Goal: Task Accomplishment & Management: Complete application form

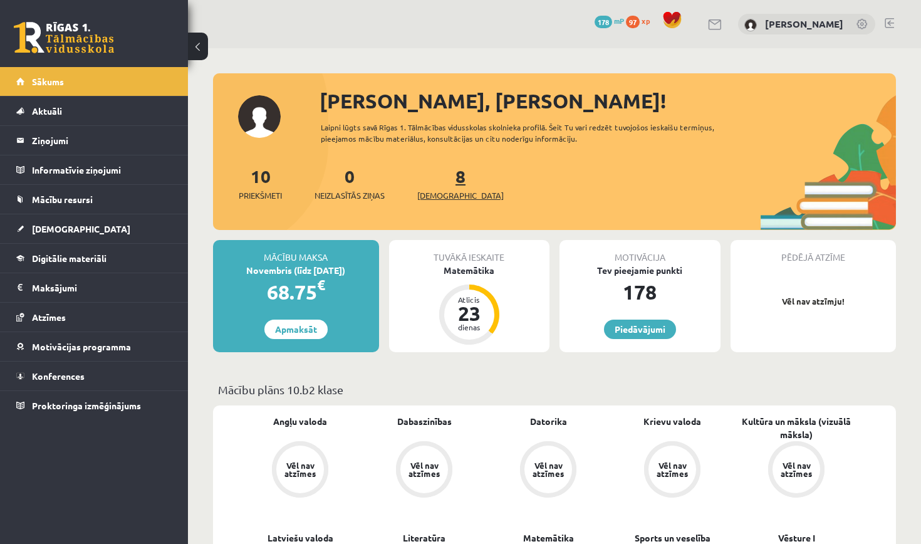
click at [453, 197] on span "[DEMOGRAPHIC_DATA]" at bounding box center [460, 195] width 87 height 13
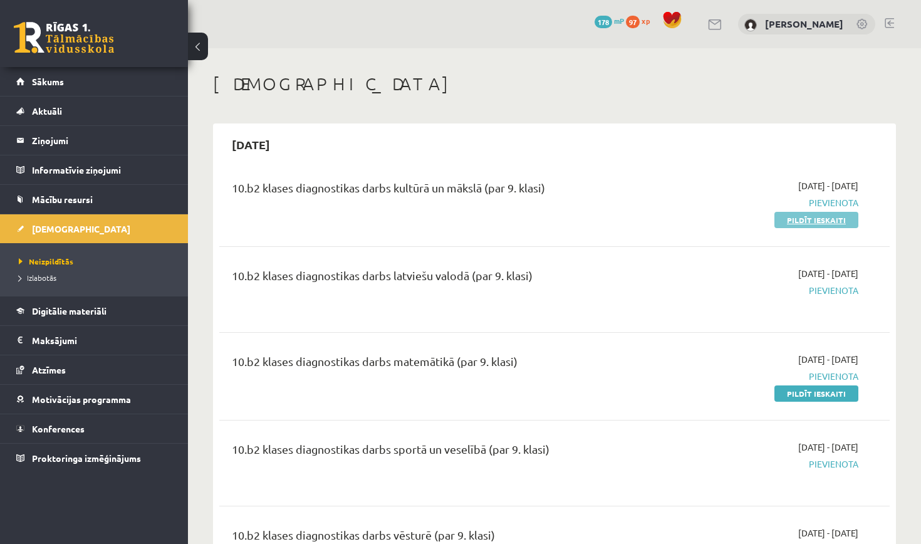
click at [787, 219] on link "Pildīt ieskaiti" at bounding box center [817, 220] width 84 height 16
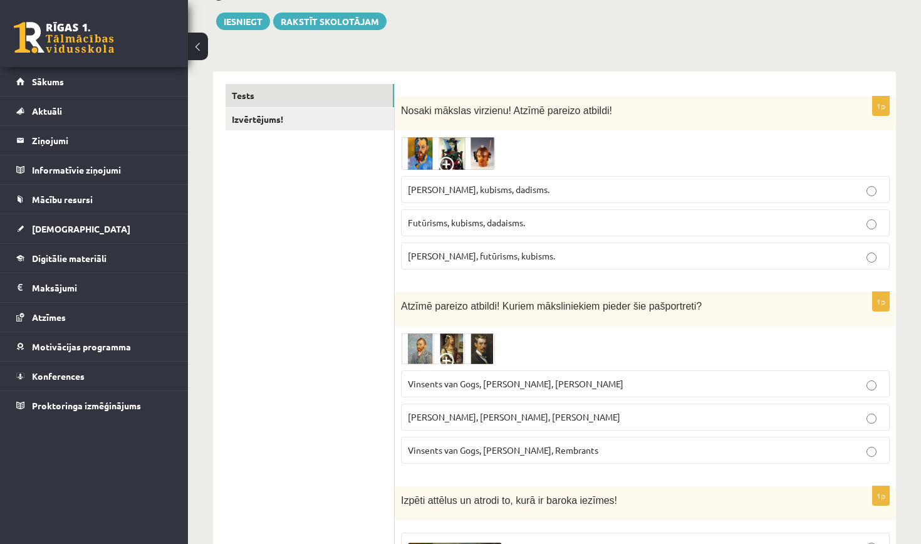
scroll to position [144, 0]
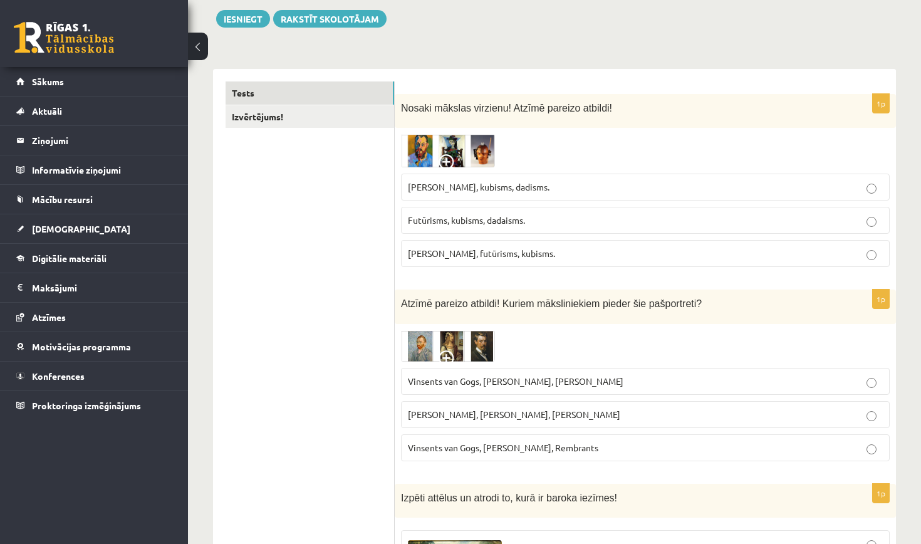
click at [481, 343] on img at bounding box center [448, 345] width 94 height 31
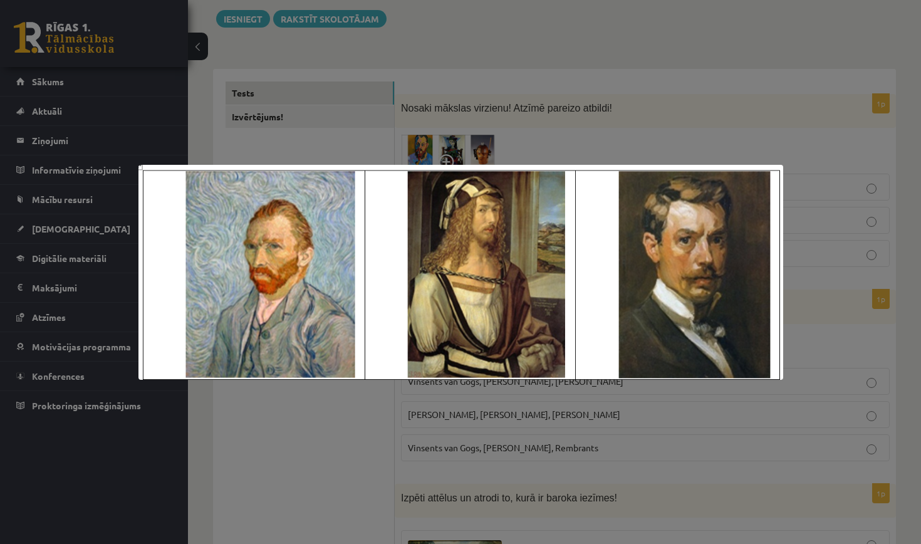
click at [557, 421] on div at bounding box center [460, 272] width 921 height 544
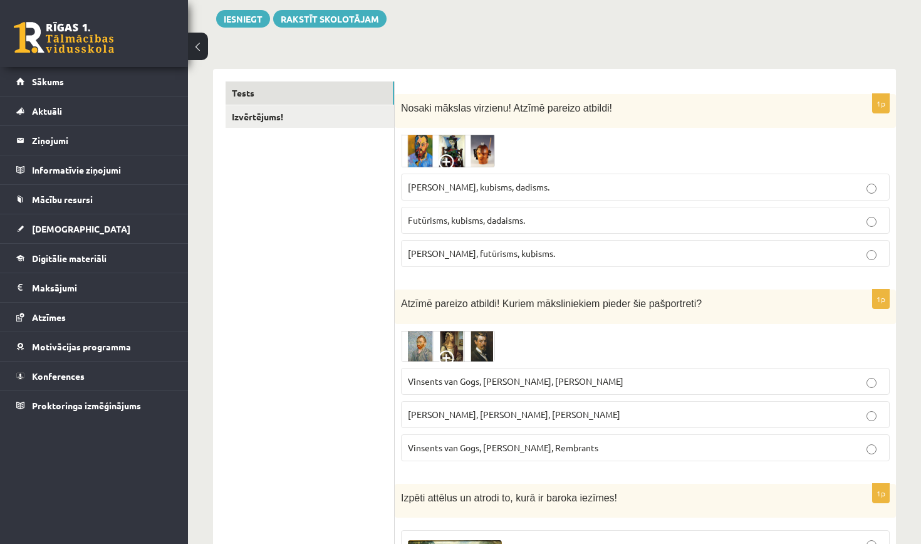
click at [476, 151] on img at bounding box center [448, 150] width 94 height 33
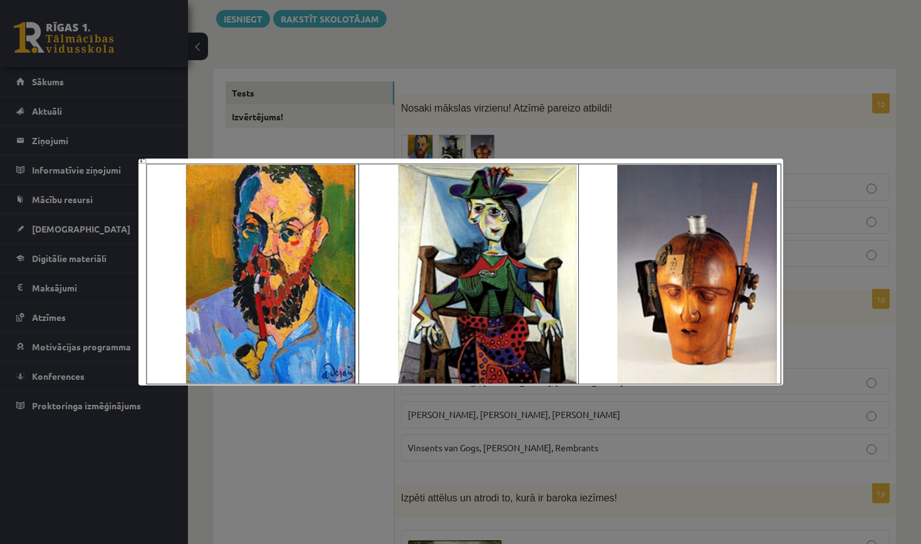
click at [433, 426] on div at bounding box center [460, 272] width 921 height 544
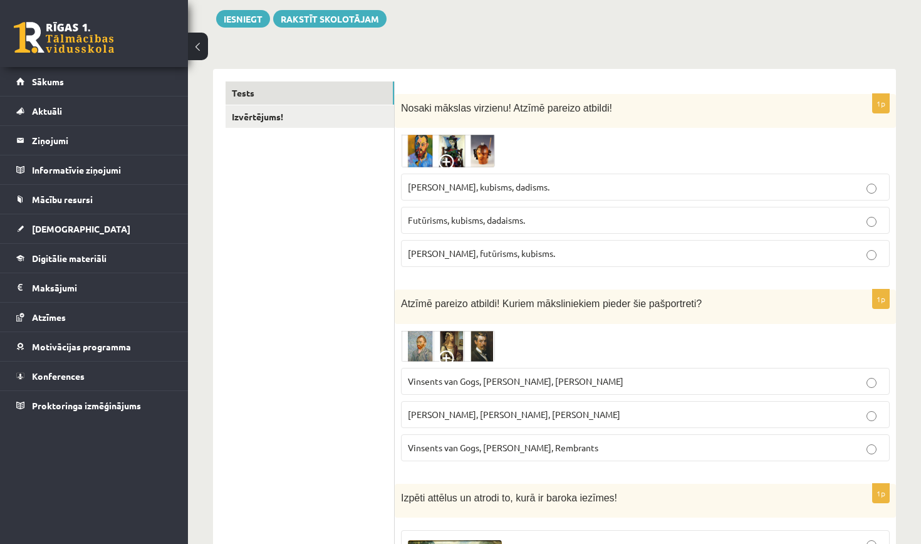
click at [473, 188] on span "Fovisms, kubisms, dadisms." at bounding box center [479, 186] width 142 height 11
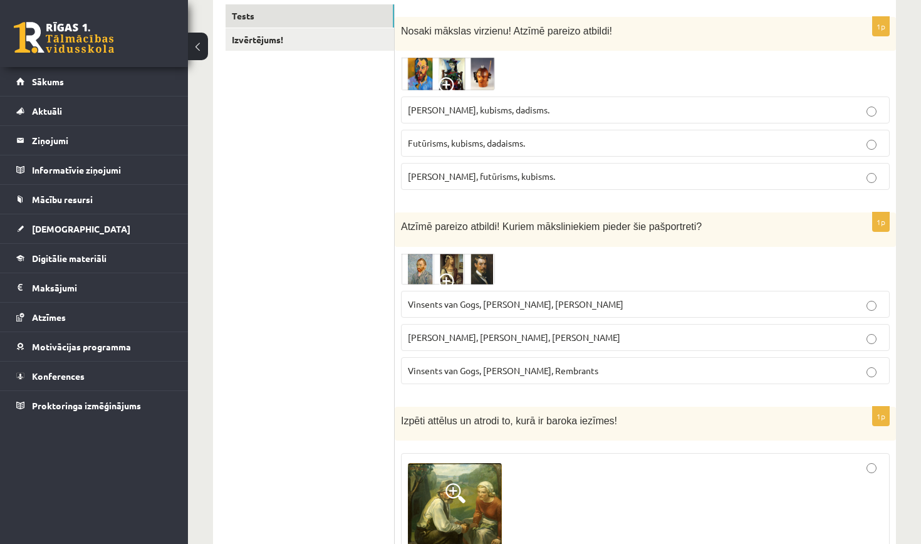
scroll to position [221, 0]
click at [432, 266] on img at bounding box center [448, 268] width 94 height 31
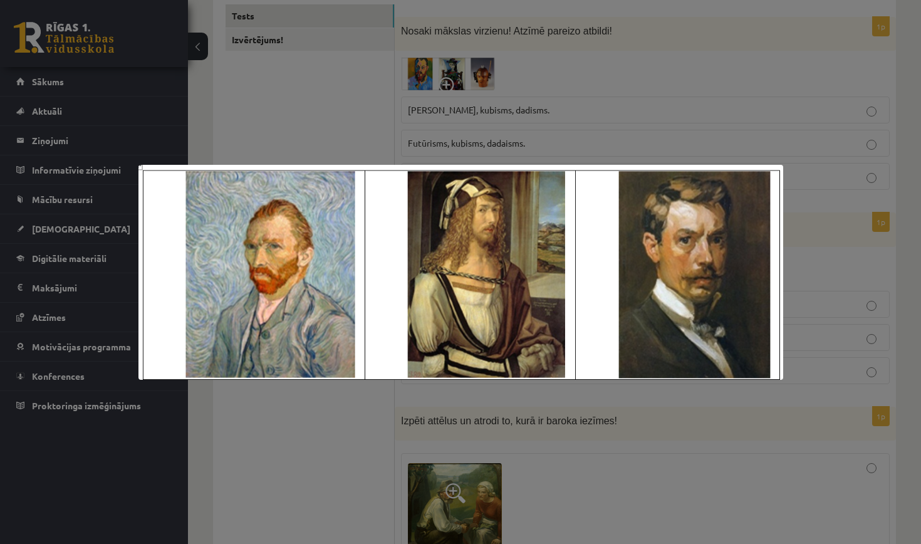
click at [419, 396] on div at bounding box center [460, 272] width 921 height 544
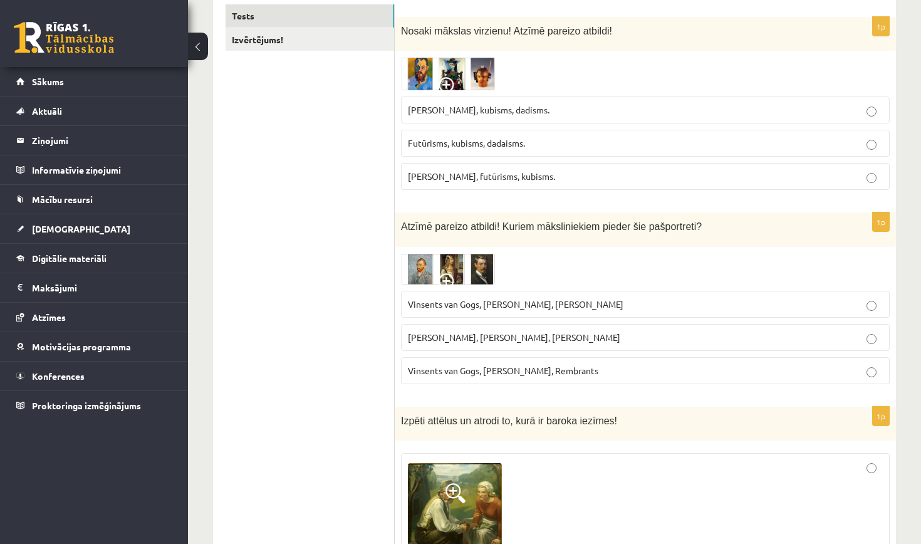
click at [424, 272] on img at bounding box center [448, 268] width 94 height 31
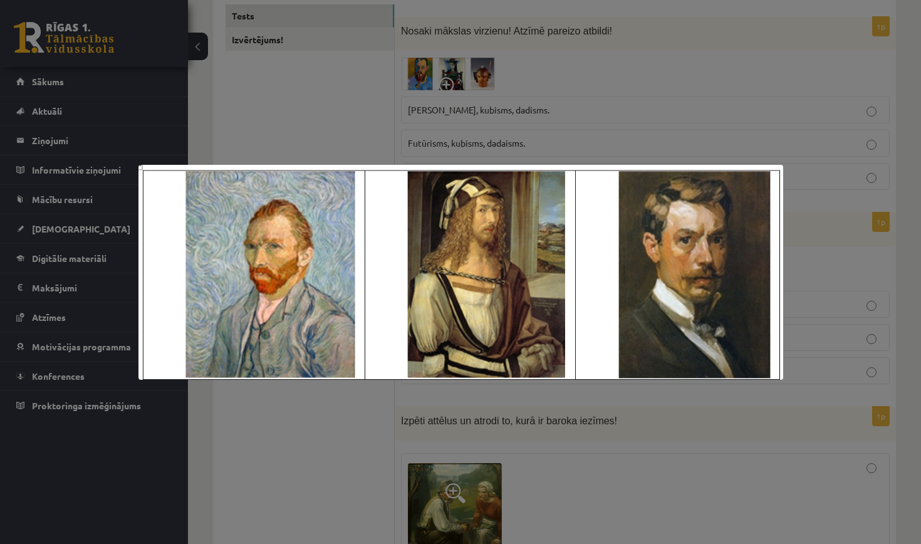
click at [400, 418] on div at bounding box center [460, 272] width 921 height 544
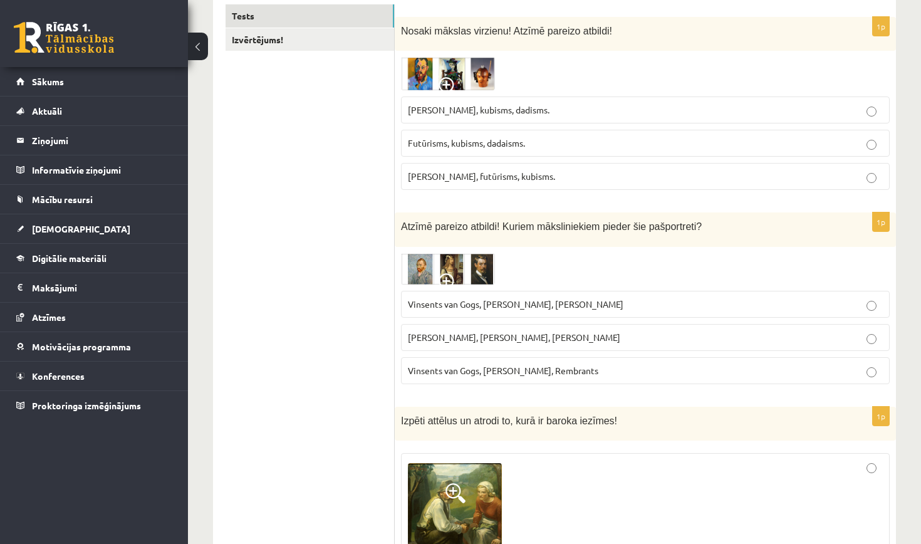
click at [449, 267] on img at bounding box center [448, 268] width 94 height 31
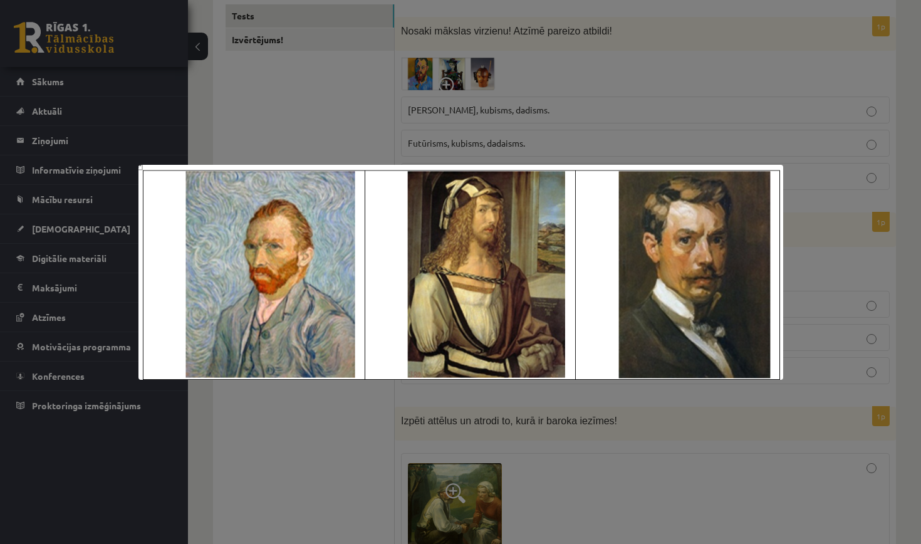
click at [439, 442] on div at bounding box center [460, 272] width 921 height 544
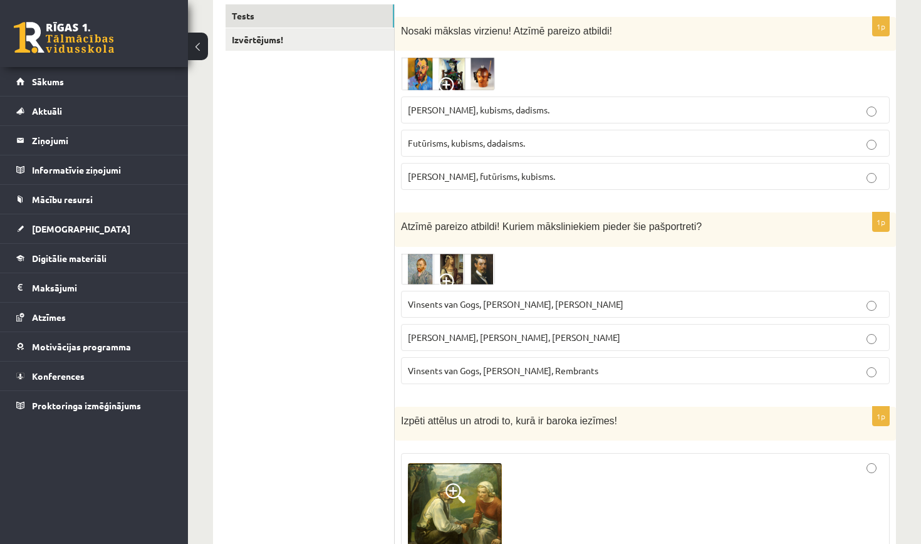
click at [503, 308] on span "Vinsents van Gogs, Albrehts Dīrers, Janis Rozentāls" at bounding box center [516, 303] width 216 height 11
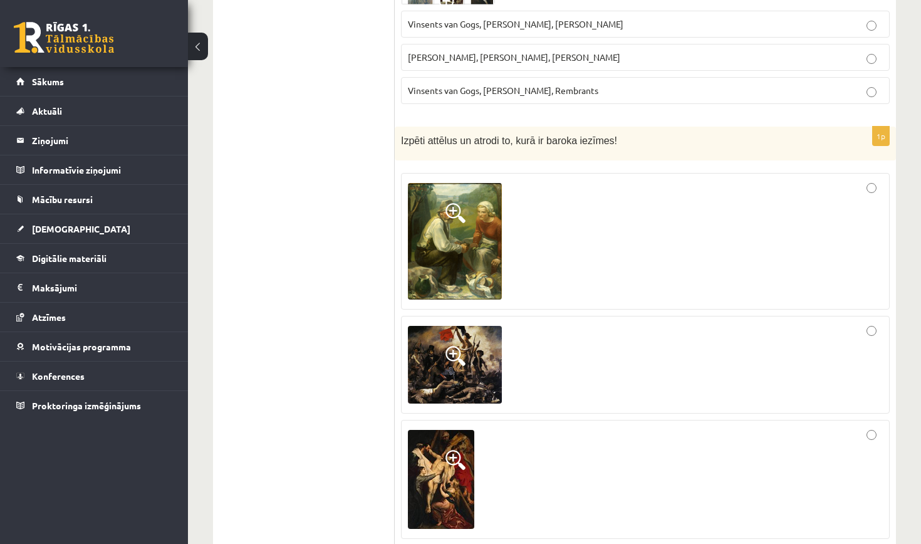
scroll to position [508, 0]
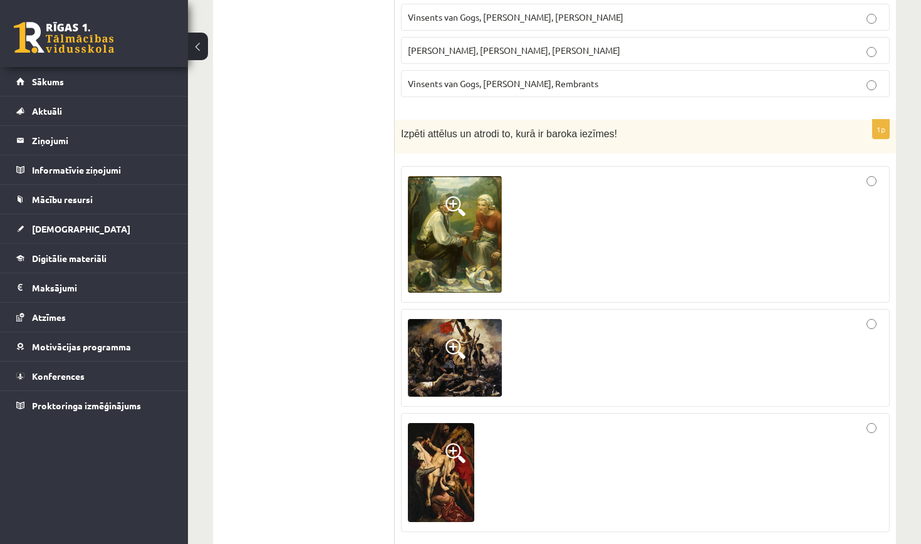
click at [474, 369] on img at bounding box center [455, 358] width 94 height 78
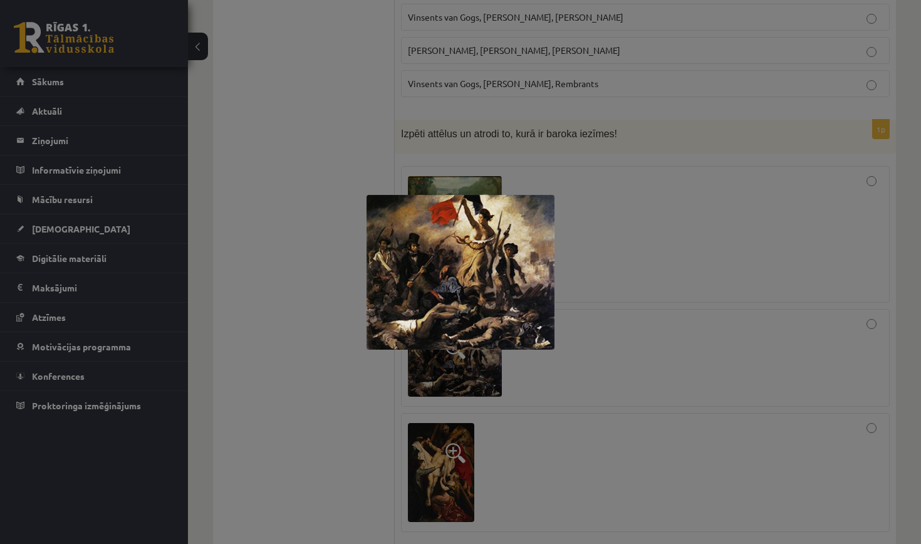
click at [500, 377] on div at bounding box center [460, 272] width 921 height 544
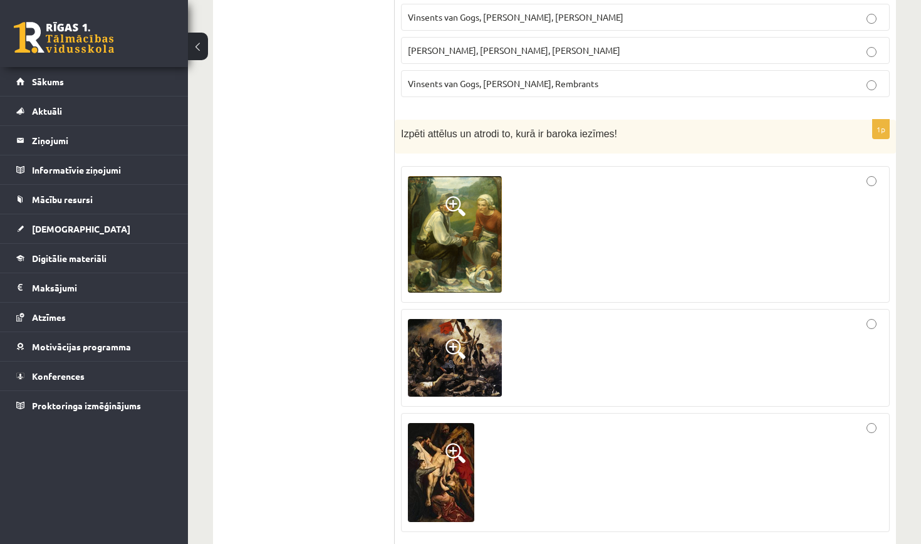
click at [421, 489] on img at bounding box center [441, 472] width 66 height 99
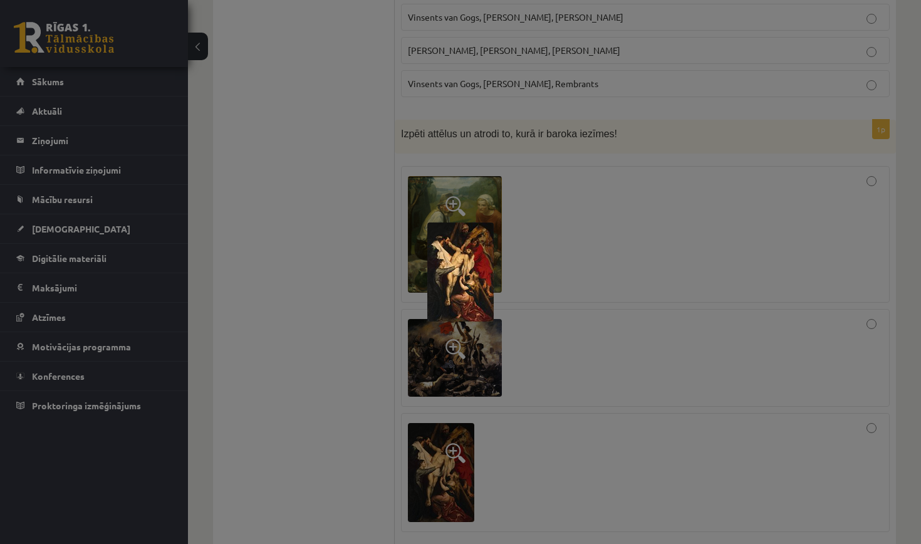
click at [569, 300] on div at bounding box center [460, 272] width 921 height 544
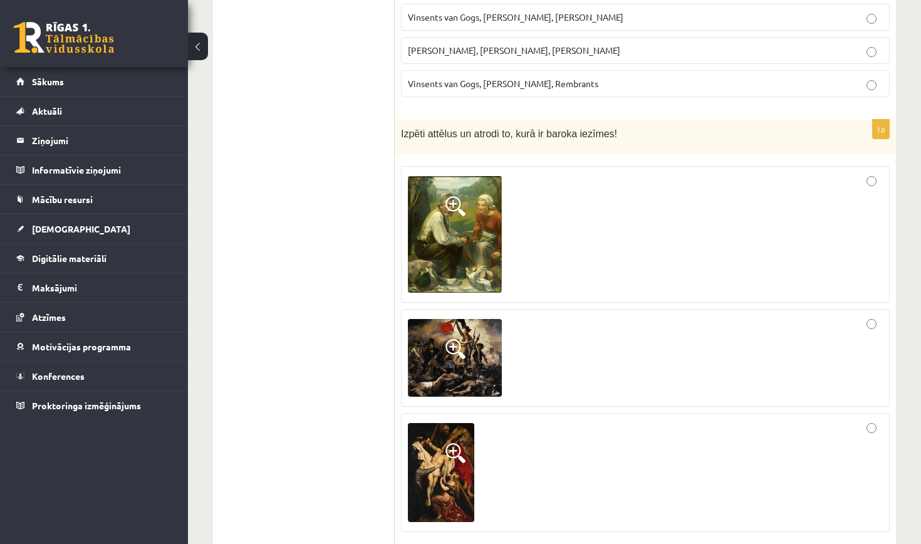
click at [479, 242] on img at bounding box center [455, 234] width 94 height 117
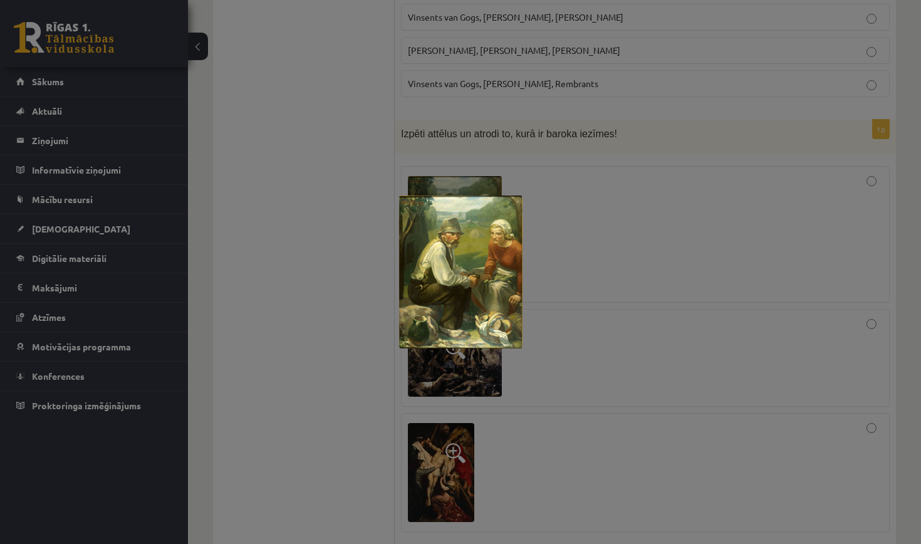
click at [587, 251] on div at bounding box center [460, 272] width 921 height 544
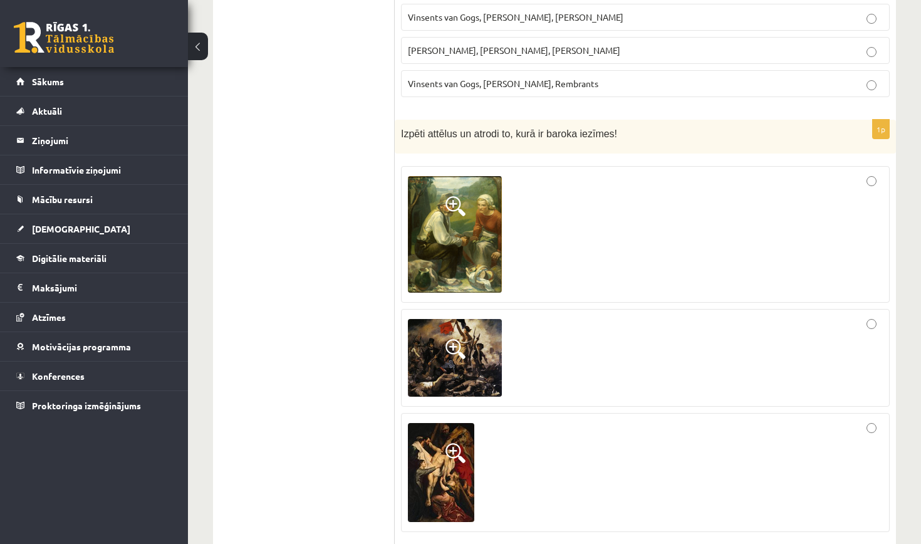
click at [454, 206] on span at bounding box center [456, 206] width 20 height 20
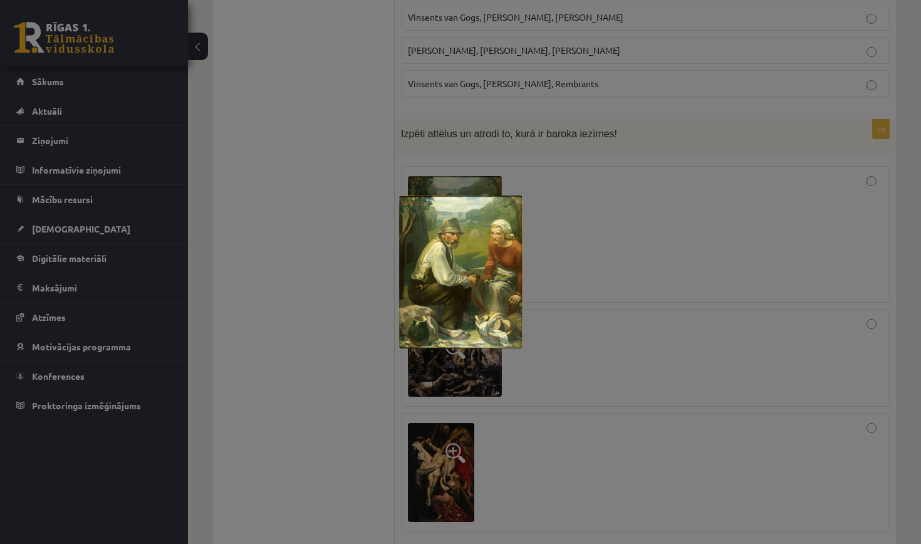
click at [559, 282] on div at bounding box center [460, 272] width 921 height 544
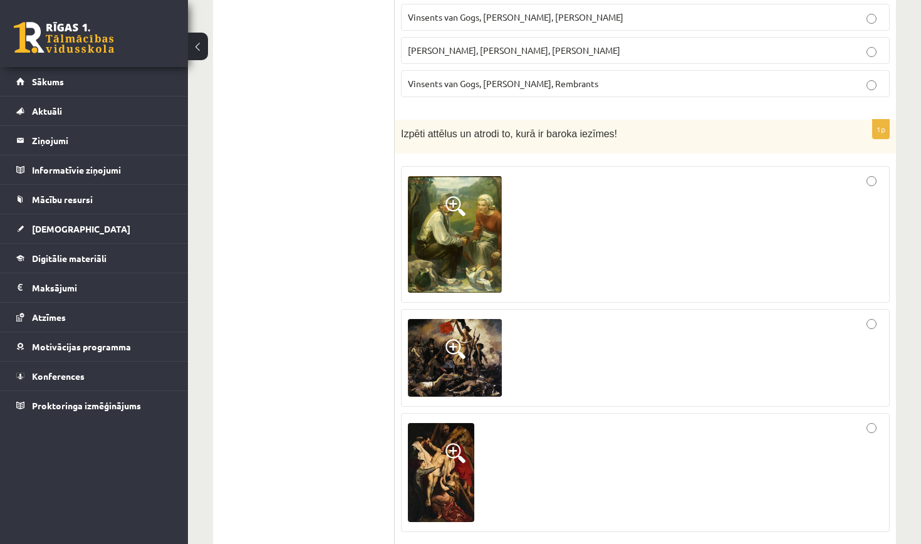
click at [458, 475] on img at bounding box center [441, 472] width 66 height 99
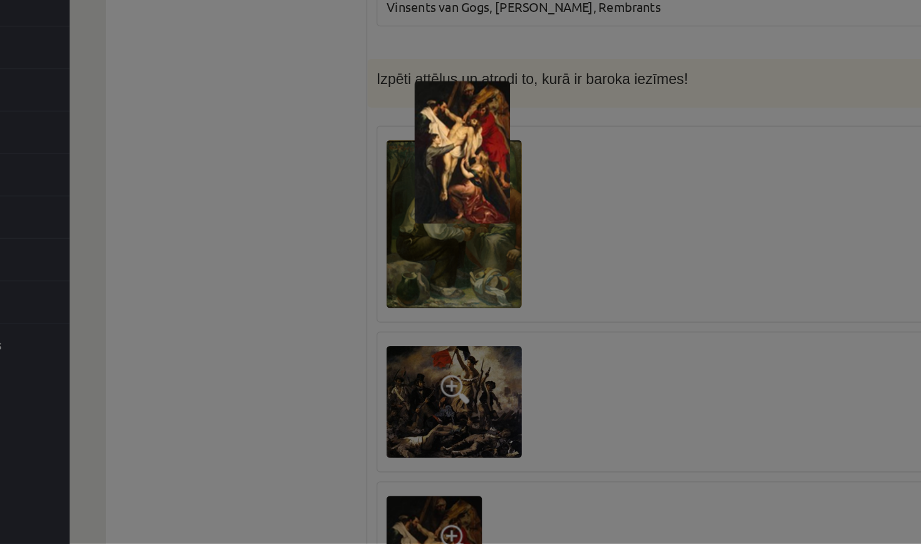
scroll to position [328, 0]
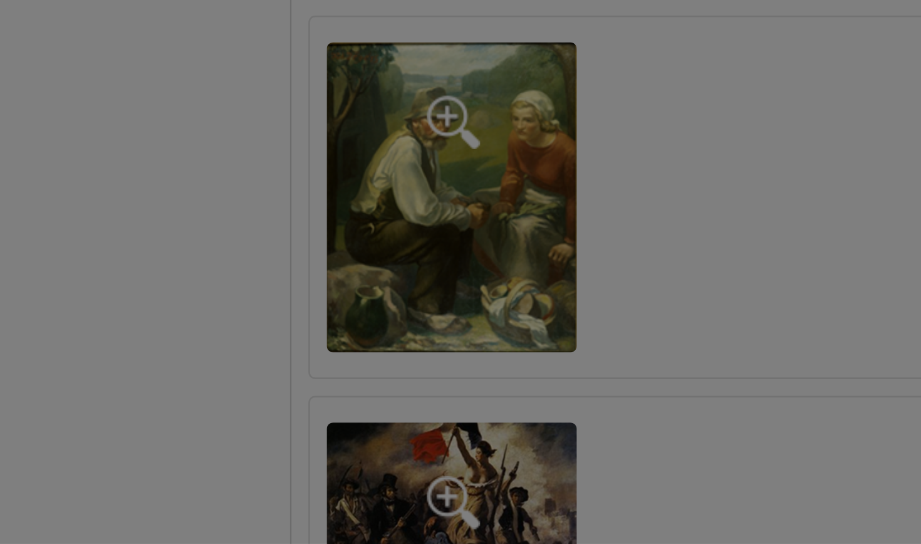
drag, startPoint x: 192, startPoint y: 31, endPoint x: 191, endPoint y: 98, distance: 67.7
click at [191, 98] on div at bounding box center [460, 272] width 921 height 544
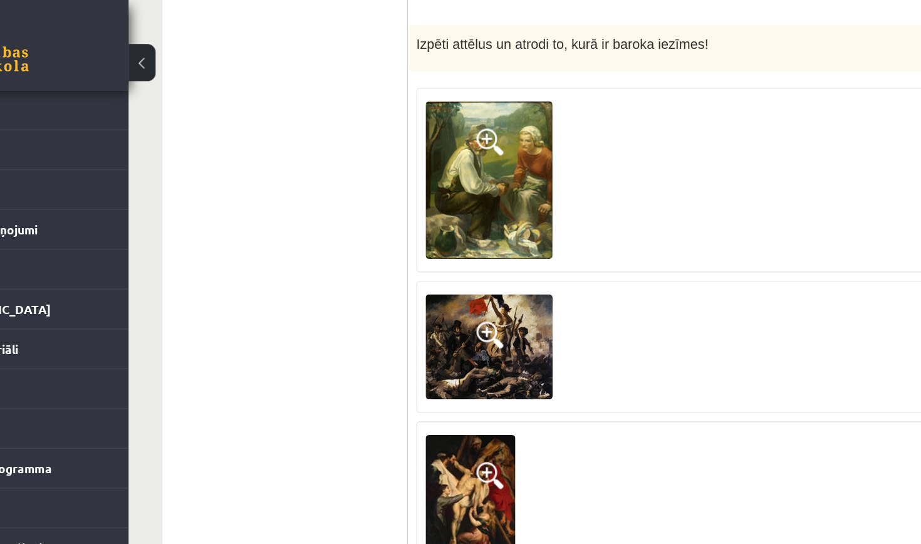
scroll to position [567, 0]
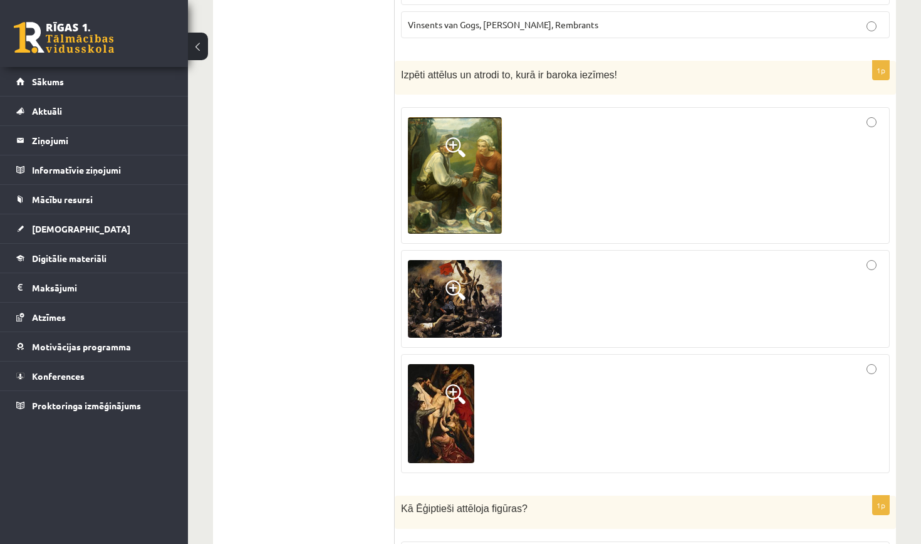
click at [462, 289] on span at bounding box center [456, 290] width 20 height 20
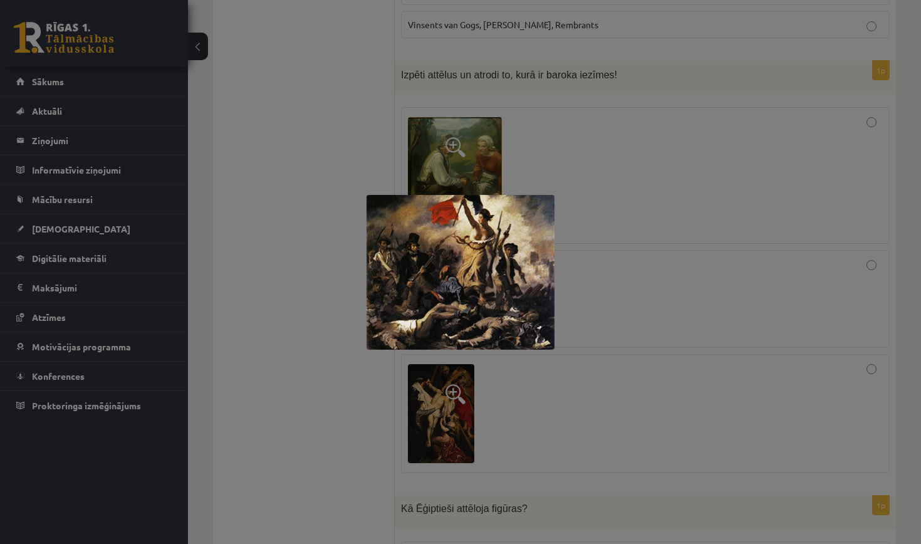
click at [570, 381] on div at bounding box center [460, 272] width 921 height 544
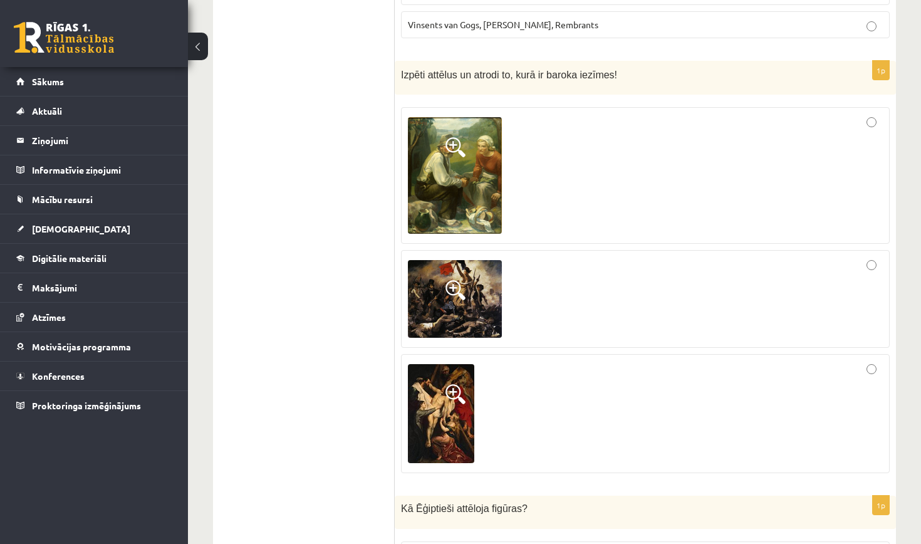
click at [562, 308] on div at bounding box center [645, 299] width 475 height 84
click at [453, 426] on img at bounding box center [441, 413] width 66 height 99
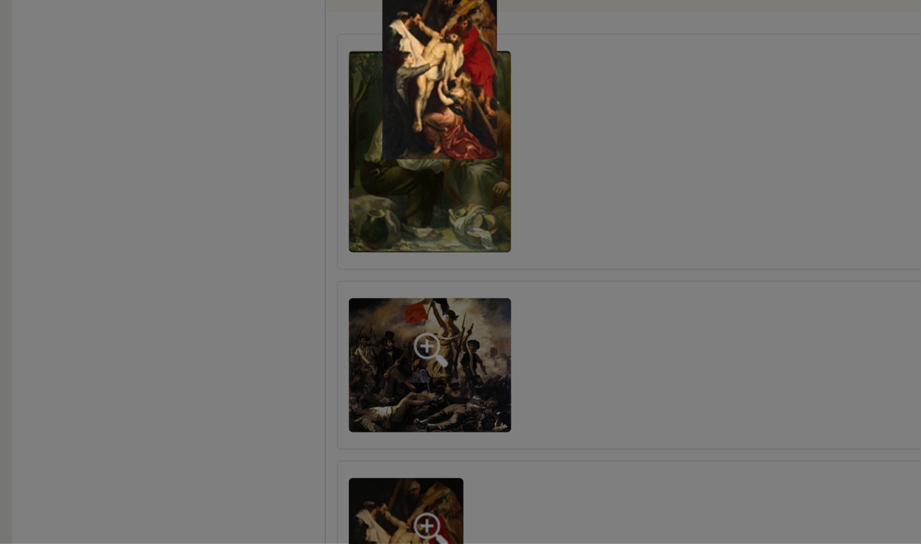
scroll to position [528, 0]
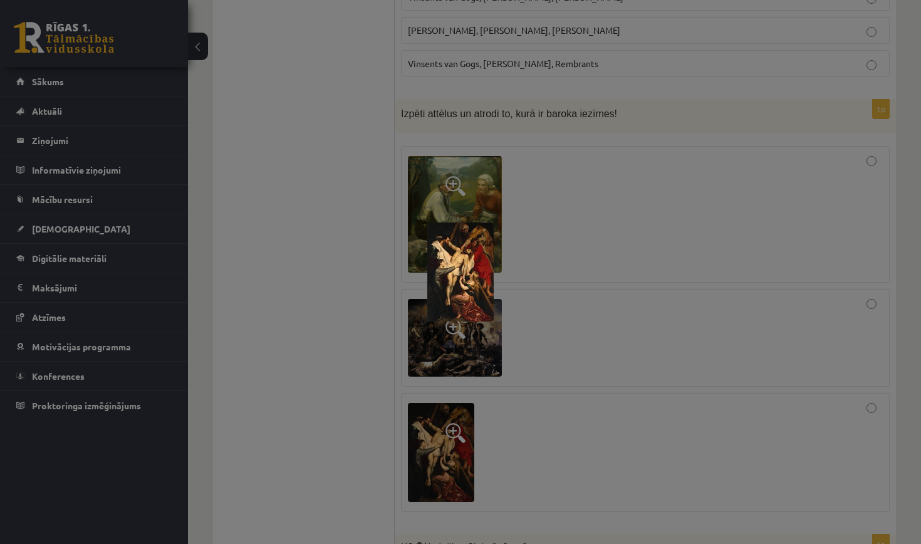
click at [602, 266] on div at bounding box center [460, 272] width 921 height 544
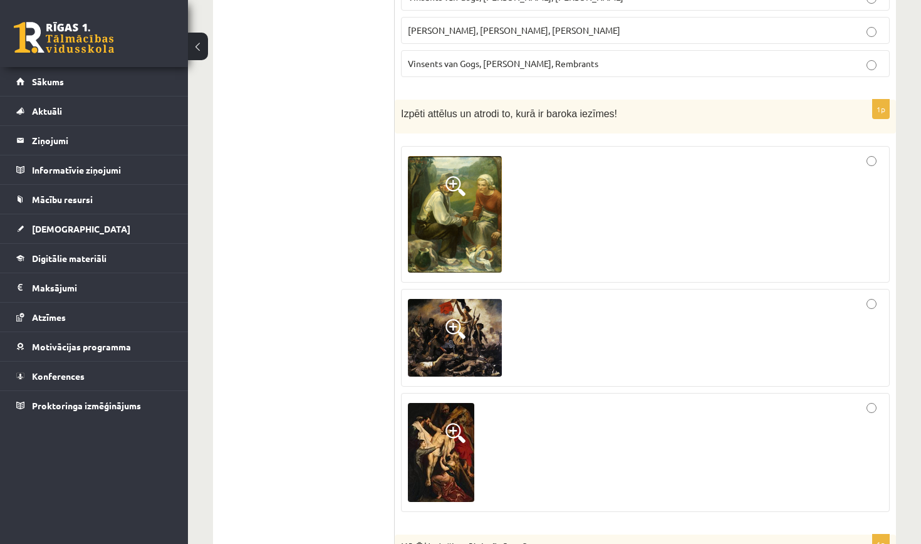
click at [606, 316] on div at bounding box center [645, 338] width 475 height 84
click at [579, 455] on div at bounding box center [645, 452] width 475 height 105
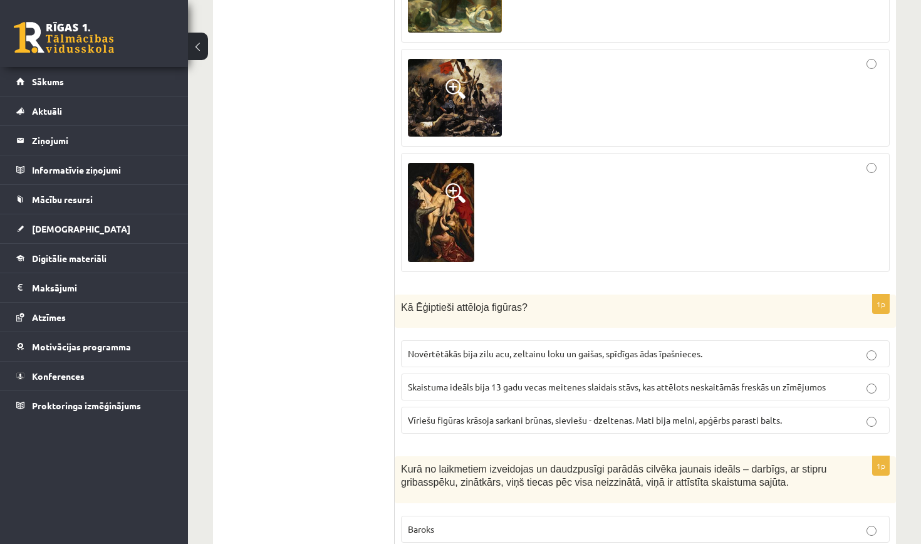
scroll to position [774, 0]
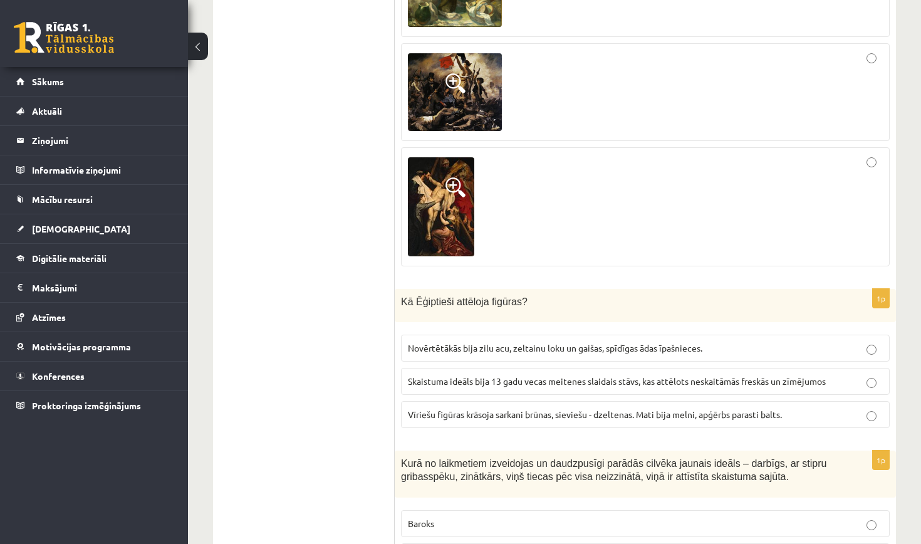
click at [549, 409] on span "Vīriešu figūras krāsoja sarkani brūnas, sieviešu - dzeltenas. Mati bija melni, …" at bounding box center [595, 414] width 374 height 11
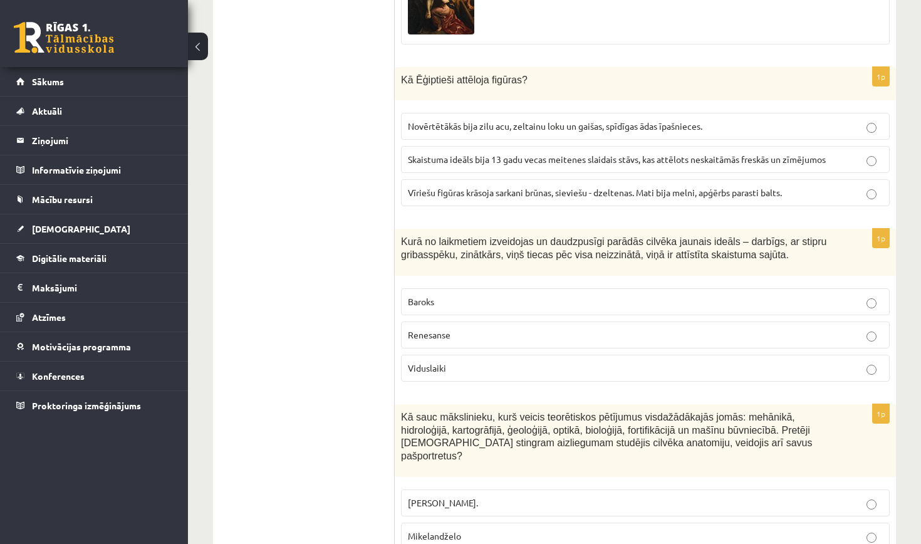
scroll to position [996, 0]
click at [510, 367] on p "Viduslaiki" at bounding box center [645, 367] width 475 height 13
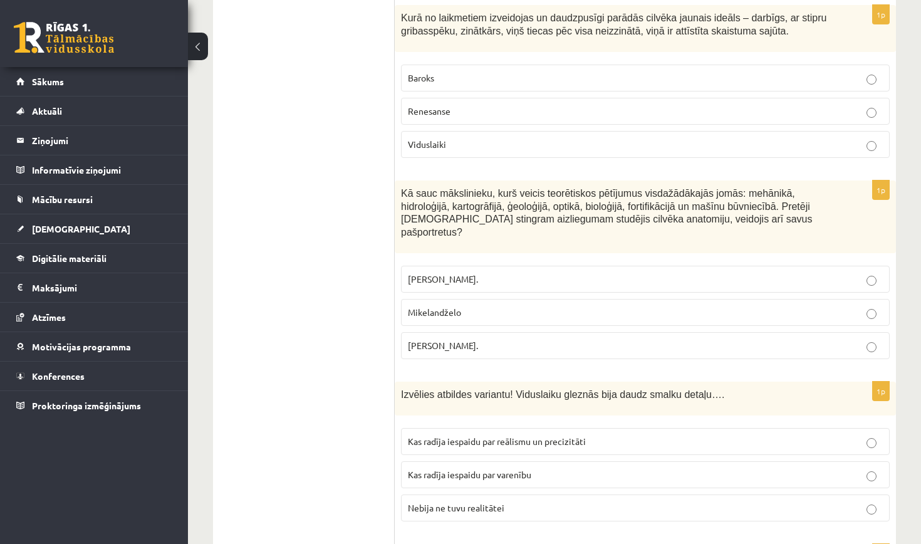
scroll to position [1221, 0]
click at [476, 330] on label "Leonardo da Vinči." at bounding box center [645, 343] width 489 height 27
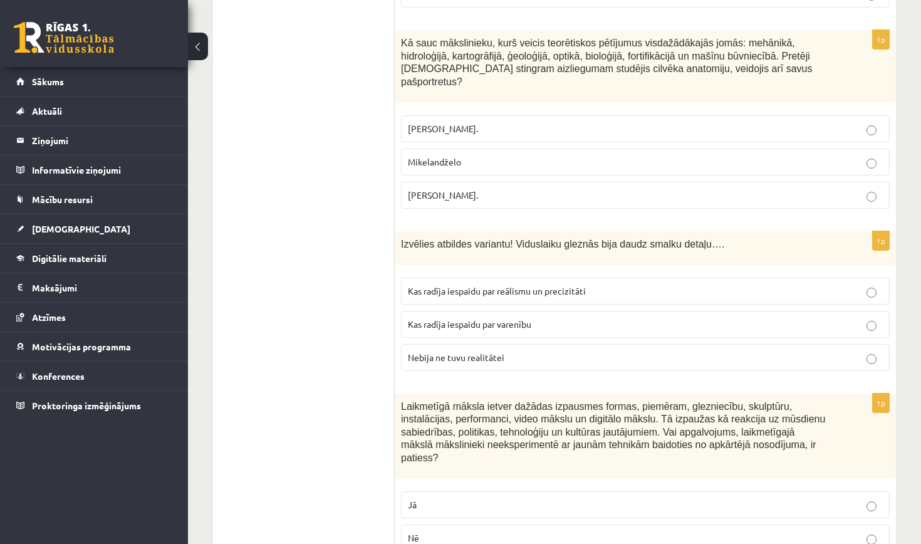
scroll to position [1375, 0]
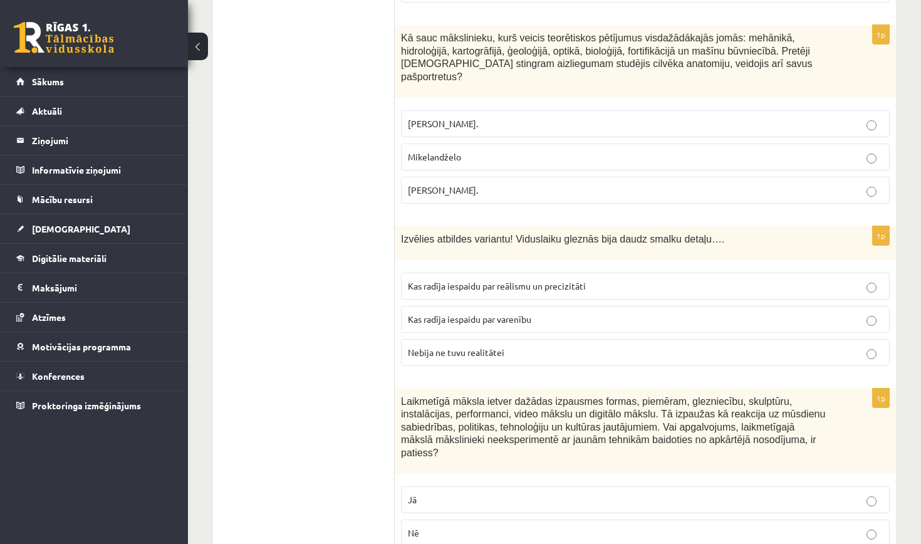
click at [599, 280] on p "Kas radīja iespaidu par reālismu un precizitāti" at bounding box center [645, 286] width 475 height 13
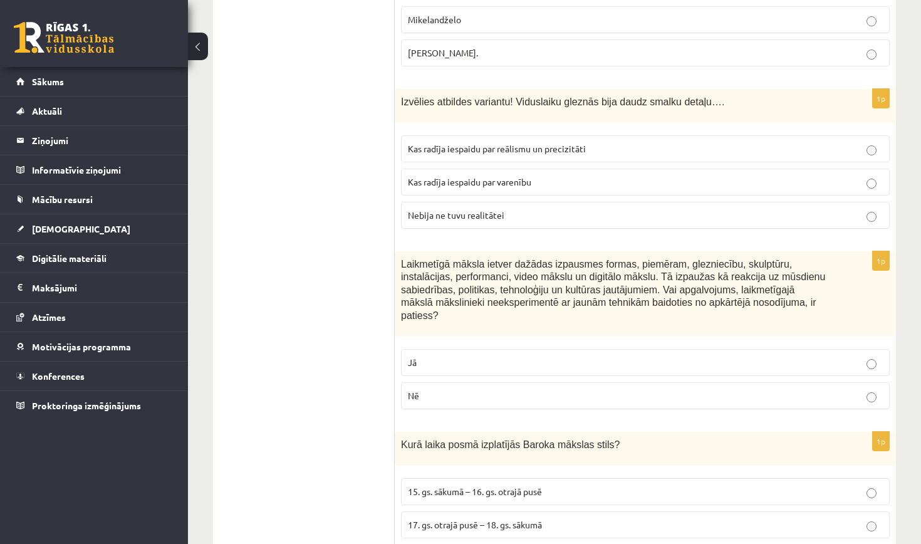
scroll to position [1520, 0]
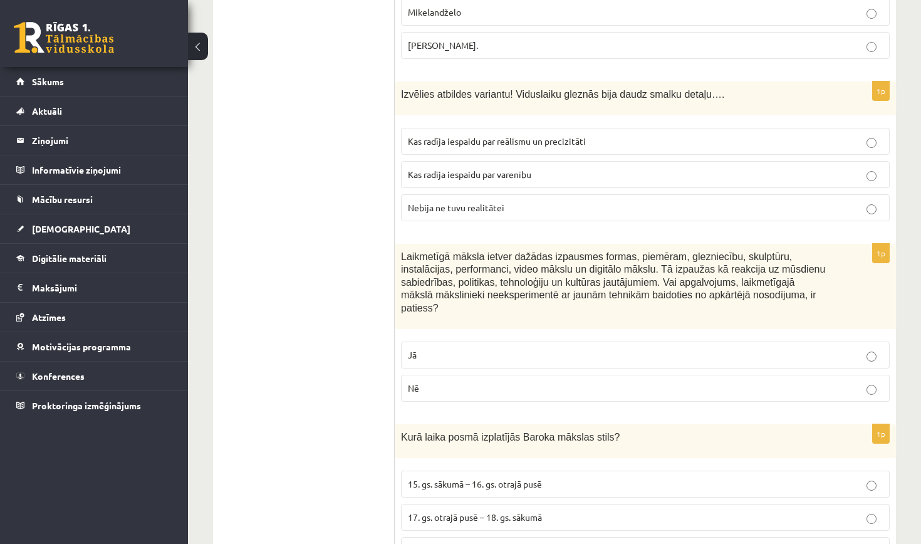
click at [493, 349] on p "Jā" at bounding box center [645, 355] width 475 height 13
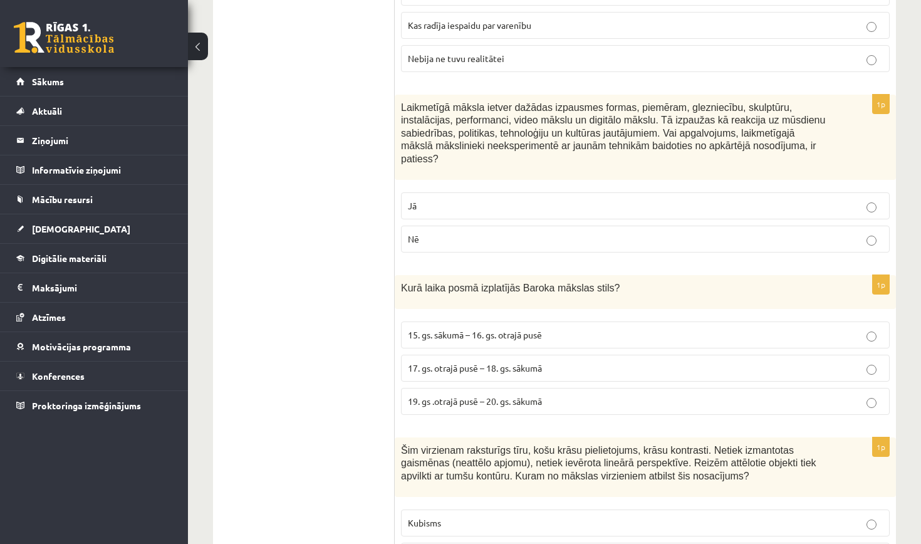
scroll to position [1669, 0]
click at [554, 362] on p "17. gs. otrajā pusē – 18. gs. sākumā" at bounding box center [645, 368] width 475 height 13
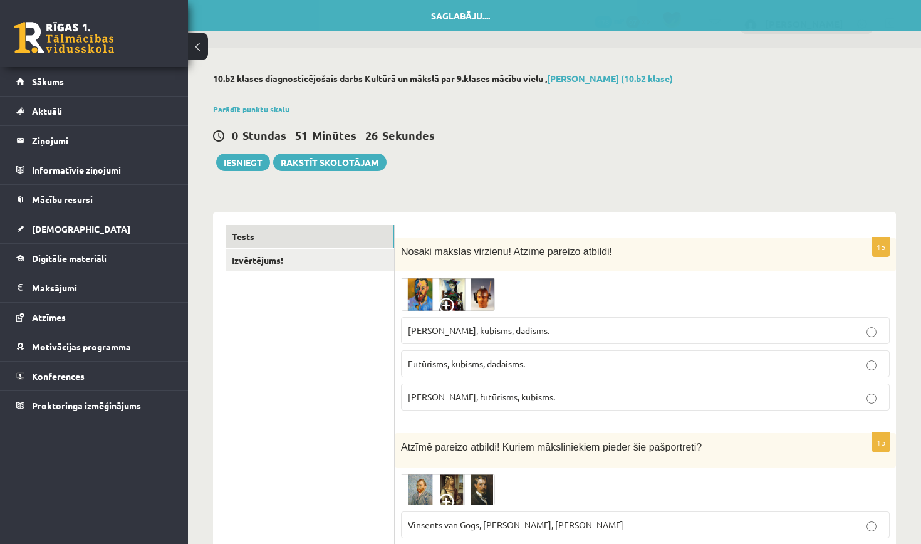
scroll to position [19, 0]
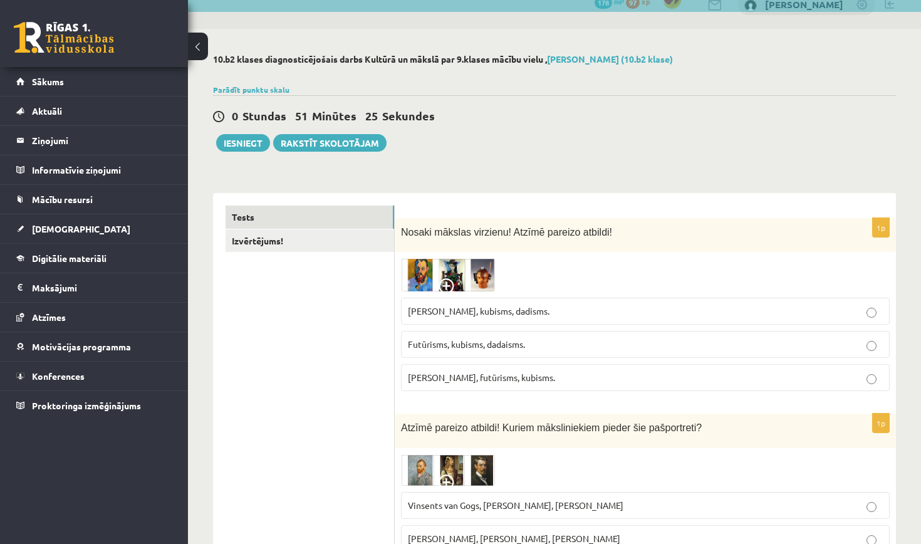
click at [416, 277] on img at bounding box center [448, 274] width 94 height 33
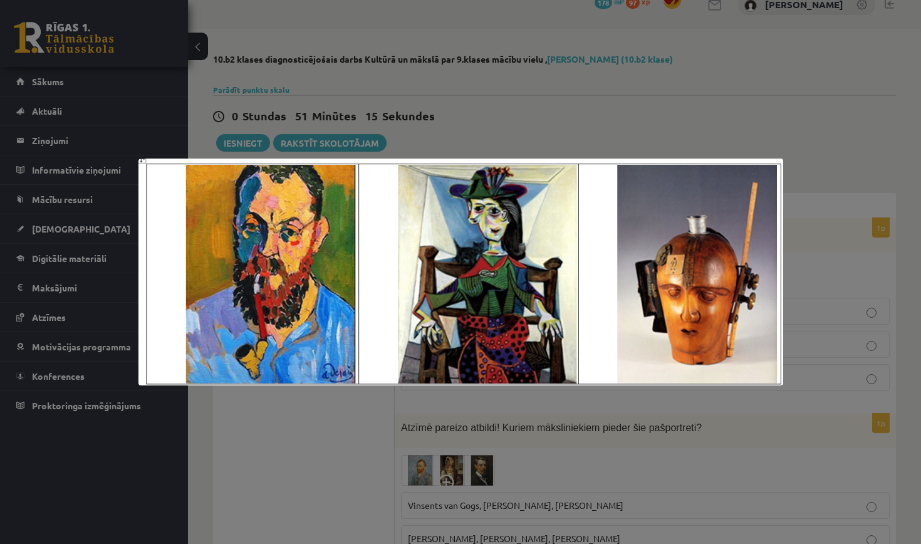
click at [426, 399] on div at bounding box center [460, 272] width 921 height 544
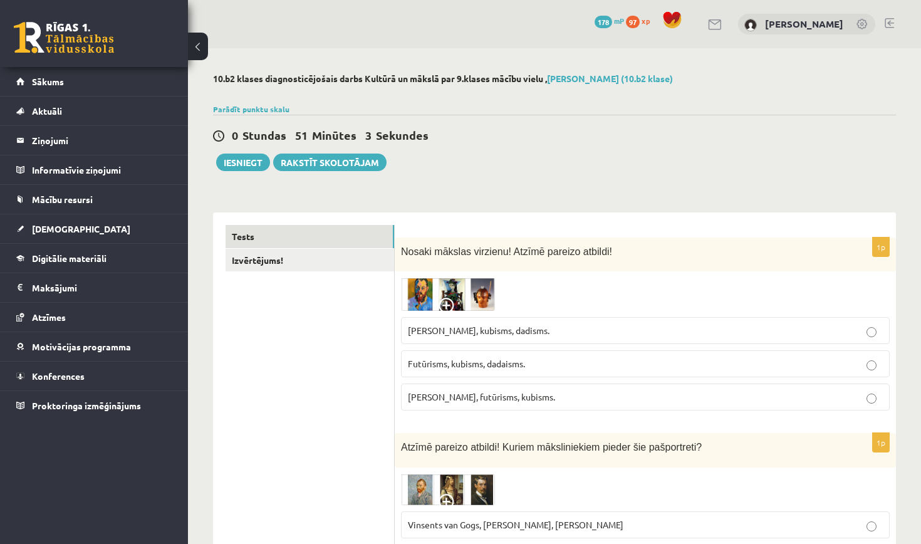
scroll to position [0, 0]
click at [424, 297] on img at bounding box center [448, 294] width 94 height 33
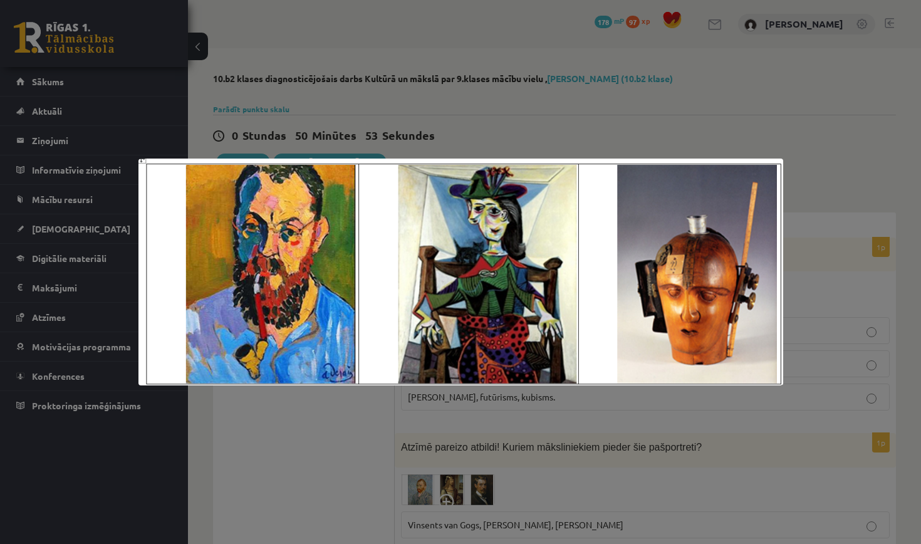
click at [510, 412] on div at bounding box center [460, 272] width 921 height 544
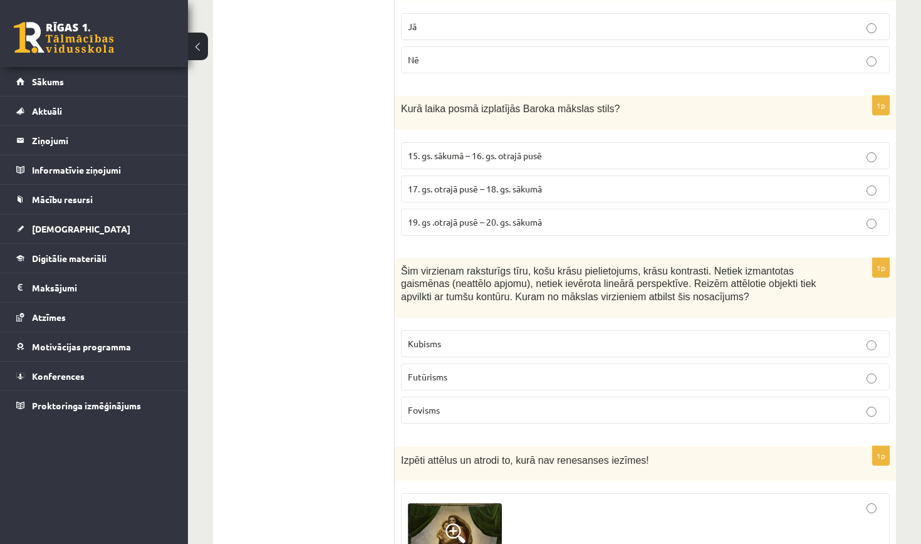
scroll to position [1851, 0]
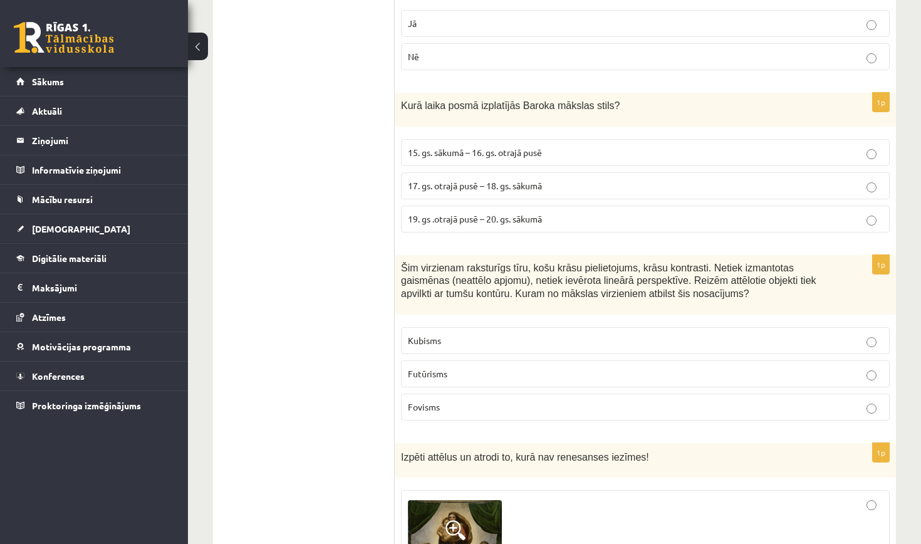
click at [507, 327] on label "Kubisms" at bounding box center [645, 340] width 489 height 27
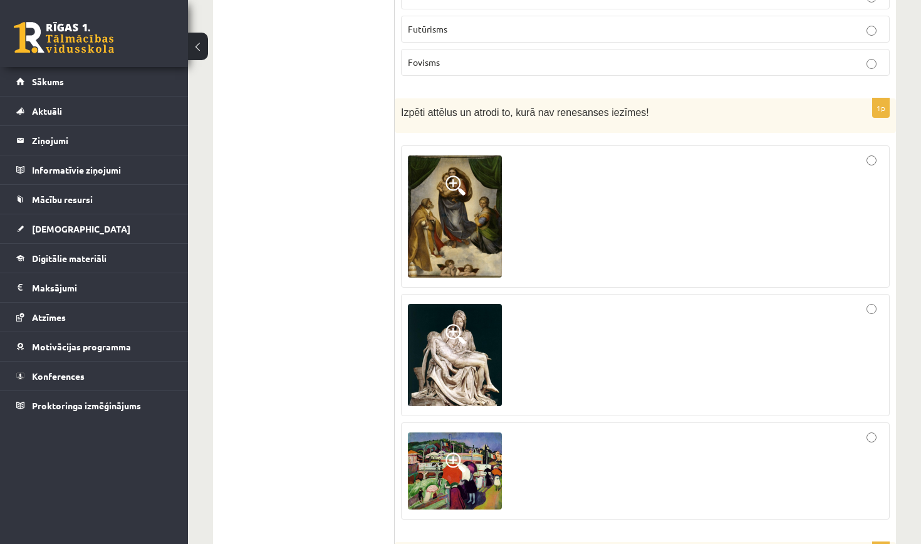
scroll to position [2196, 0]
click at [480, 454] on img at bounding box center [455, 471] width 94 height 77
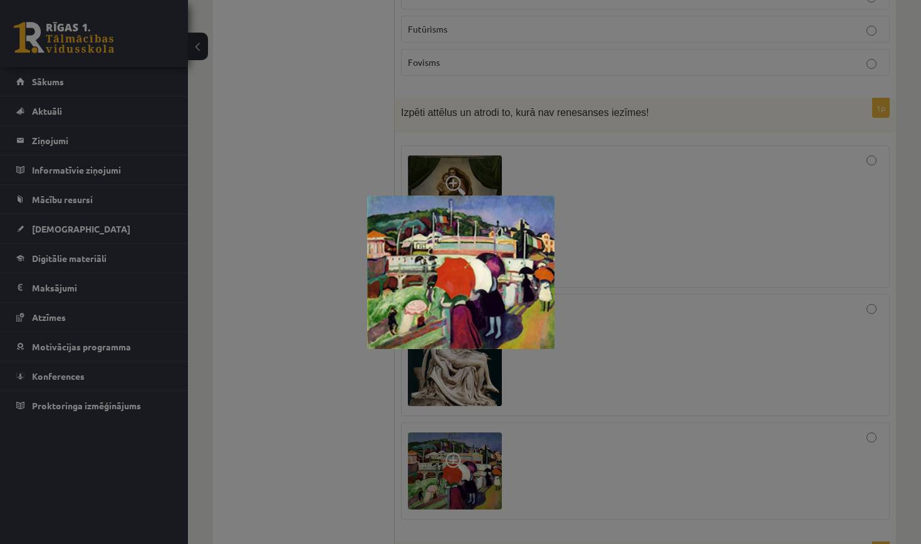
click at [578, 272] on div at bounding box center [460, 272] width 921 height 544
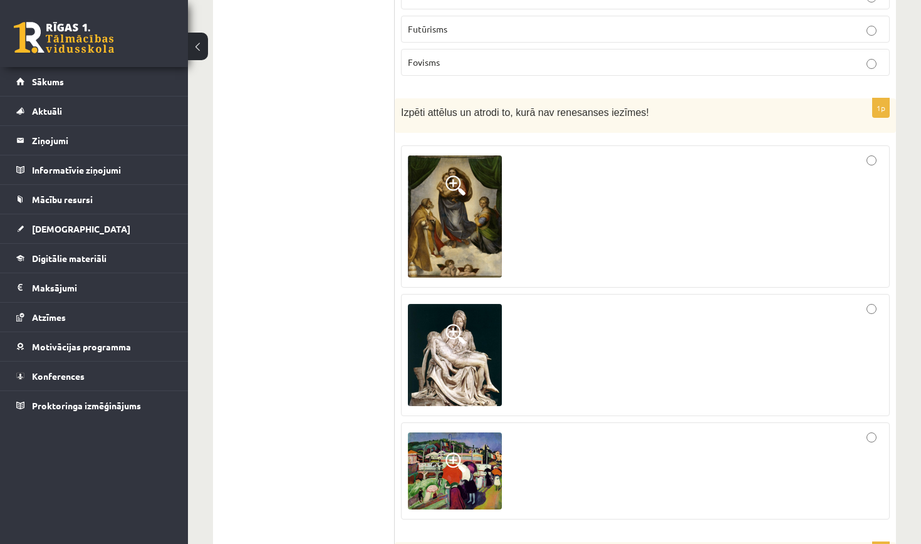
click at [534, 454] on div at bounding box center [645, 470] width 475 height 83
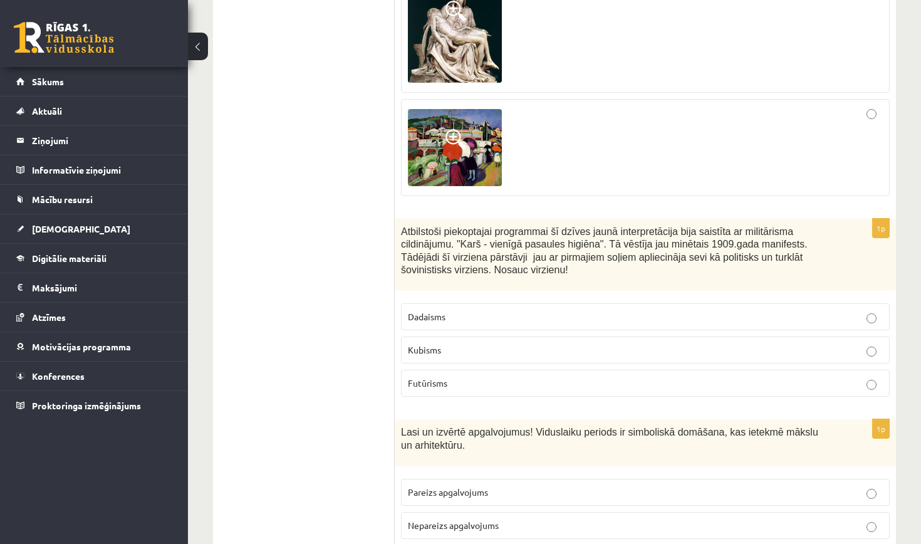
scroll to position [2520, 0]
click at [508, 310] on p "Dadaisms" at bounding box center [645, 316] width 475 height 13
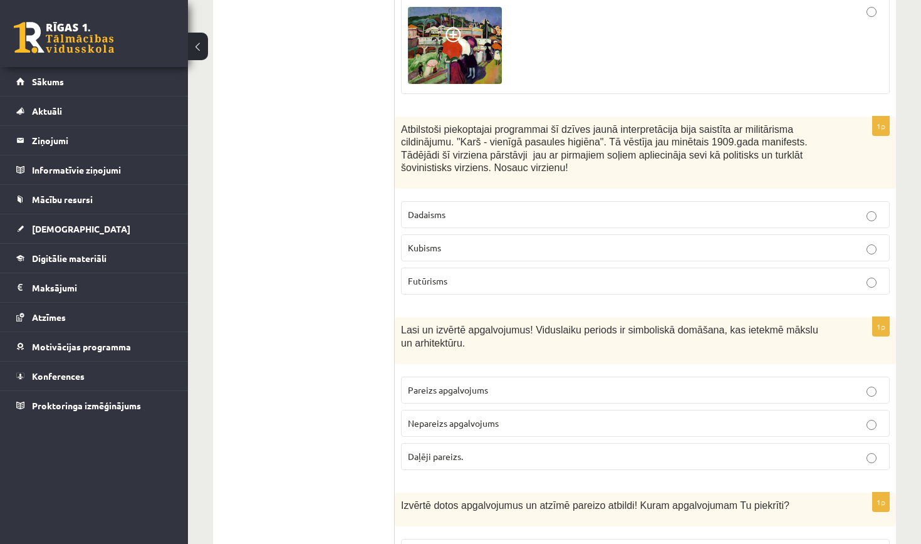
scroll to position [2622, 0]
click at [486, 384] on span "Pareizs apgalvojums" at bounding box center [448, 389] width 80 height 11
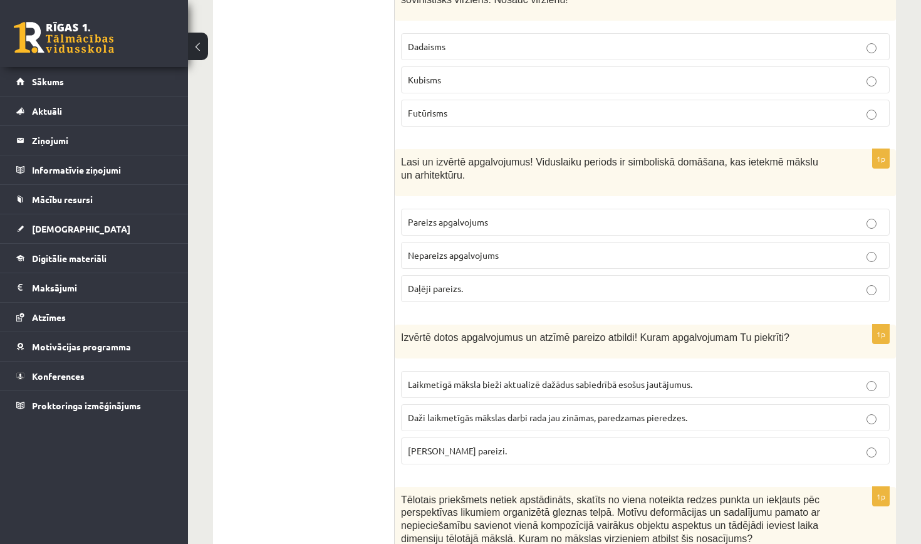
scroll to position [2804, 0]
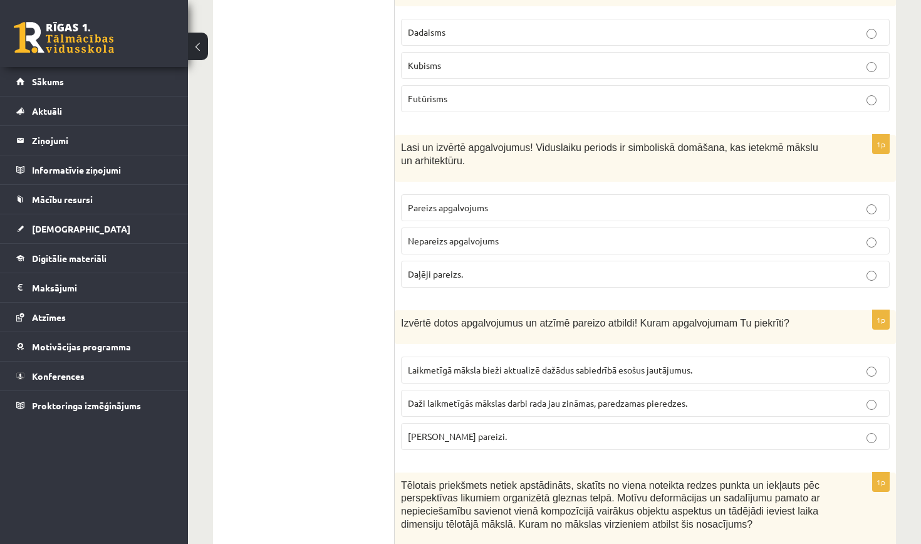
click at [495, 357] on label "Laikmetīgā māksla bieži aktualizē dažādus sabiedrībā esošus jautājumus." at bounding box center [645, 370] width 489 height 27
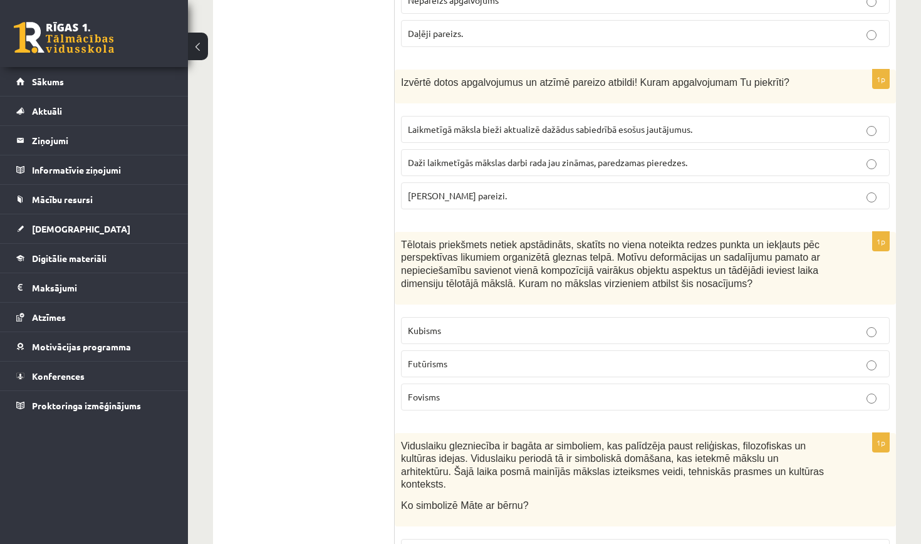
scroll to position [3044, 0]
click at [466, 358] on p "Futūrisms" at bounding box center [645, 364] width 475 height 13
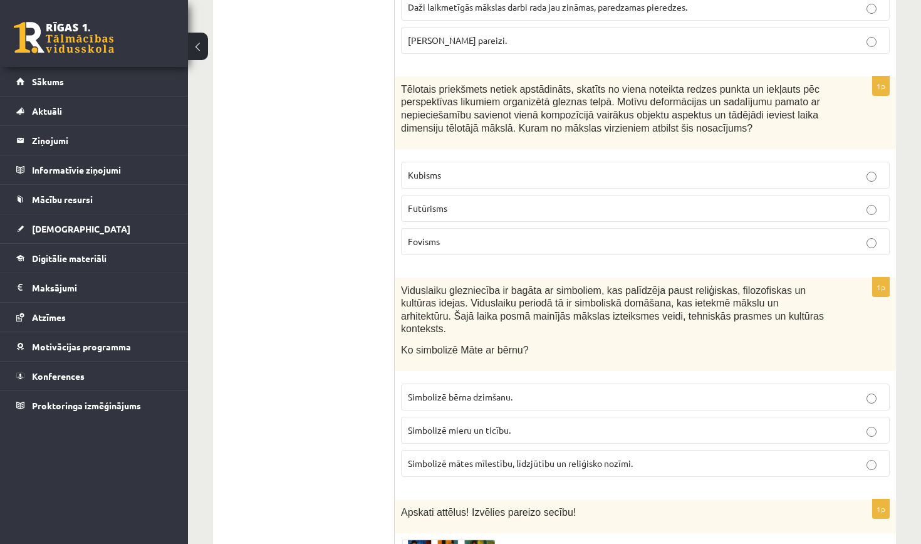
scroll to position [3211, 0]
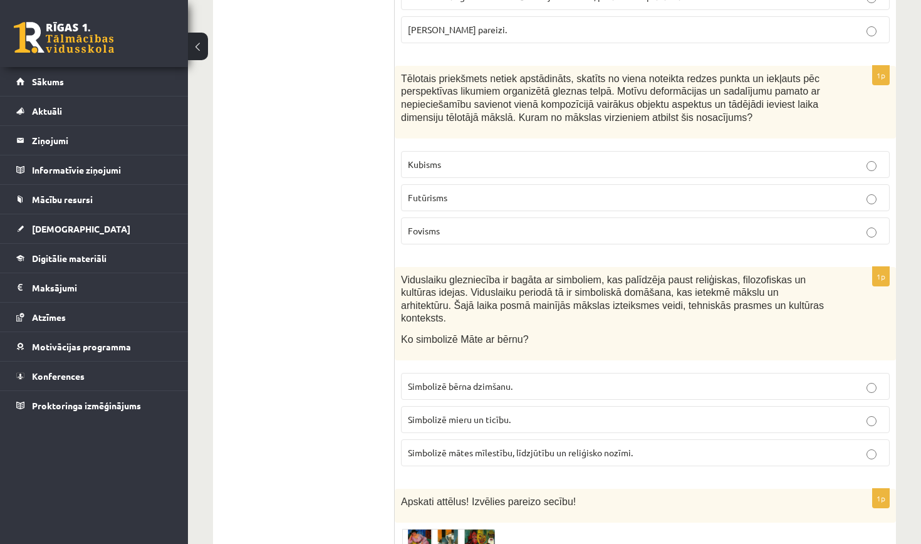
click at [498, 414] on span "Simbolizē mieru un ticību." at bounding box center [459, 419] width 103 height 11
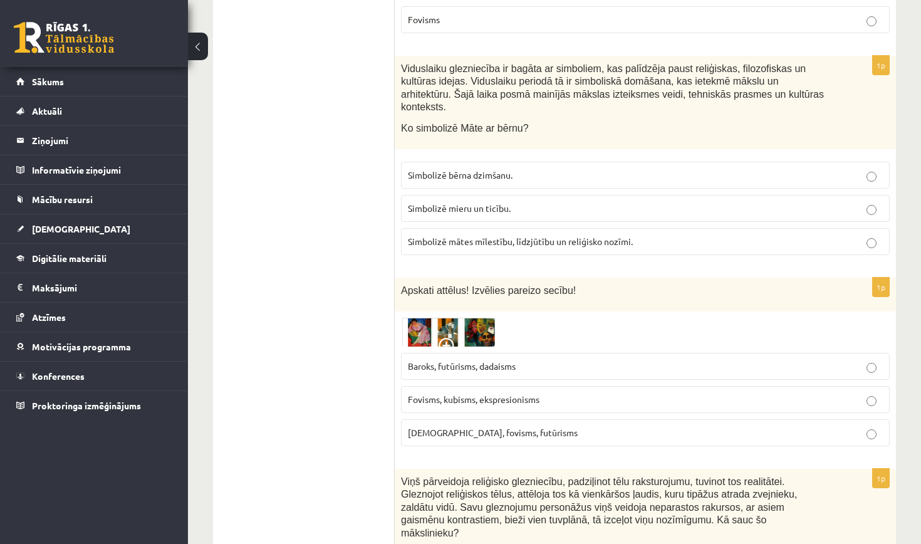
scroll to position [3423, 0]
click at [421, 317] on img at bounding box center [448, 331] width 94 height 29
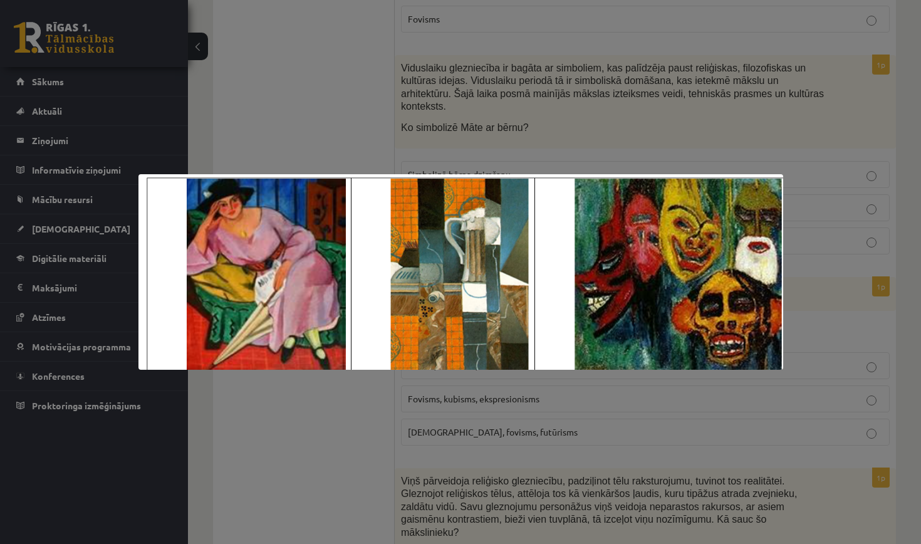
click at [433, 399] on div at bounding box center [460, 272] width 921 height 544
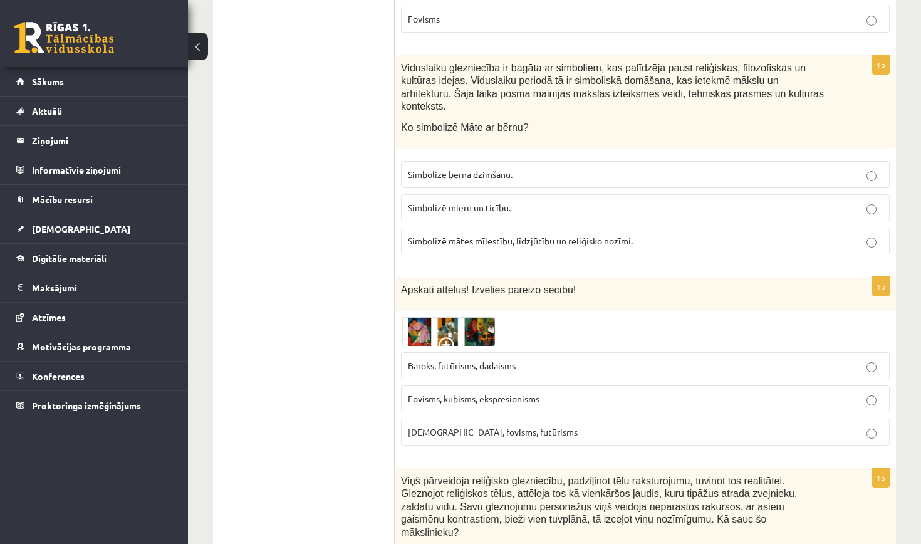
click at [421, 317] on img at bounding box center [448, 331] width 94 height 29
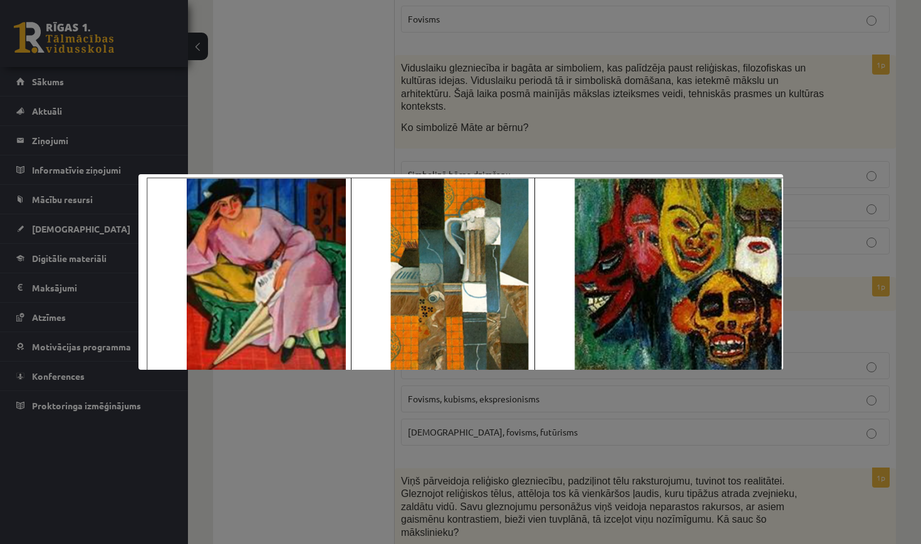
click at [474, 415] on div at bounding box center [460, 272] width 921 height 544
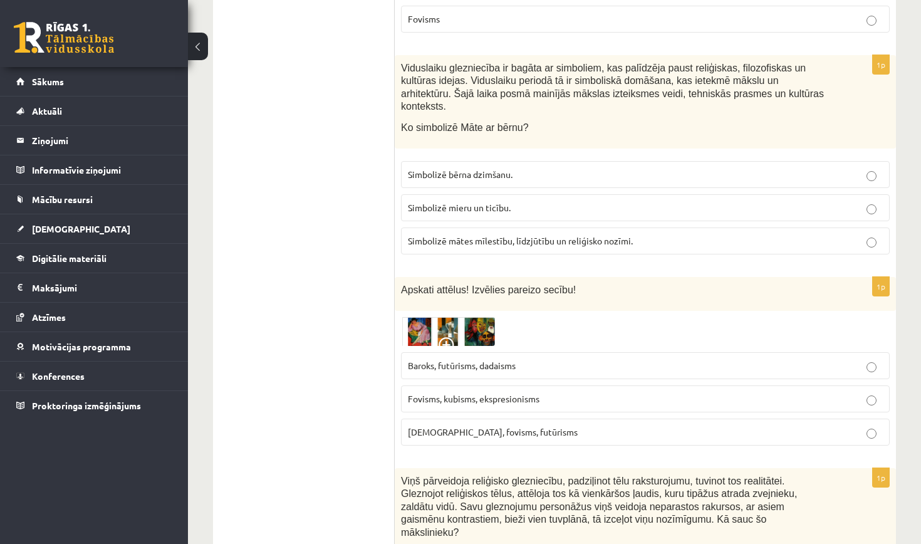
click at [454, 337] on span at bounding box center [449, 347] width 20 height 20
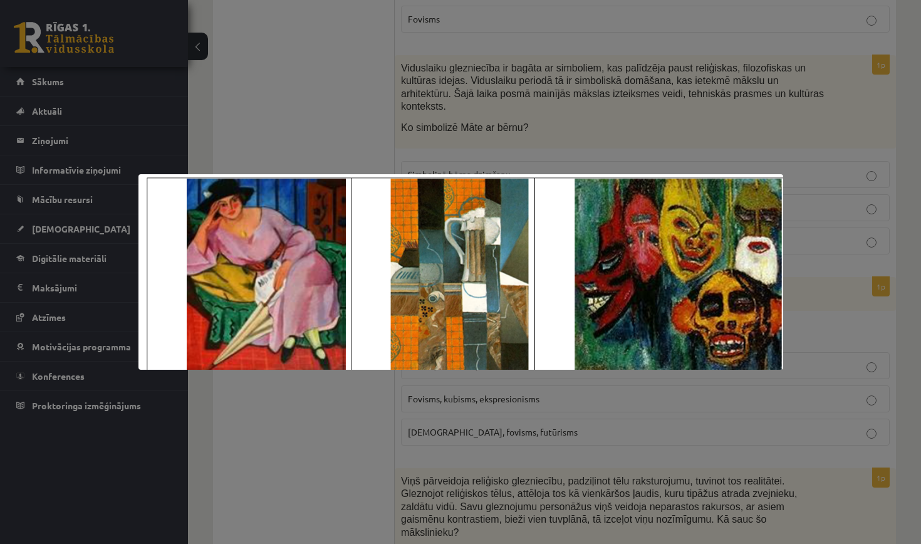
click at [461, 443] on div at bounding box center [460, 272] width 921 height 544
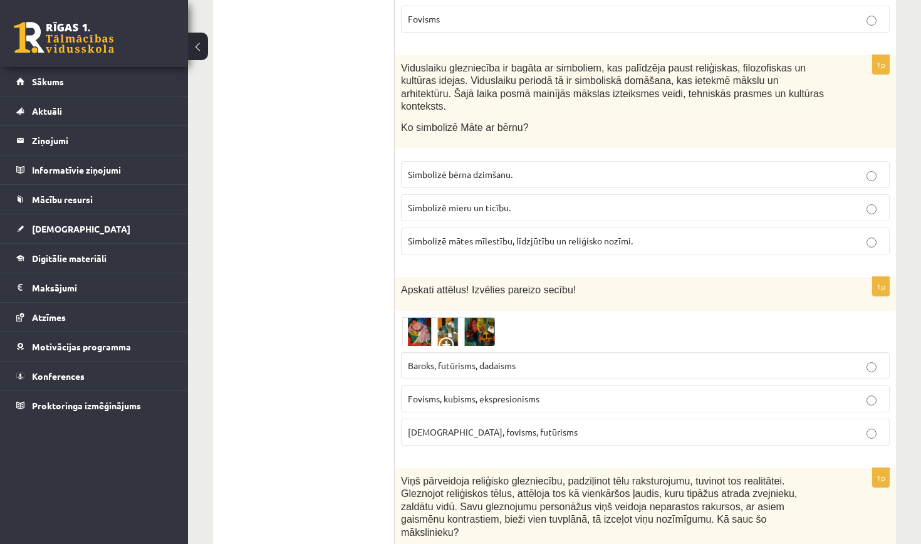
click at [451, 317] on img at bounding box center [448, 331] width 94 height 29
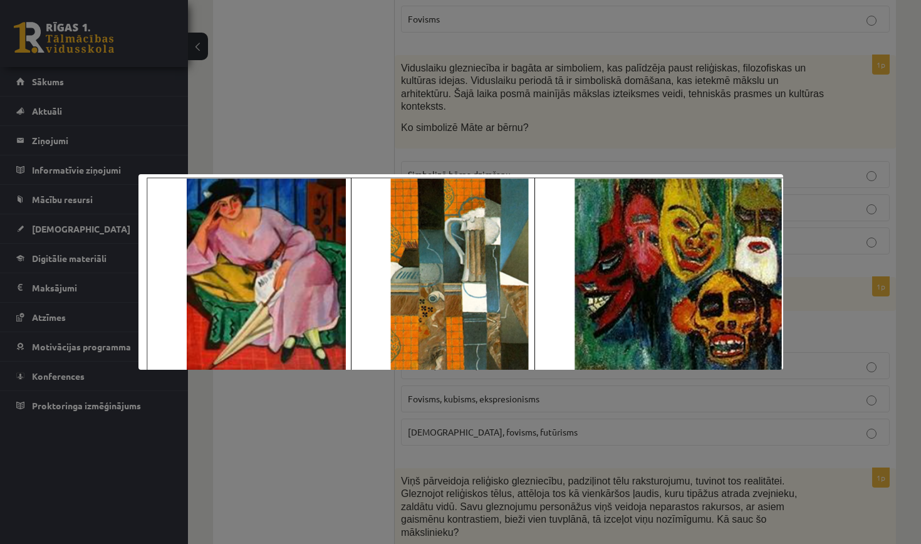
click at [423, 459] on div at bounding box center [460, 272] width 921 height 544
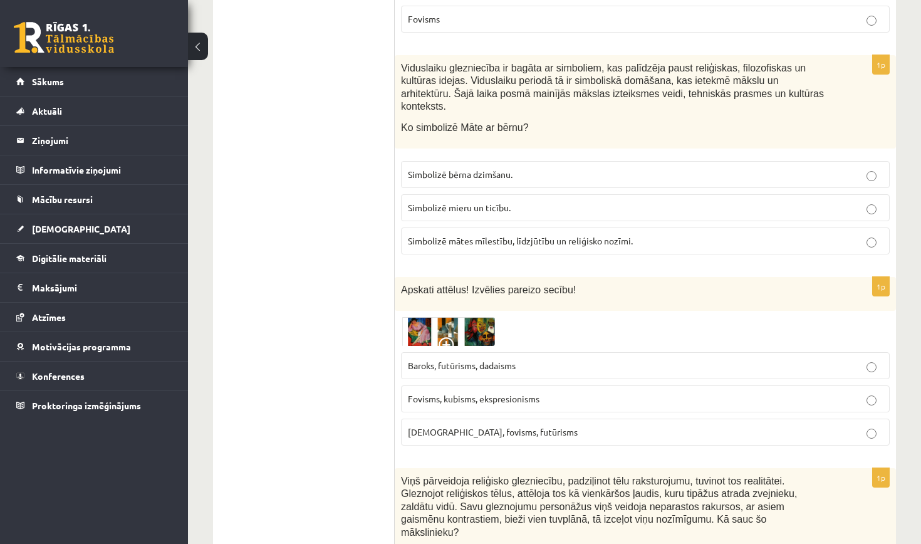
click at [450, 426] on span "Kubisms, fovisms, futūrisms" at bounding box center [493, 431] width 170 height 11
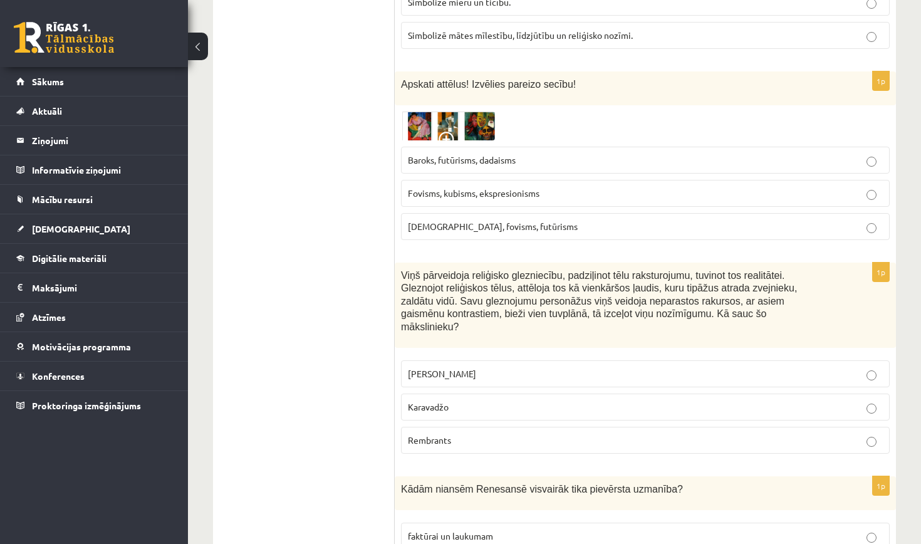
scroll to position [3638, 0]
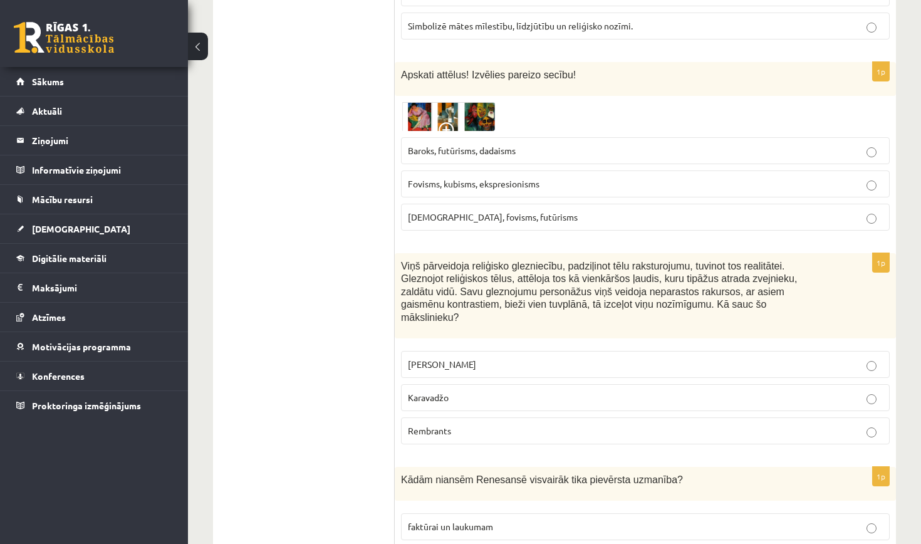
click at [479, 391] on p "Karavadžo" at bounding box center [645, 397] width 475 height 13
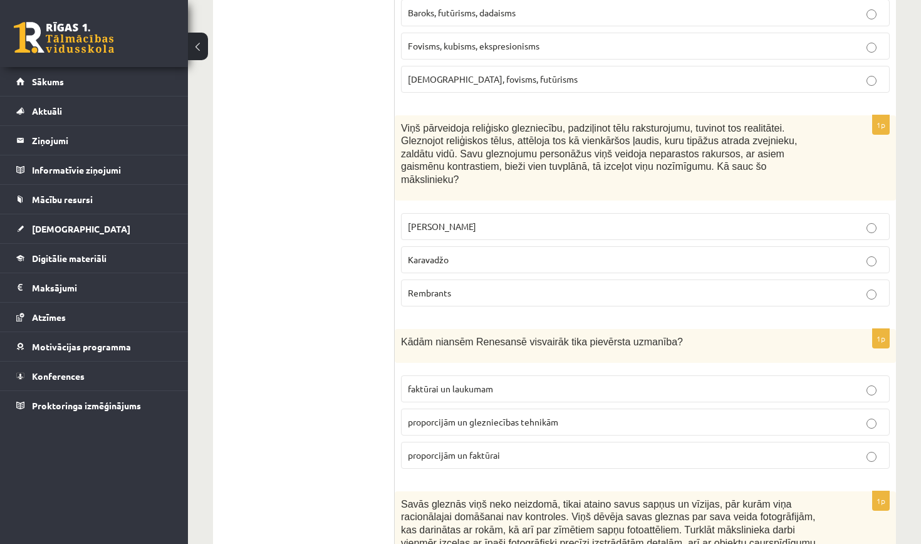
scroll to position [3777, 0]
click at [465, 448] on span "proporcijām un faktūrai" at bounding box center [454, 453] width 92 height 11
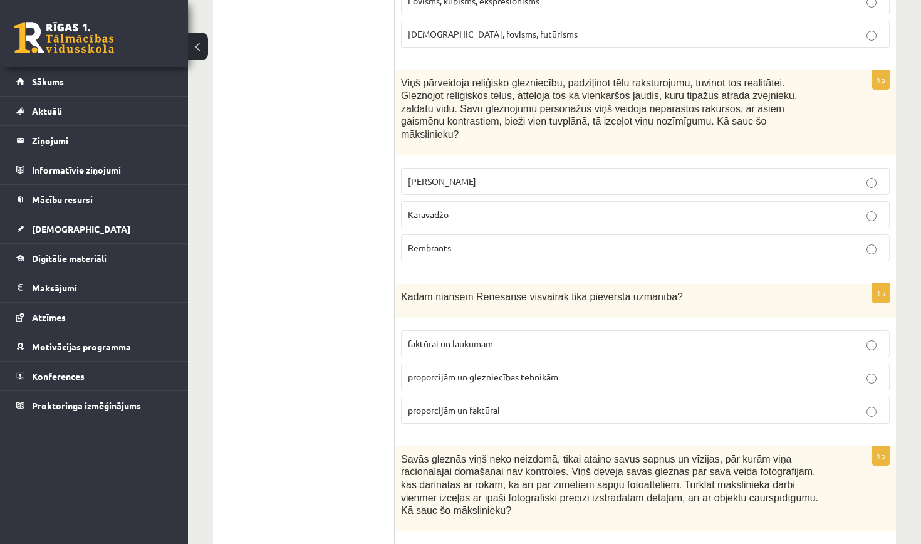
scroll to position [3823, 0]
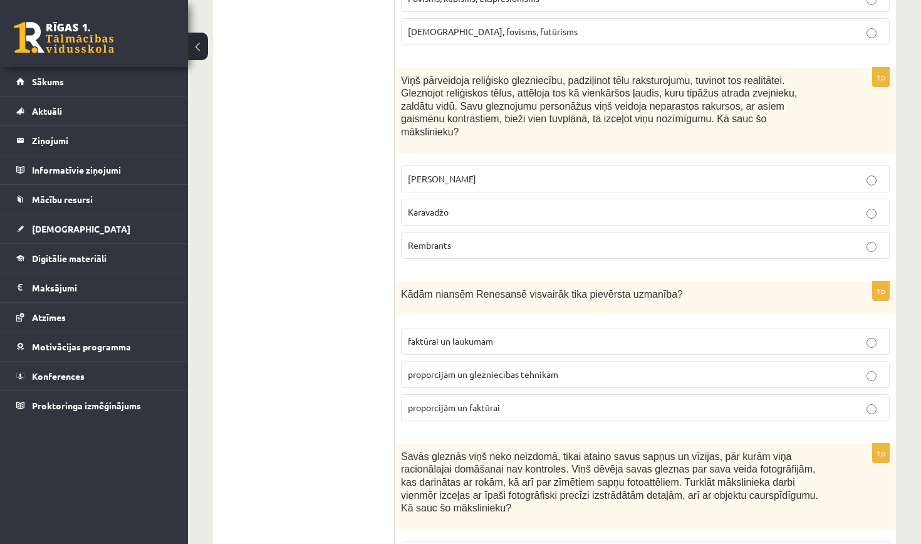
click at [475, 369] on span "proporcijām un glezniecības tehnikām" at bounding box center [483, 374] width 150 height 11
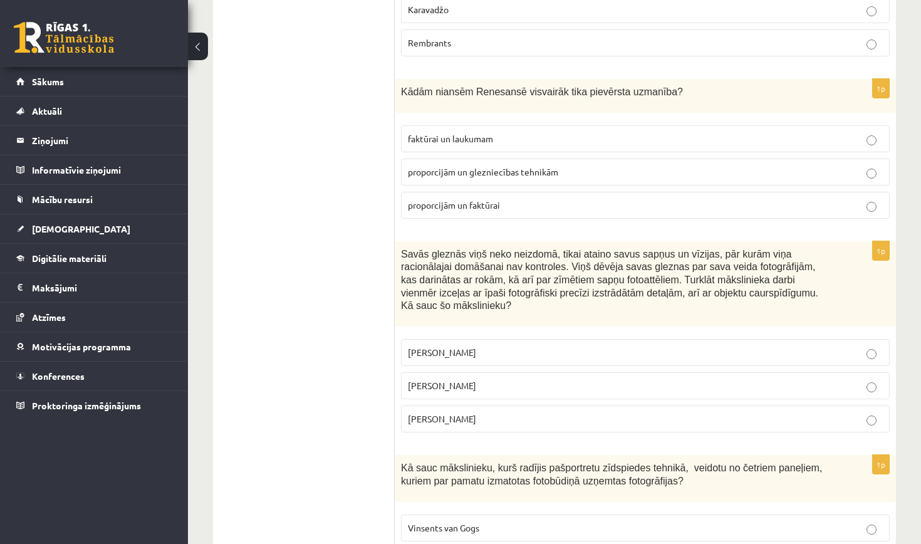
scroll to position [4030, 0]
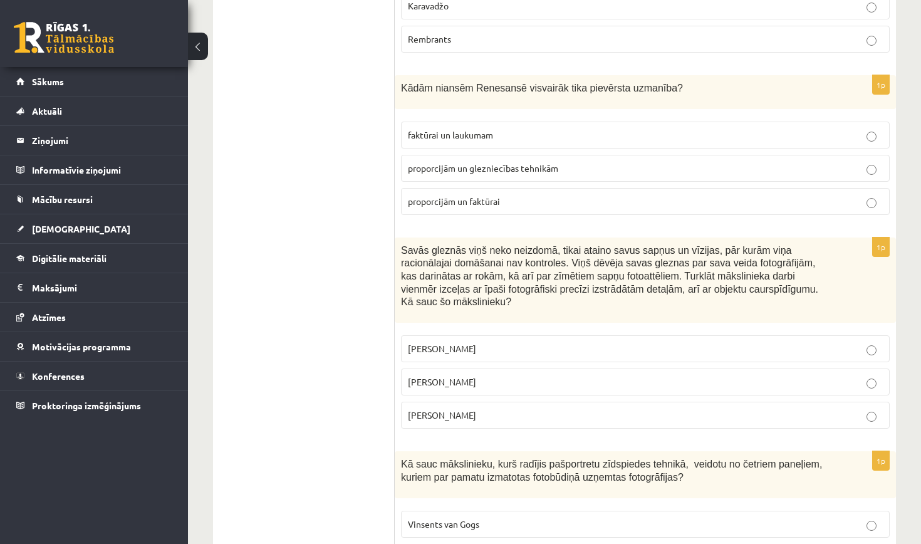
click at [461, 409] on p "Anrī Matiss" at bounding box center [645, 415] width 475 height 13
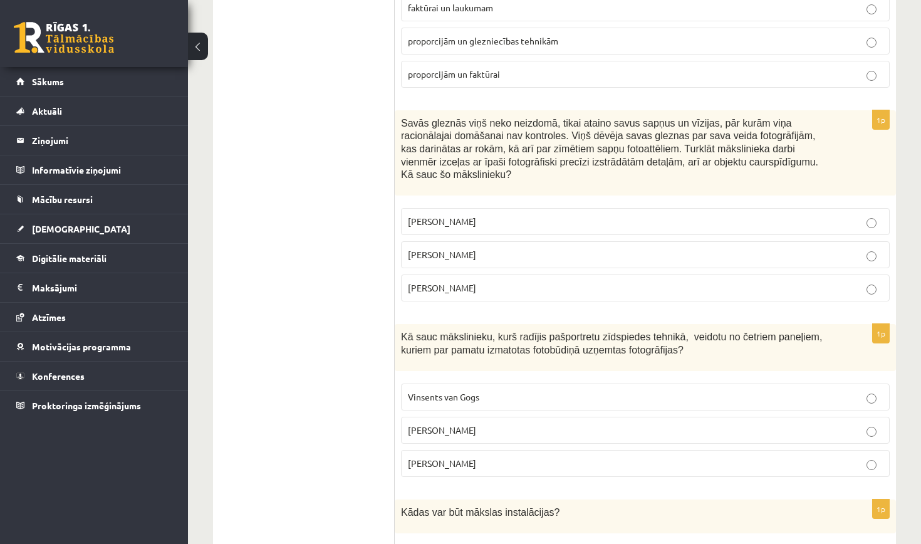
scroll to position [4165, 0]
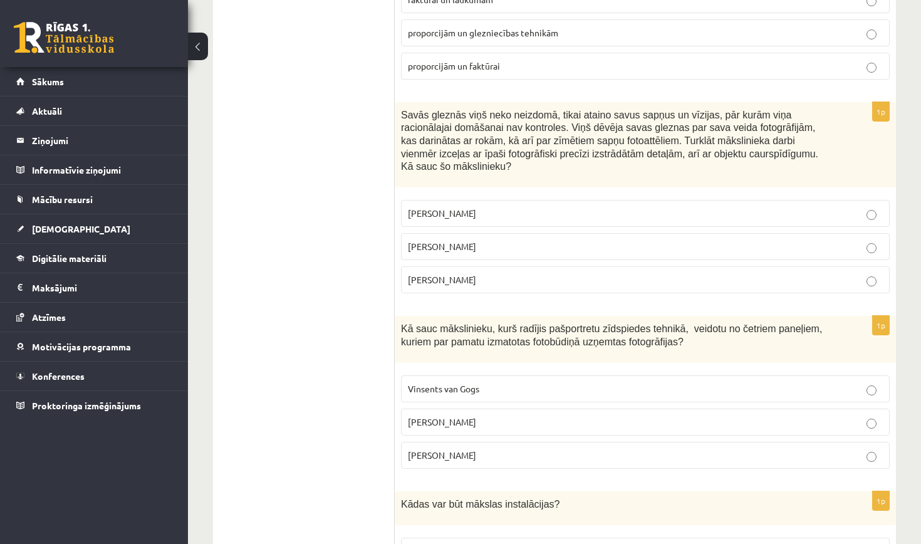
click at [473, 416] on p "Endijs Vorhols" at bounding box center [645, 422] width 475 height 13
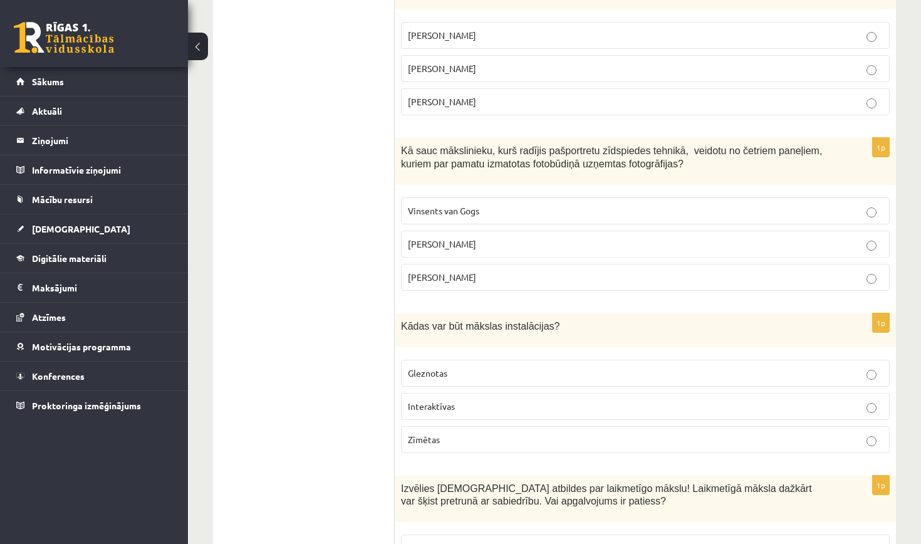
scroll to position [4349, 0]
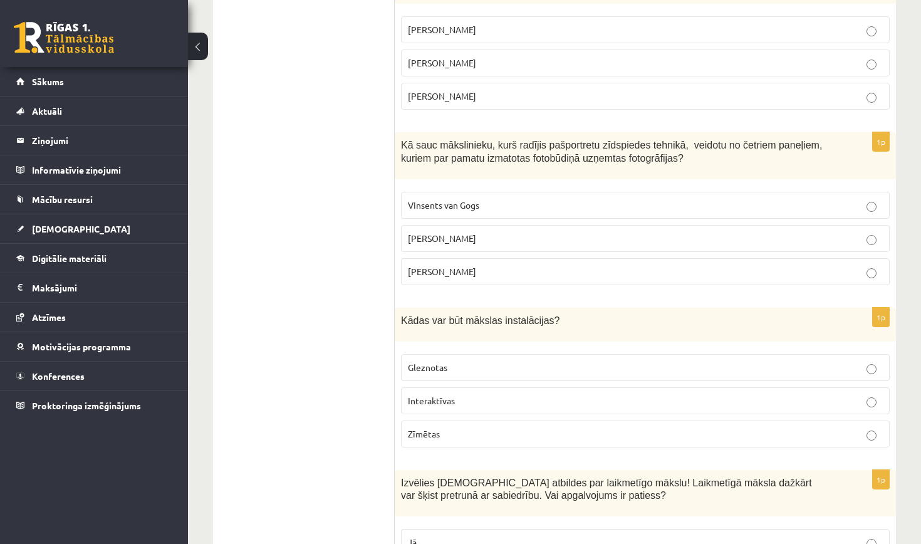
click at [476, 361] on p "Gleznotas" at bounding box center [645, 367] width 475 height 13
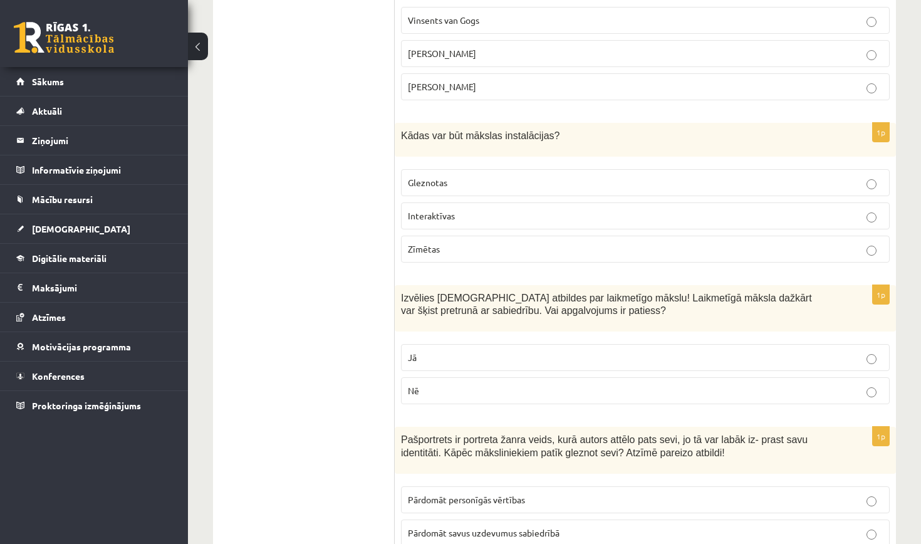
scroll to position [4535, 0]
click at [455, 382] on p "Nē" at bounding box center [645, 388] width 475 height 13
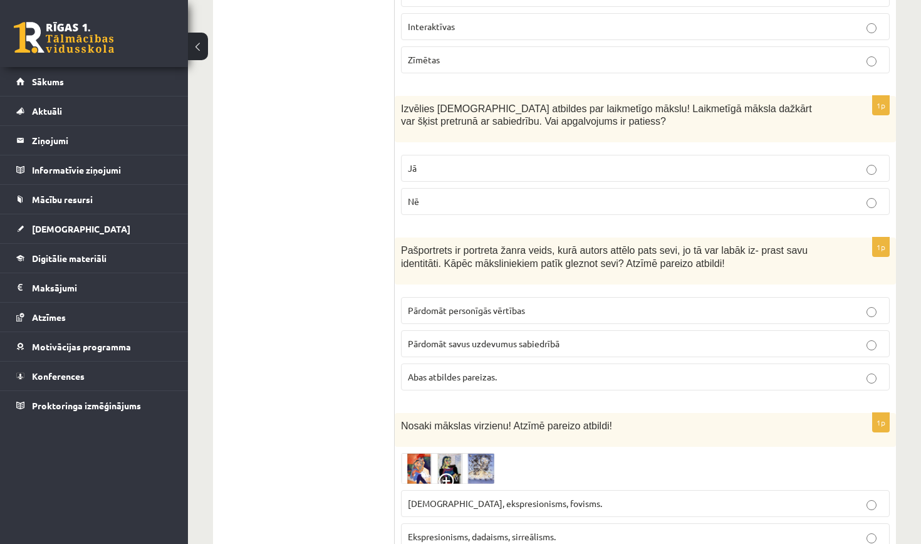
scroll to position [4722, 0]
click at [479, 306] on span "Pārdomāt personīgās vērtības" at bounding box center [466, 311] width 117 height 11
click at [466, 372] on span "Abas atbildes pareizas." at bounding box center [452, 377] width 89 height 11
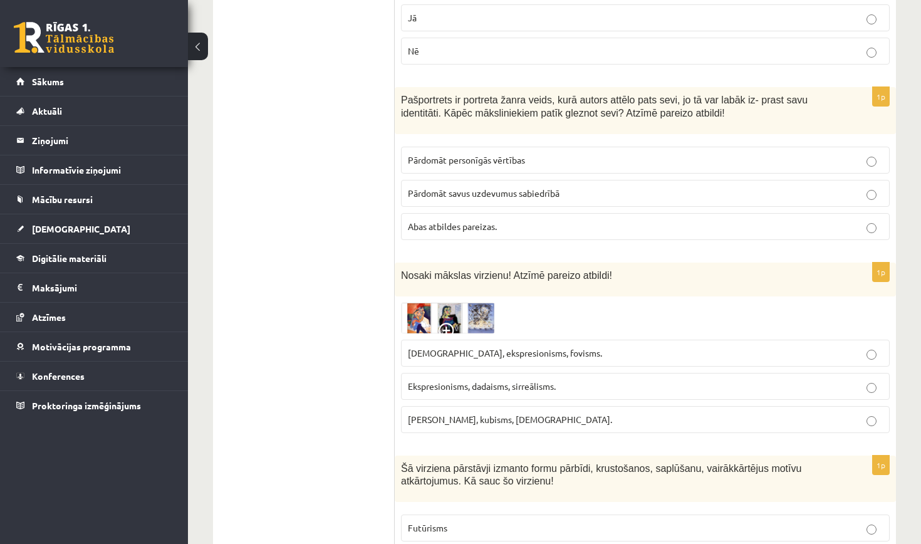
scroll to position [4876, 0]
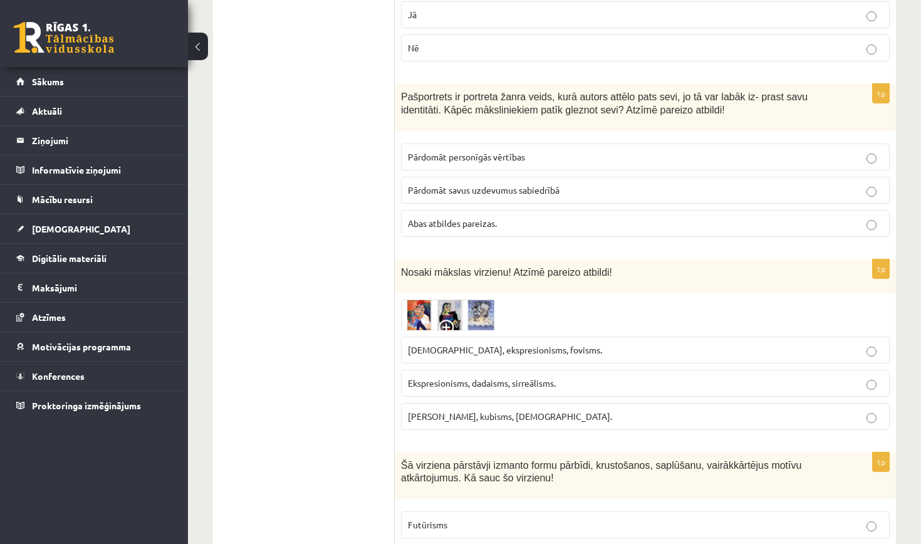
click at [421, 300] on img at bounding box center [448, 315] width 94 height 31
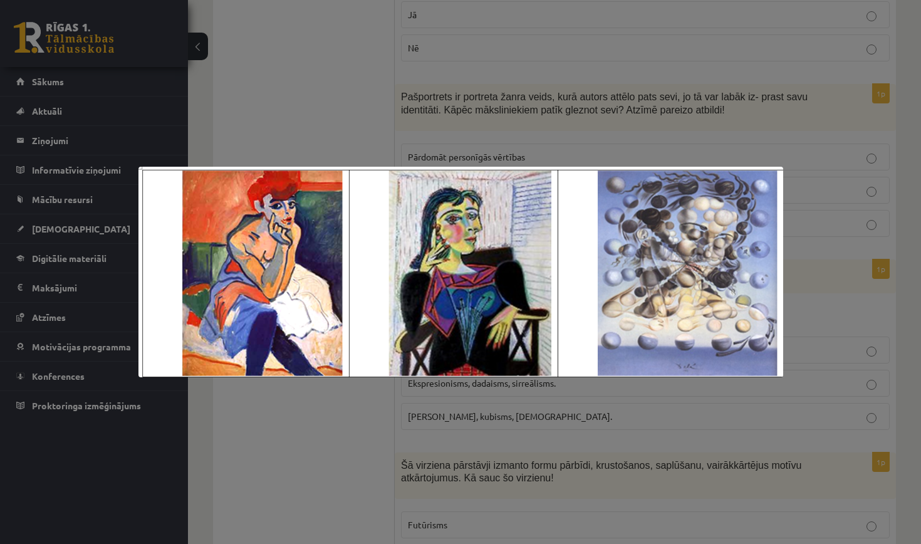
click at [349, 431] on div at bounding box center [460, 272] width 921 height 544
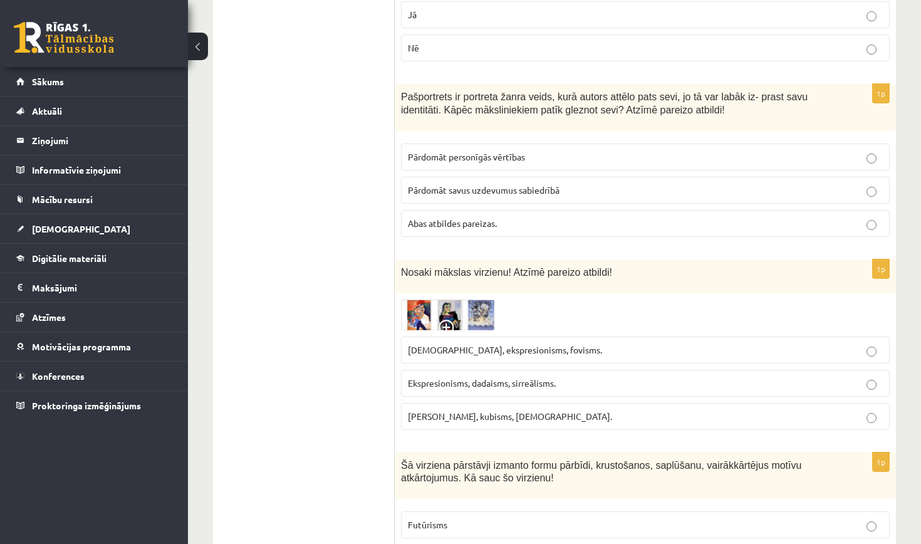
click at [478, 300] on img at bounding box center [448, 315] width 94 height 31
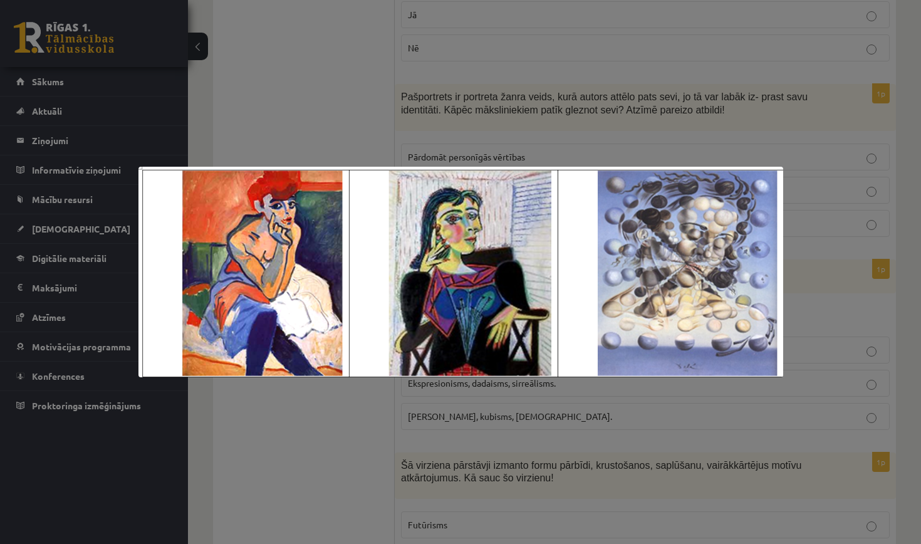
click at [473, 406] on div at bounding box center [460, 272] width 921 height 544
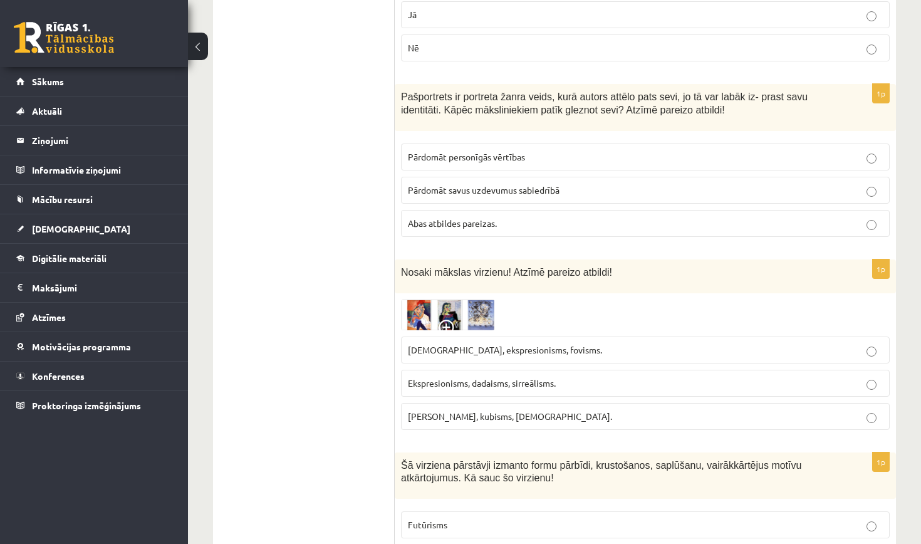
click at [475, 411] on span "Fovisms, kubisms, sirreālisms." at bounding box center [510, 416] width 204 height 11
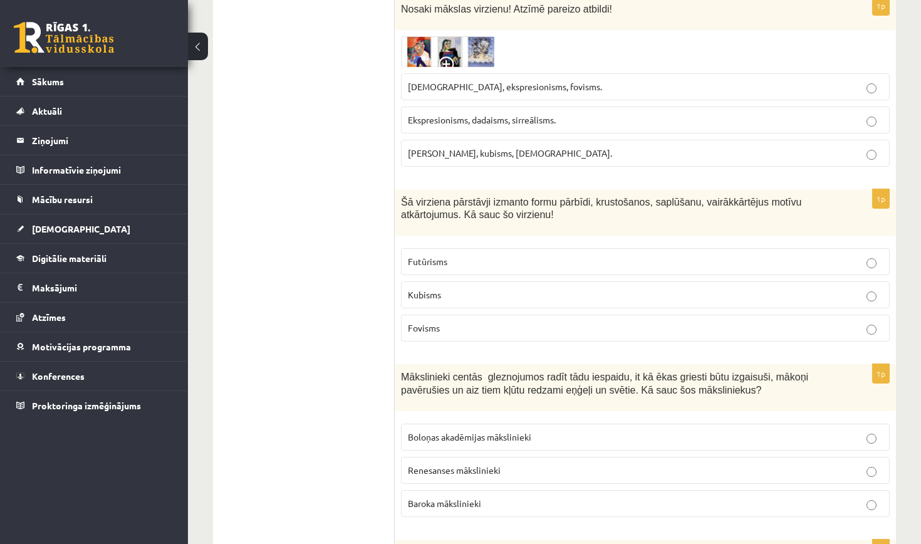
scroll to position [5137, 0]
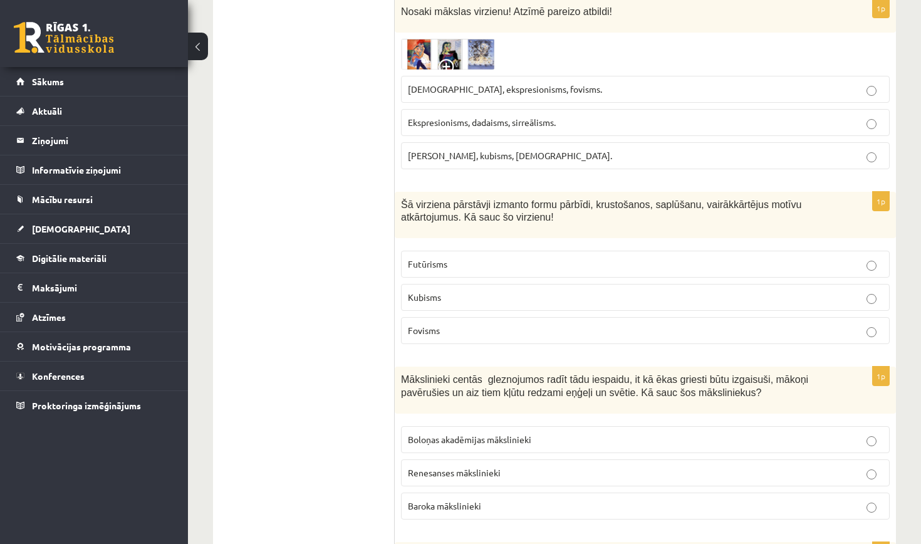
click at [468, 258] on p "Futūrisms" at bounding box center [645, 264] width 475 height 13
click at [453, 291] on p "Kubisms" at bounding box center [645, 297] width 475 height 13
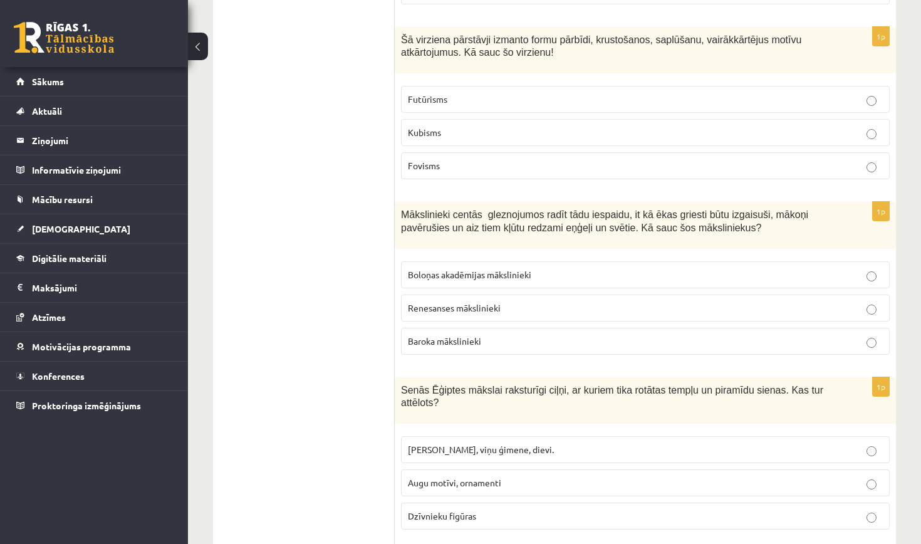
scroll to position [5302, 0]
click at [529, 302] on p "Renesanses mākslinieki" at bounding box center [645, 308] width 475 height 13
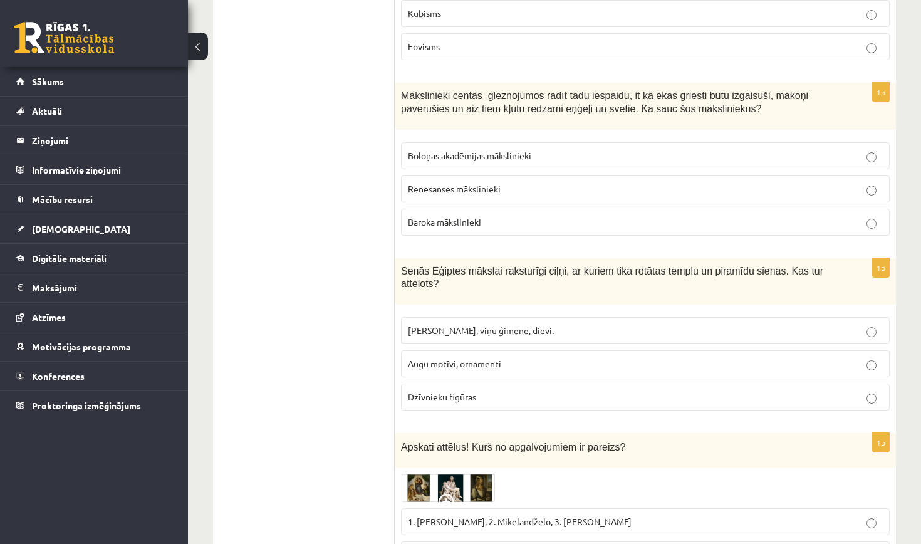
scroll to position [5424, 0]
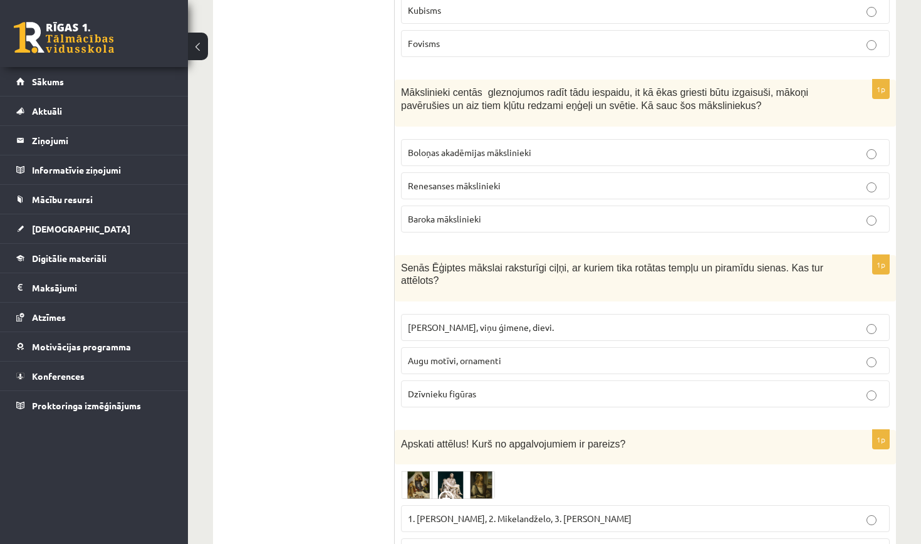
click at [497, 387] on p "Dzīvnieku figūras" at bounding box center [645, 393] width 475 height 13
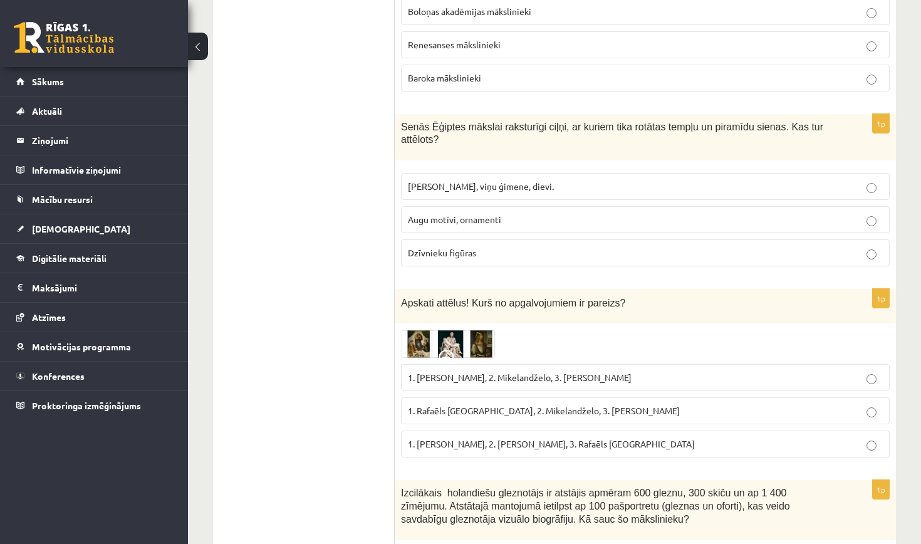
scroll to position [5564, 0]
click at [419, 331] on img at bounding box center [448, 345] width 94 height 29
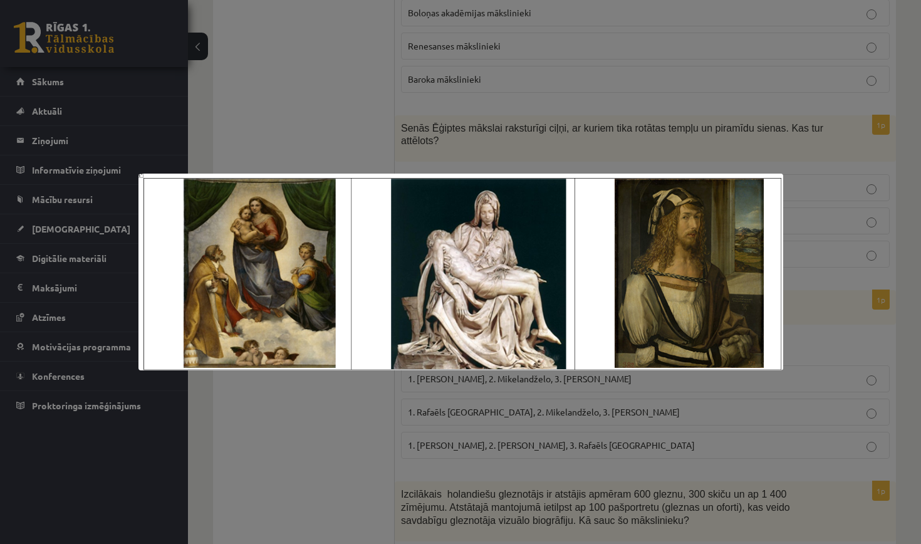
click at [392, 396] on div at bounding box center [460, 272] width 921 height 544
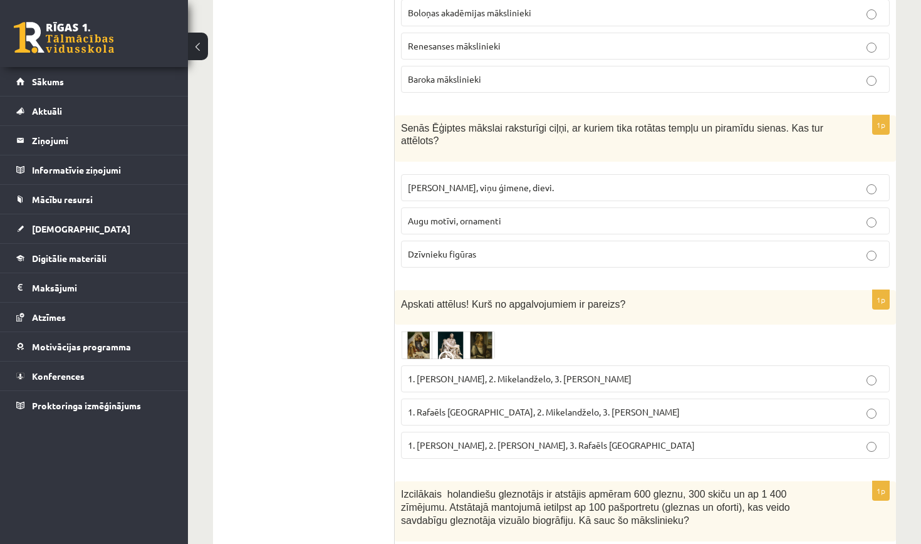
click at [458, 351] on span at bounding box center [449, 361] width 20 height 20
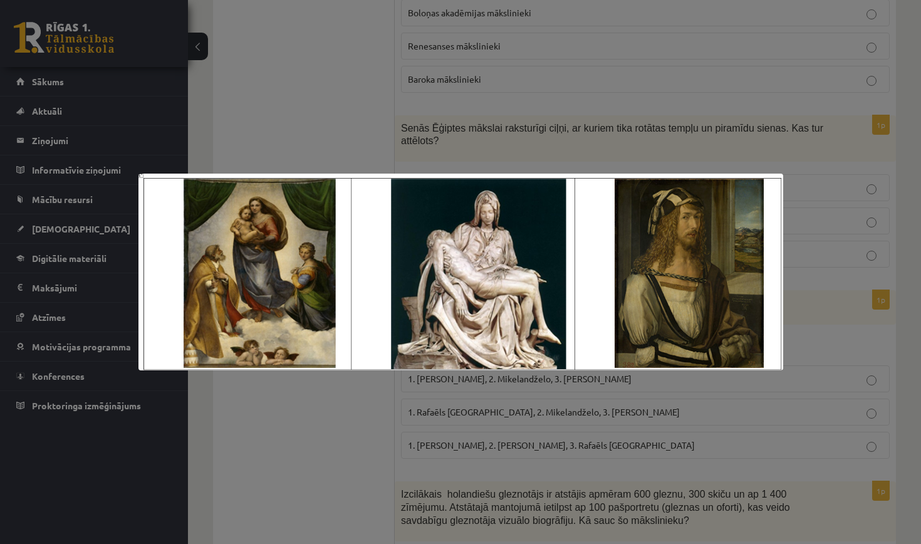
click at [507, 427] on div at bounding box center [460, 272] width 921 height 544
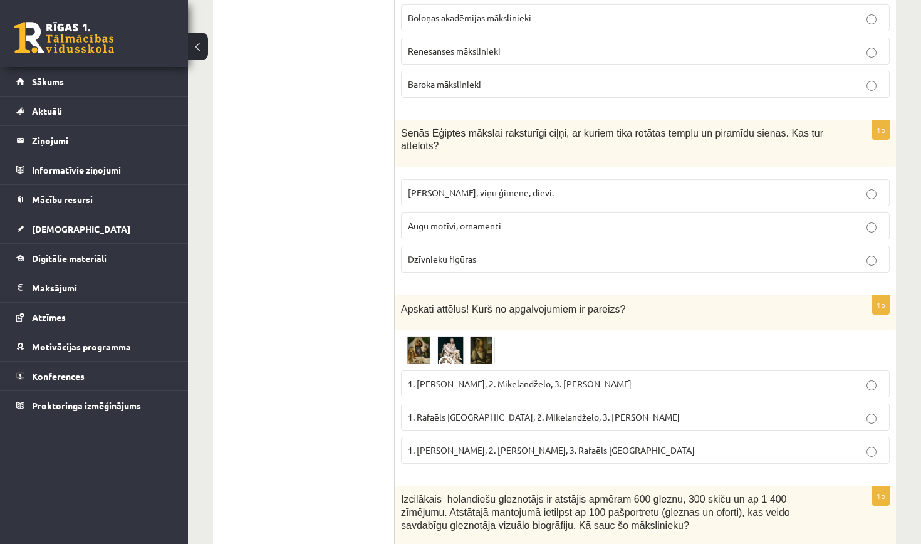
scroll to position [5559, 0]
click at [453, 356] on span at bounding box center [449, 366] width 20 height 20
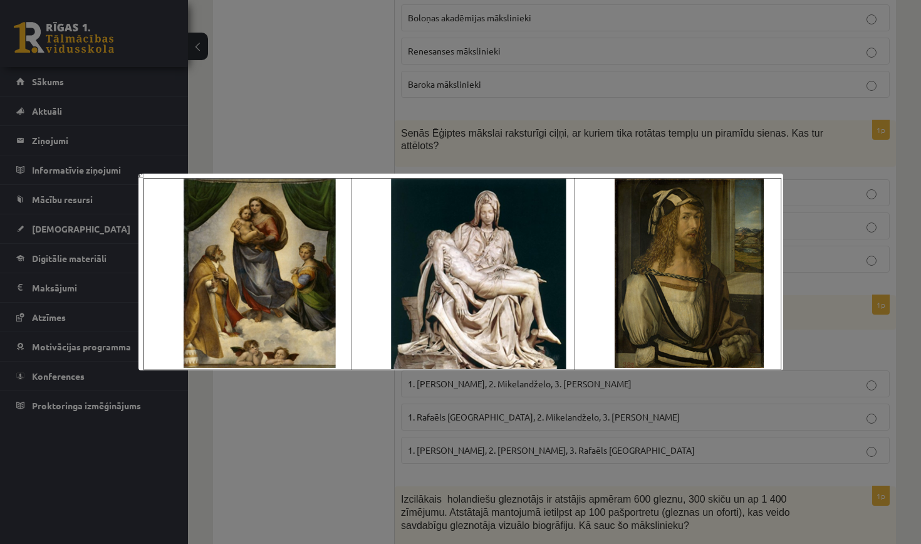
click at [463, 429] on div at bounding box center [460, 272] width 921 height 544
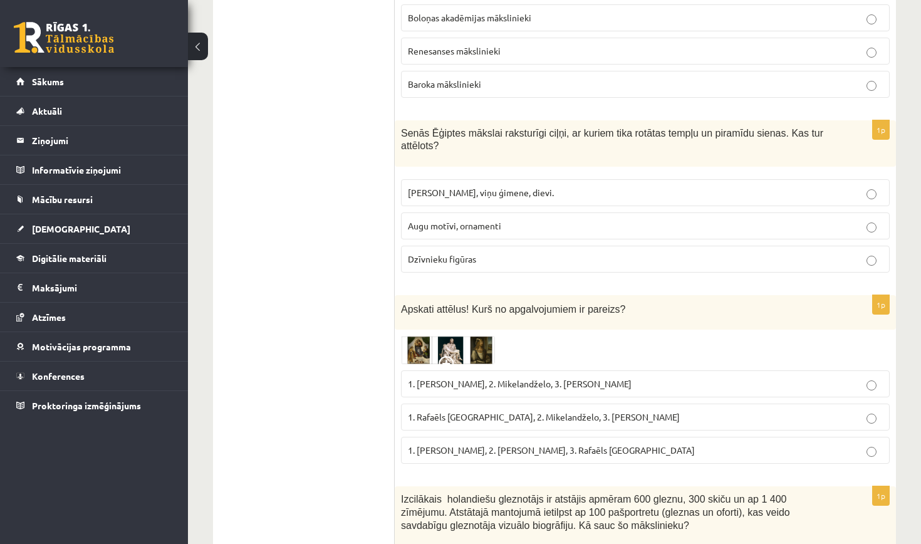
click at [425, 336] on img at bounding box center [448, 350] width 94 height 29
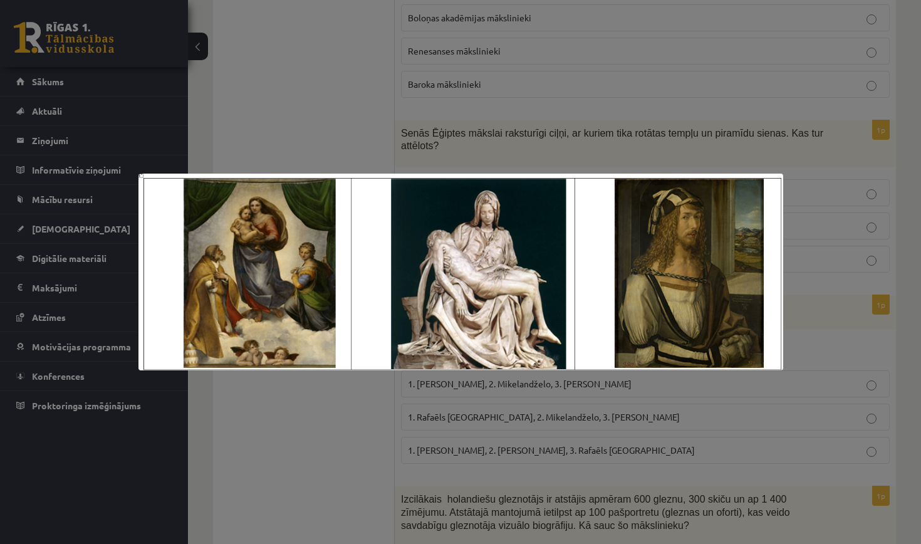
click at [513, 406] on div at bounding box center [460, 272] width 921 height 544
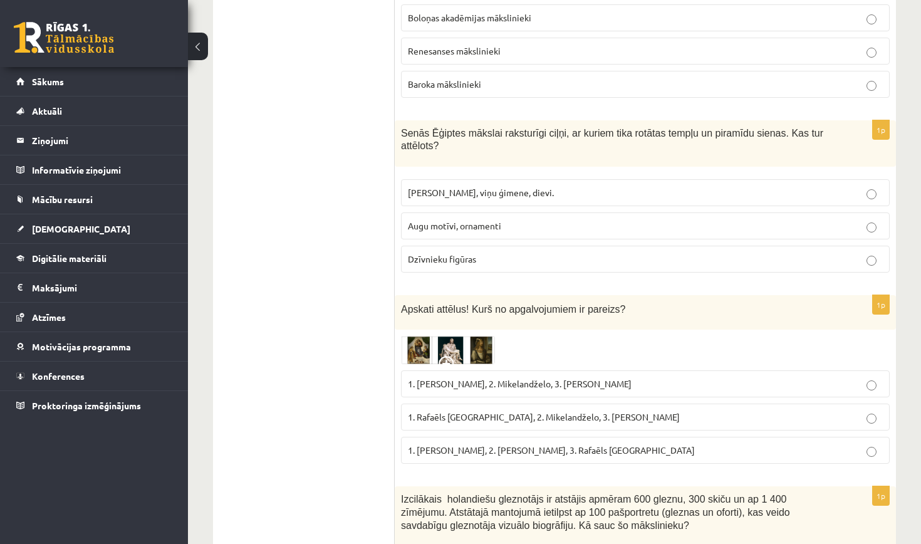
click at [426, 336] on img at bounding box center [448, 350] width 94 height 29
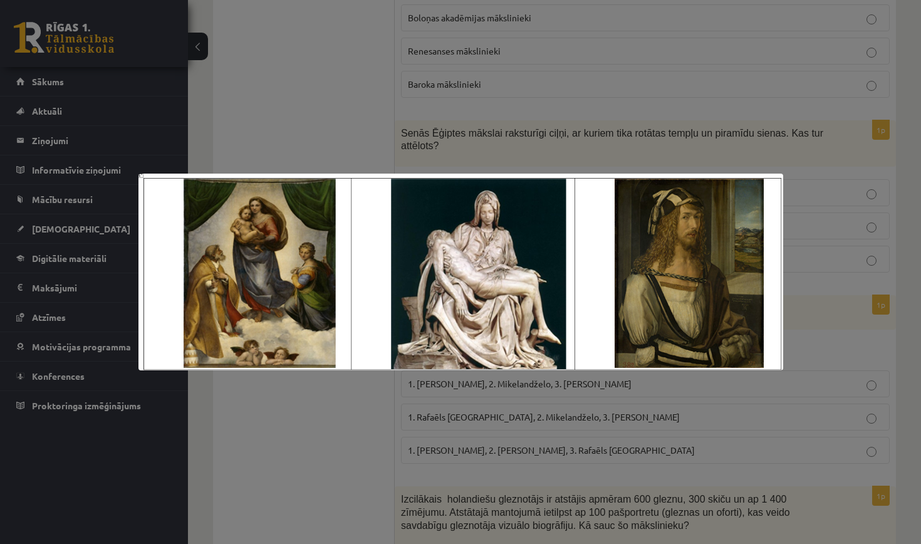
click at [377, 412] on div at bounding box center [460, 272] width 921 height 544
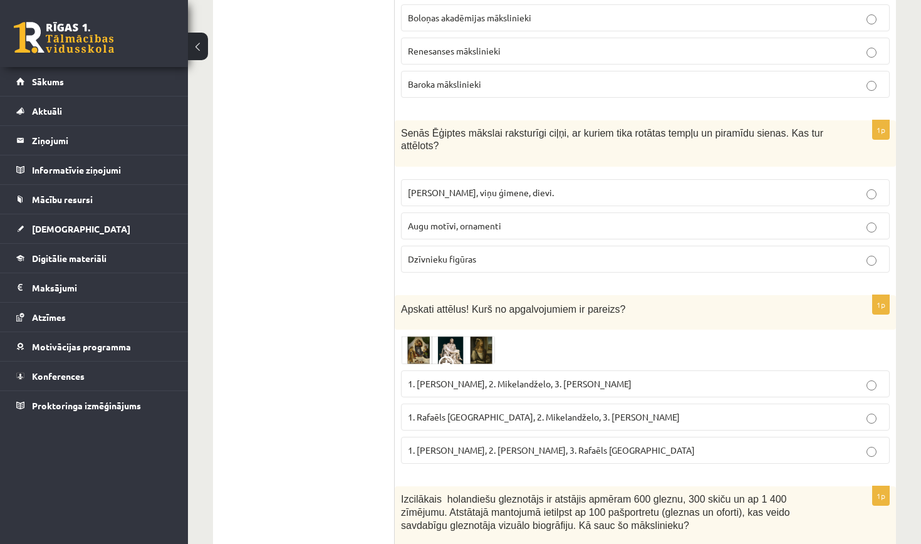
click at [474, 378] on span "1. Leonardo da Vinči, 2. Mikelandželo, 3. Albrehts Dīrers" at bounding box center [520, 383] width 224 height 11
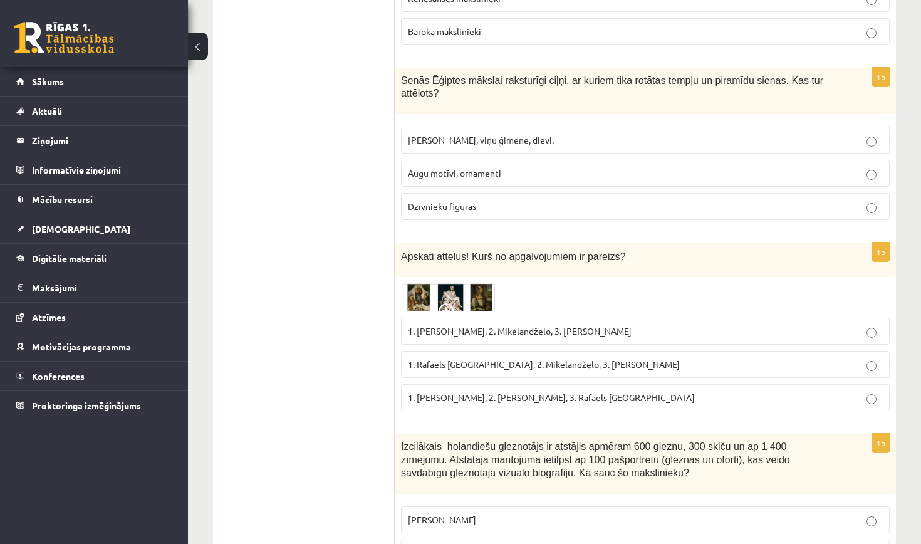
scroll to position [5635, 0]
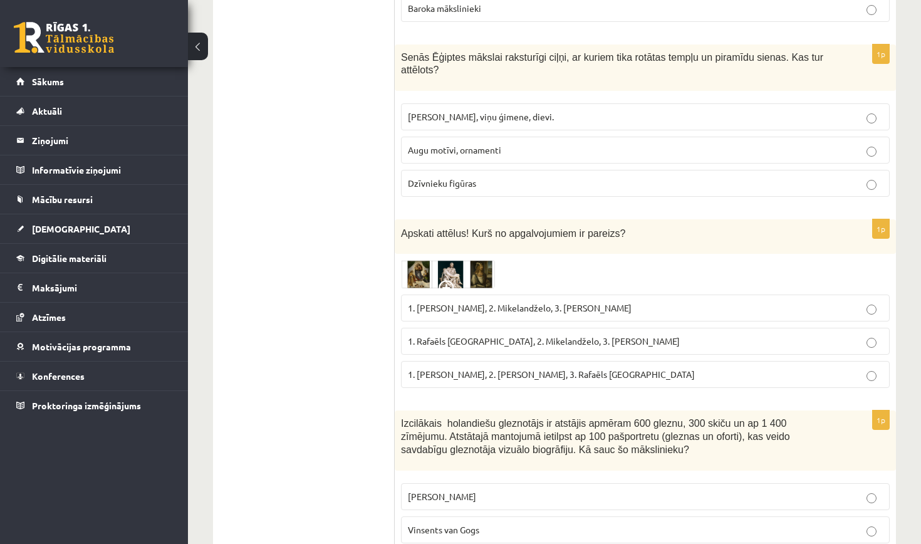
click at [498, 335] on span "1. Rafaēls Sancio da Urbīno, 2. Mikelandželo, 3. Albrehts Dīrers" at bounding box center [544, 340] width 272 height 11
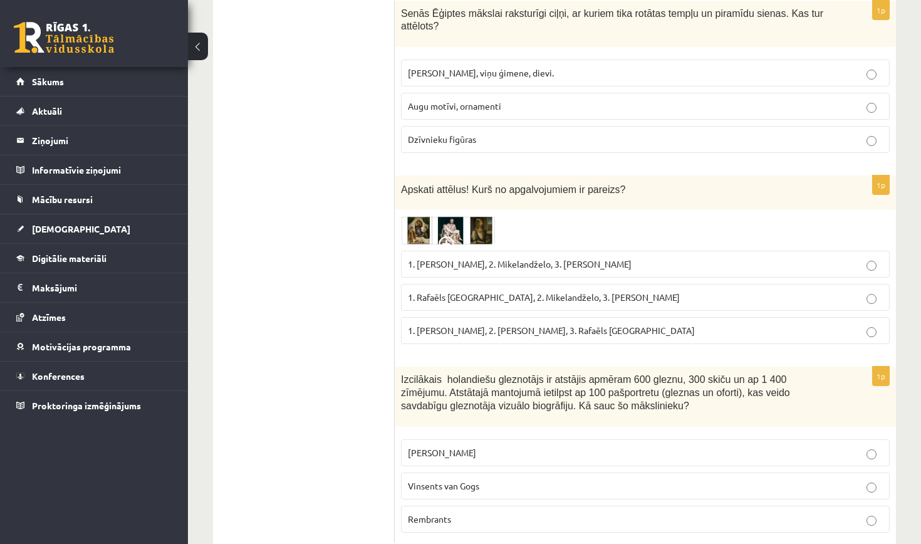
scroll to position [5678, 0]
click at [456, 514] on p "Rembrants" at bounding box center [645, 520] width 475 height 13
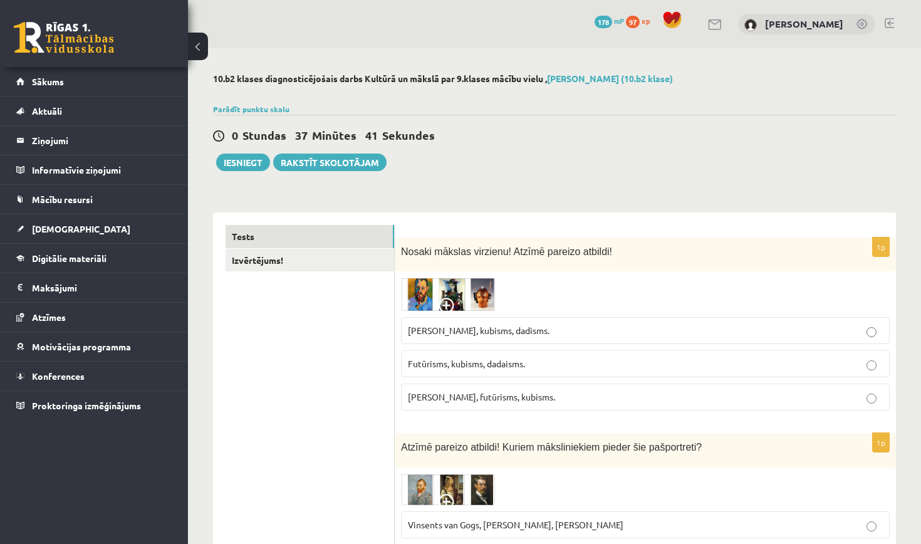
scroll to position [0, 0]
click at [325, 262] on link "Izvērtējums!" at bounding box center [310, 260] width 169 height 23
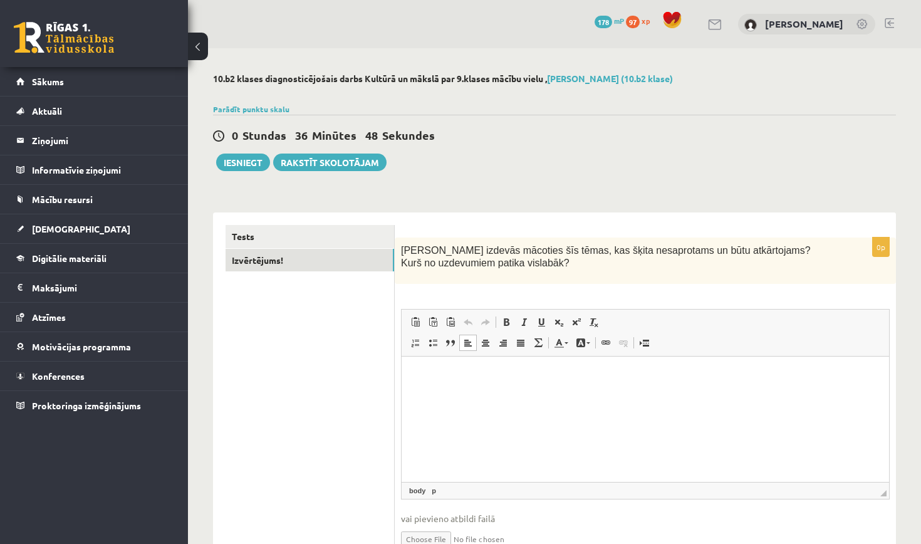
click at [486, 381] on p "Rich Text Editor, wiswyg-editor-user-answer-47434028172940" at bounding box center [645, 375] width 463 height 13
click at [245, 162] on button "Iesniegt" at bounding box center [243, 163] width 54 height 18
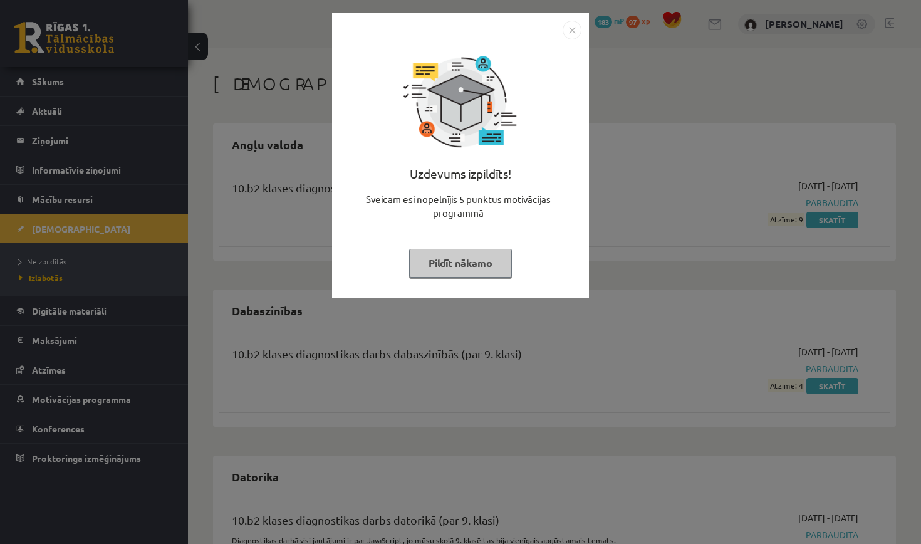
click at [572, 28] on img "Close" at bounding box center [572, 30] width 19 height 19
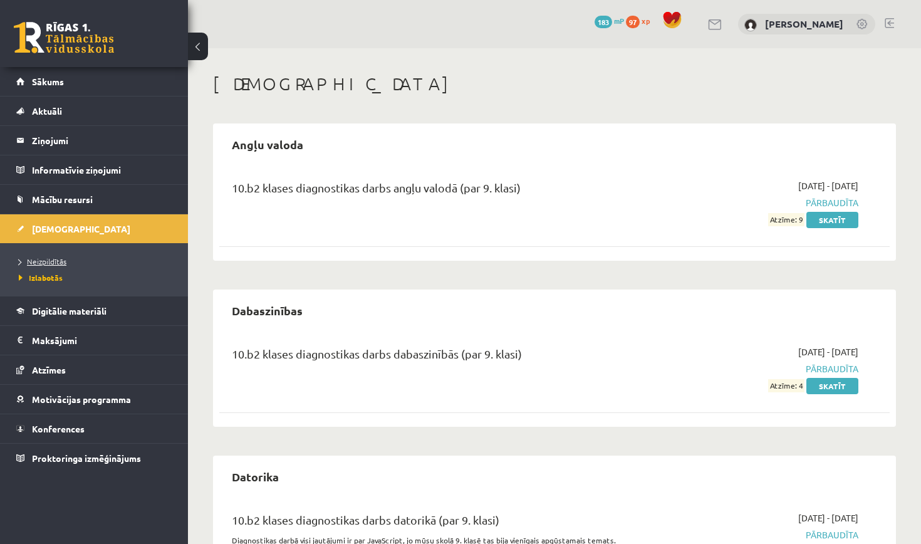
click at [55, 261] on span "Neizpildītās" at bounding box center [43, 261] width 48 height 10
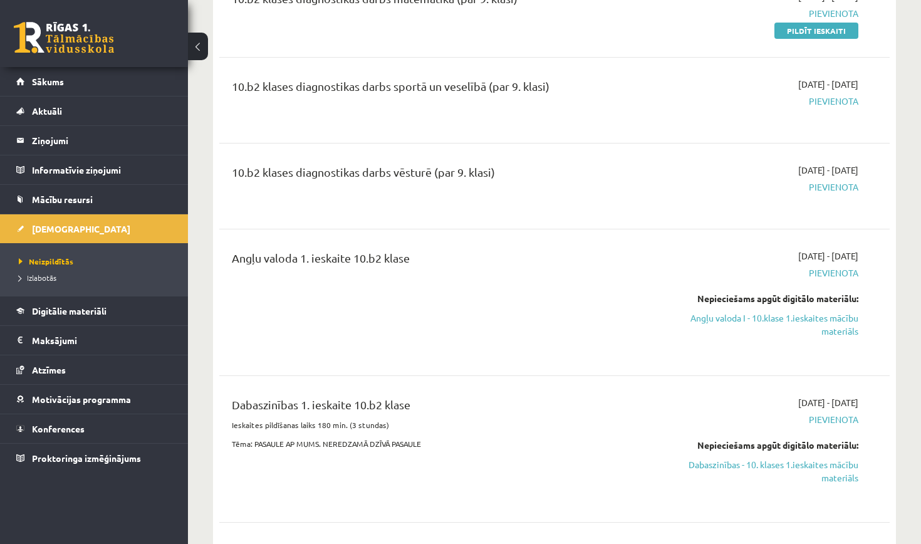
scroll to position [274, 0]
click at [85, 312] on span "Digitālie materiāli" at bounding box center [69, 310] width 75 height 11
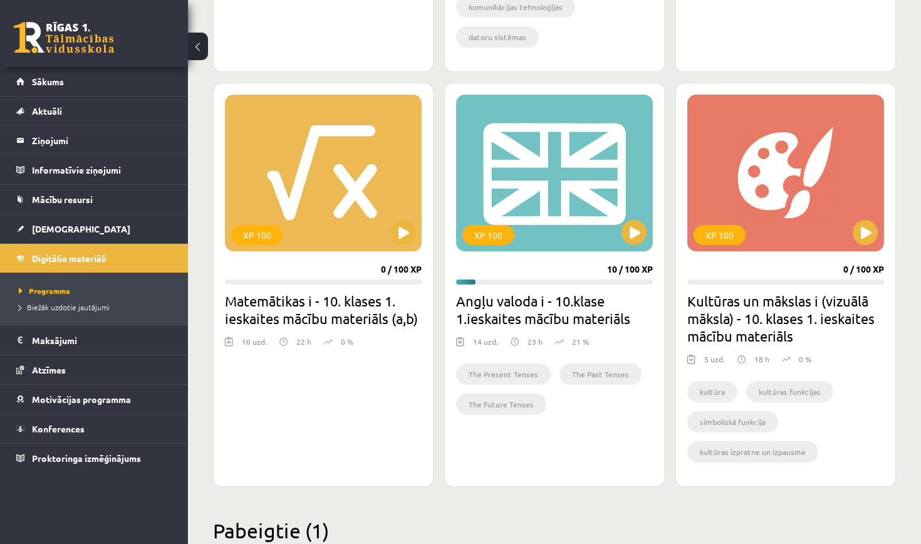
scroll to position [658, 0]
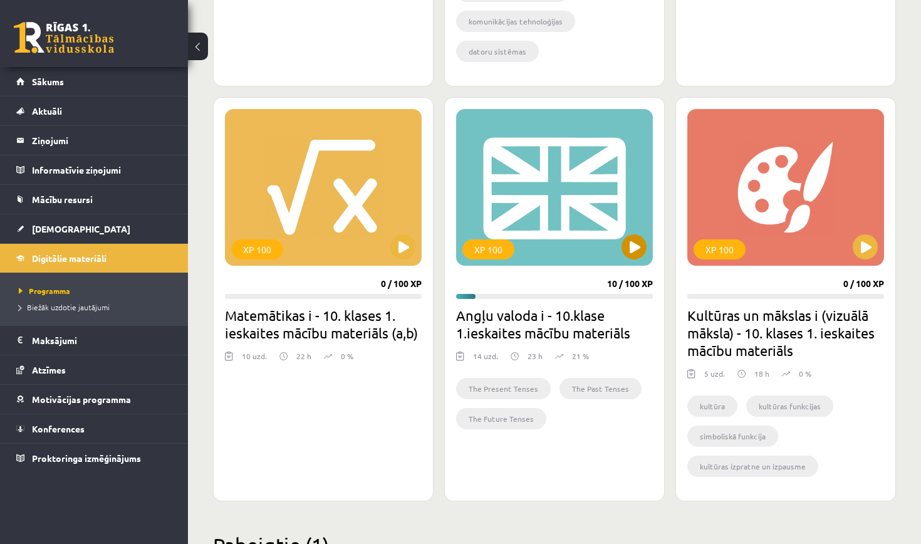
click at [563, 234] on div "XP 100" at bounding box center [554, 187] width 197 height 157
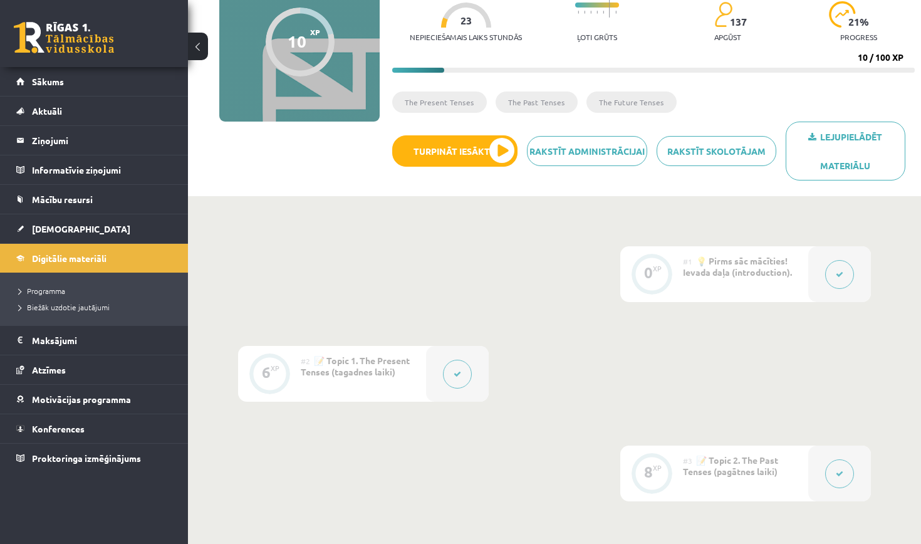
scroll to position [137, 0]
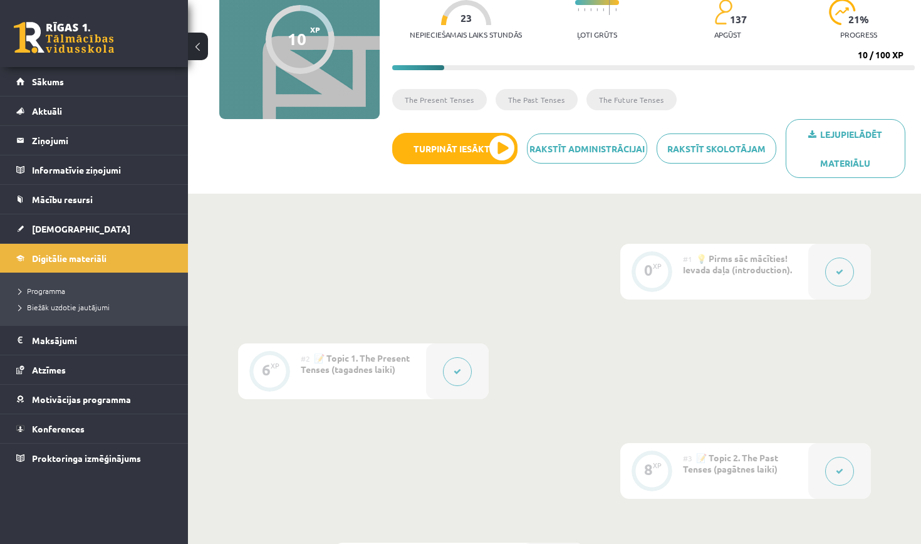
click at [832, 266] on button at bounding box center [840, 272] width 29 height 29
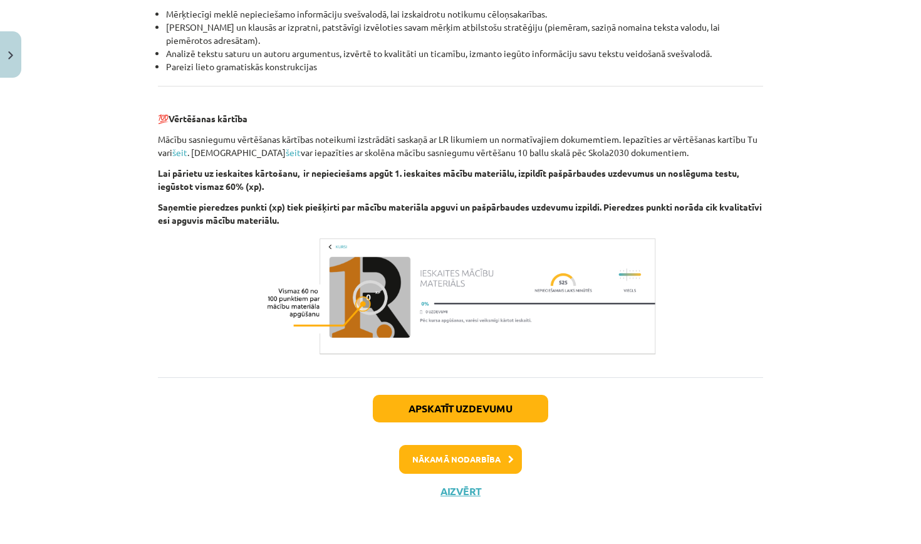
scroll to position [1383, 0]
click at [458, 488] on button "Aizvērt" at bounding box center [461, 491] width 48 height 13
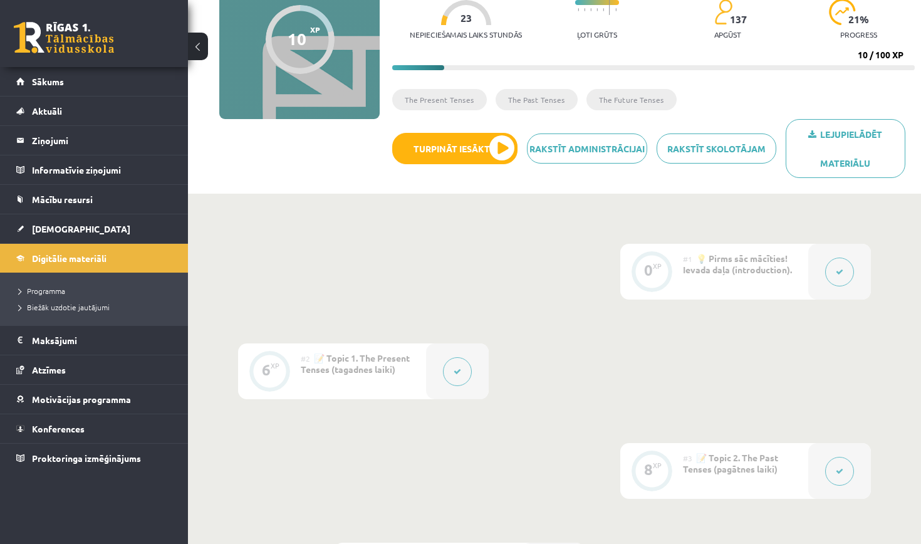
click at [460, 368] on icon at bounding box center [458, 372] width 8 height 8
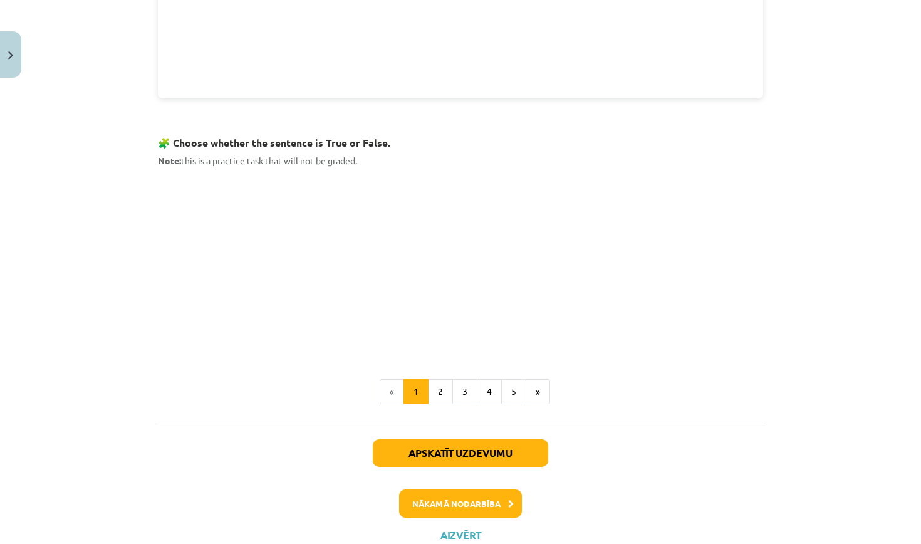
scroll to position [728, 0]
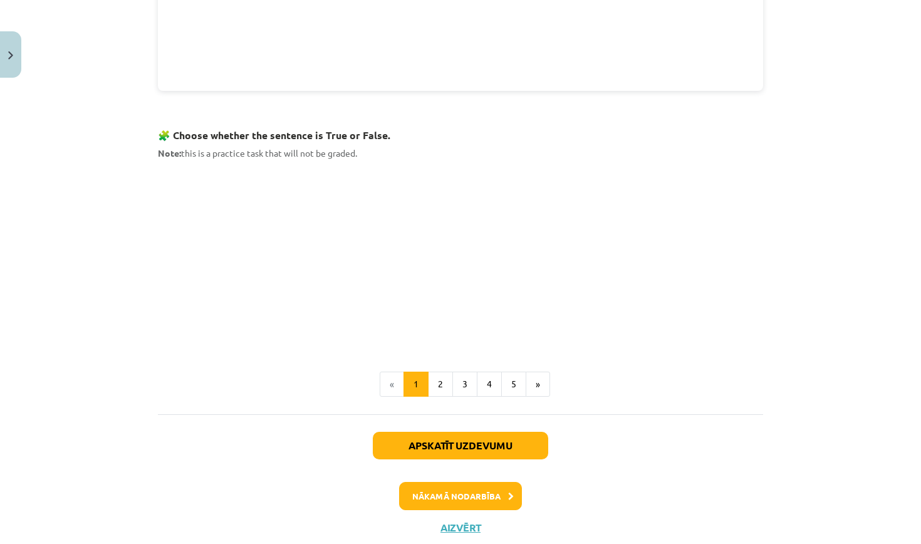
click at [458, 526] on button "Aizvērt" at bounding box center [461, 528] width 48 height 13
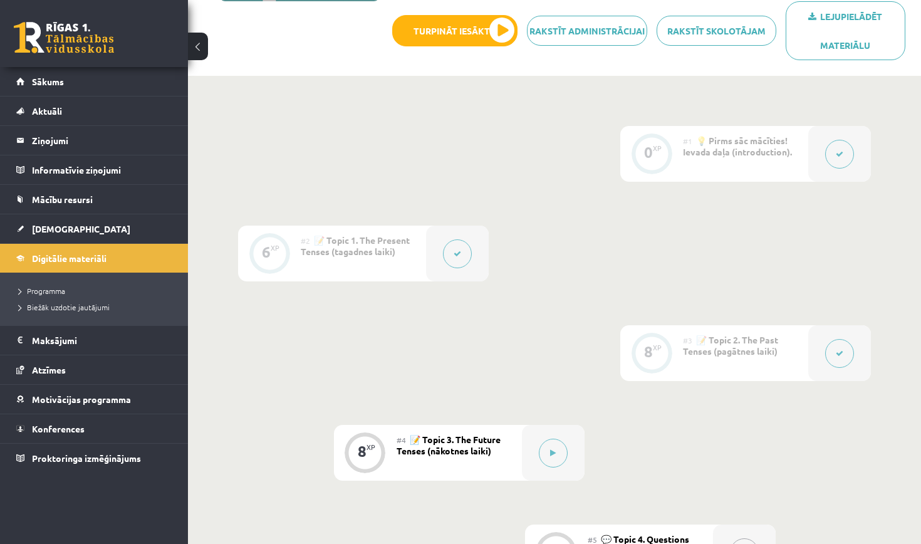
scroll to position [271, 0]
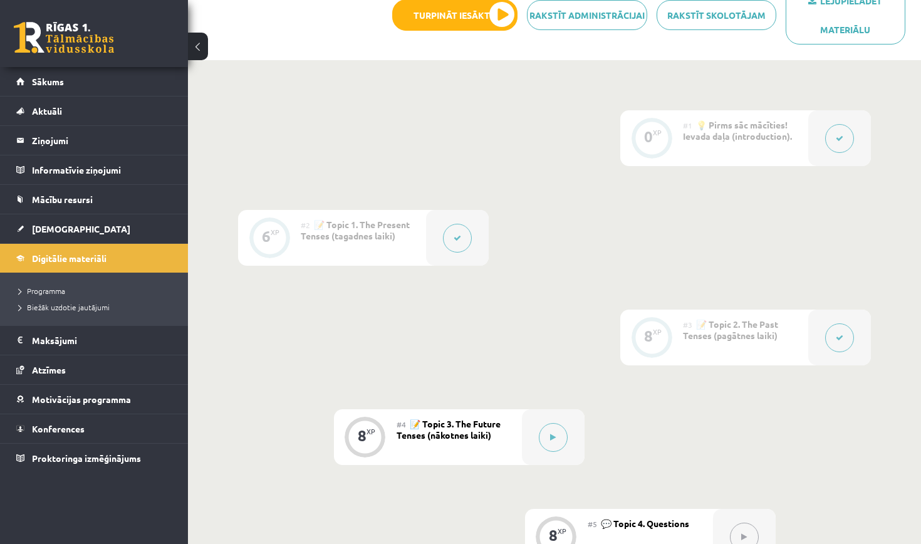
click at [839, 332] on button at bounding box center [840, 337] width 29 height 29
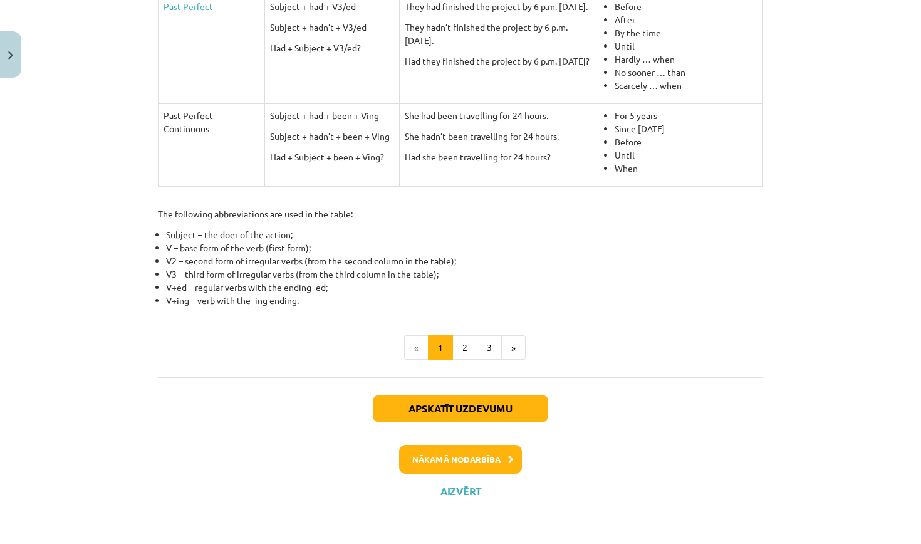
scroll to position [557, 0]
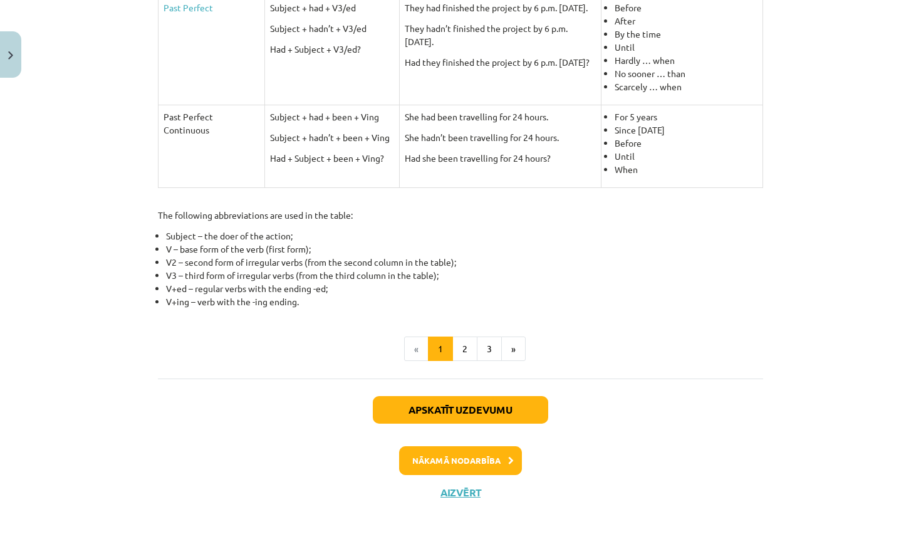
click at [449, 490] on button "Aizvērt" at bounding box center [461, 492] width 48 height 13
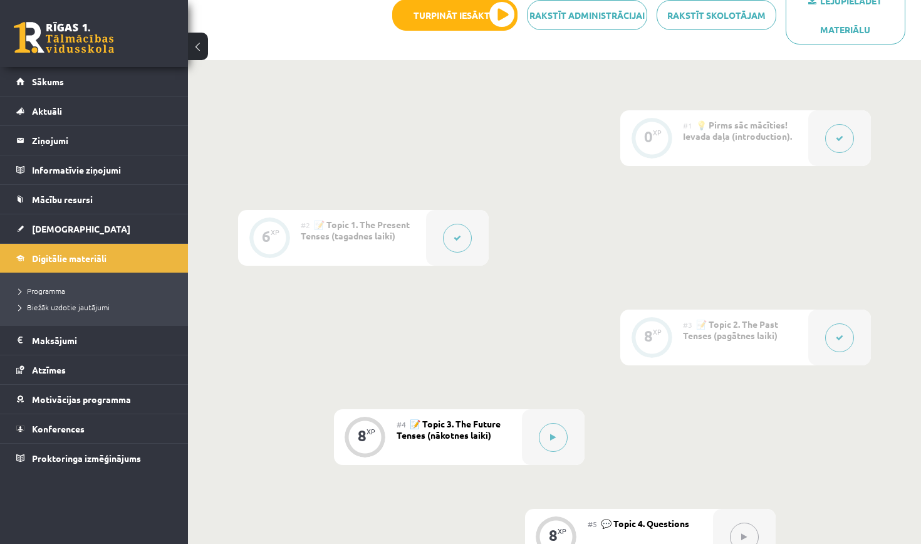
click at [839, 335] on icon at bounding box center [840, 338] width 8 height 8
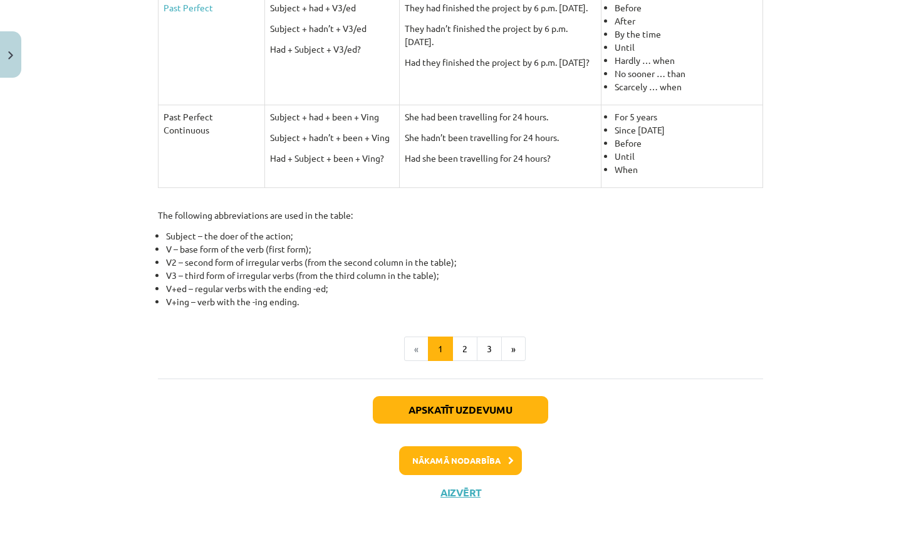
click at [465, 489] on button "Aizvērt" at bounding box center [461, 492] width 48 height 13
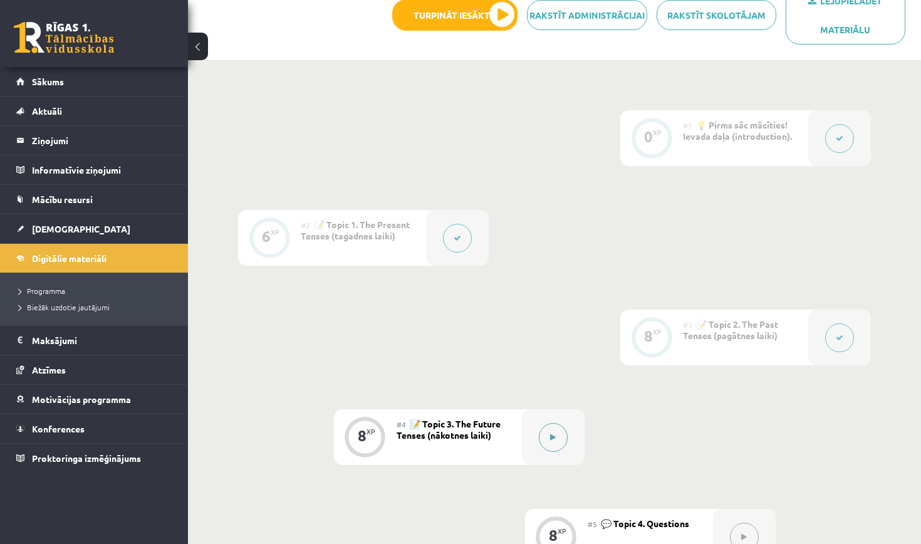
click at [559, 433] on button at bounding box center [553, 437] width 29 height 29
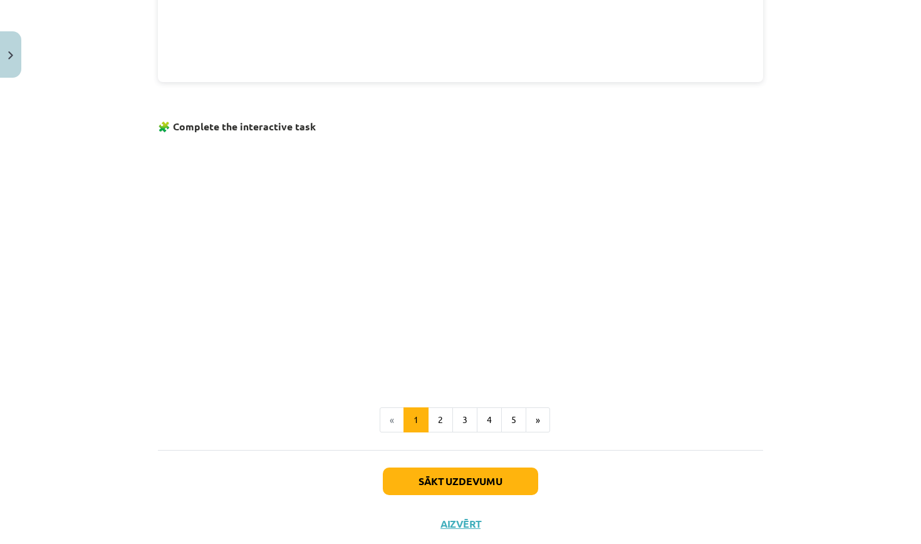
scroll to position [713, 0]
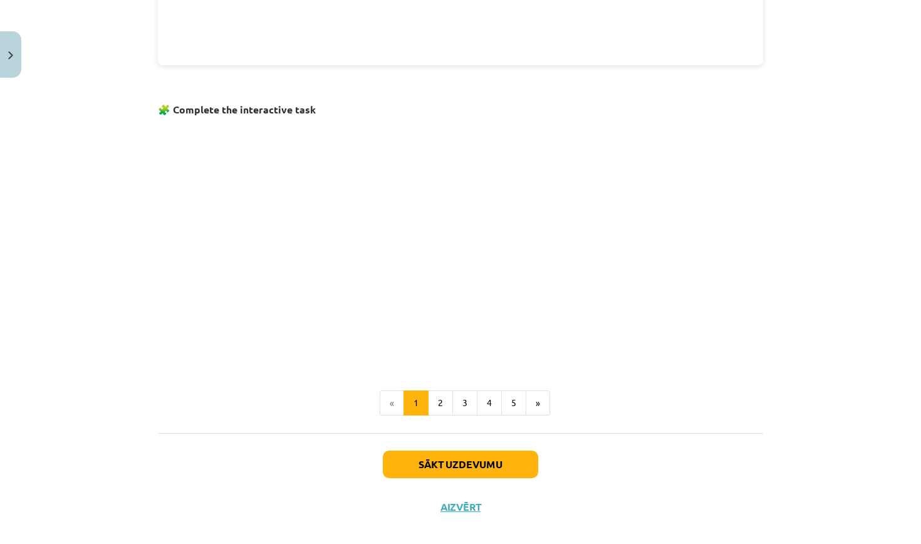
click at [457, 461] on button "Sākt uzdevumu" at bounding box center [460, 465] width 155 height 28
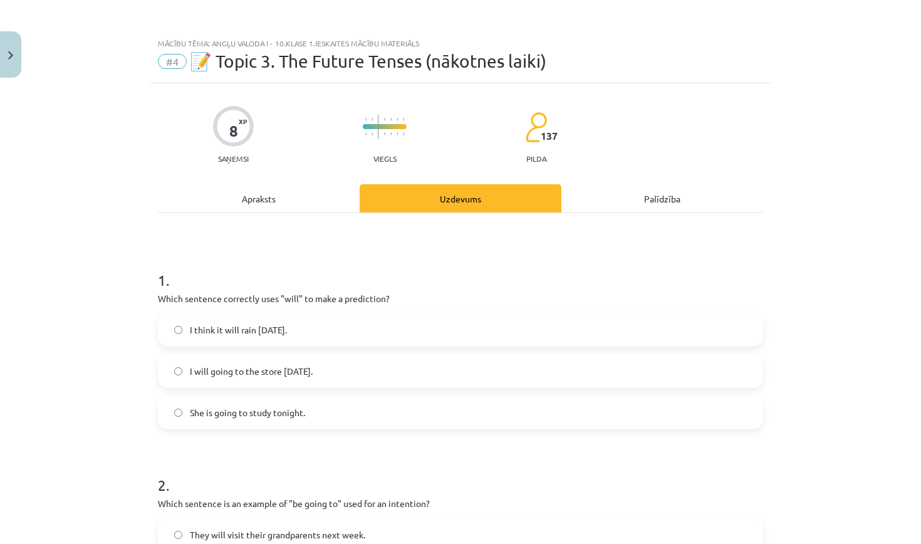
scroll to position [0, 0]
click at [353, 325] on label "I think it will rain [DATE]." at bounding box center [460, 329] width 603 height 31
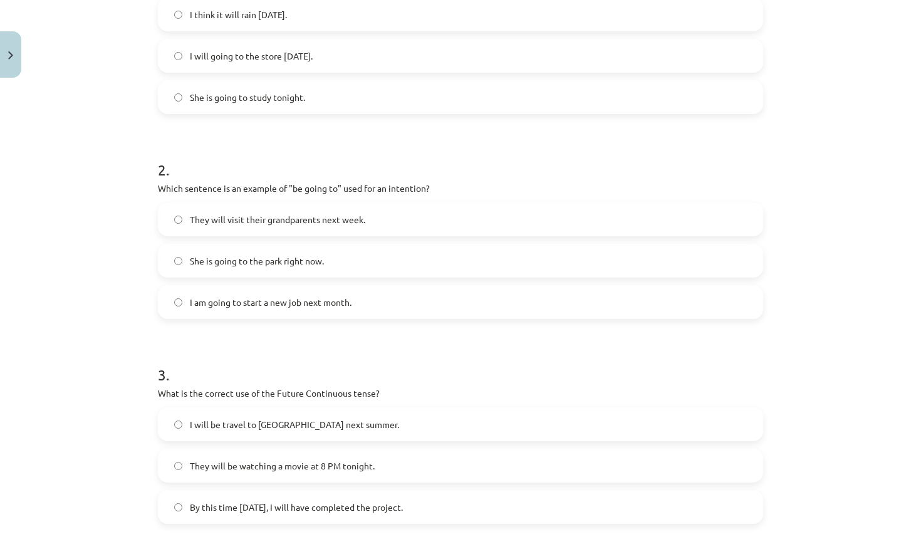
scroll to position [317, 0]
click at [323, 302] on span "I am going to start a new job next month." at bounding box center [271, 300] width 162 height 13
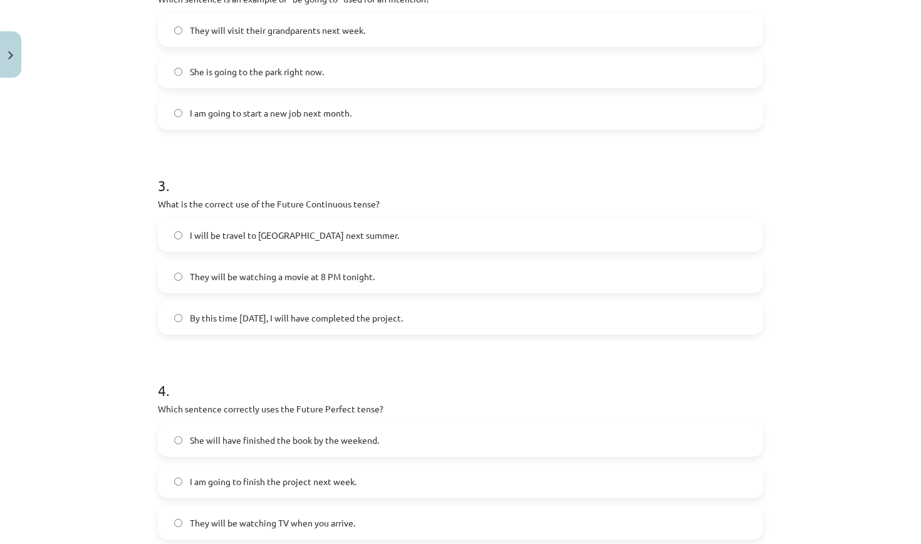
scroll to position [543, 0]
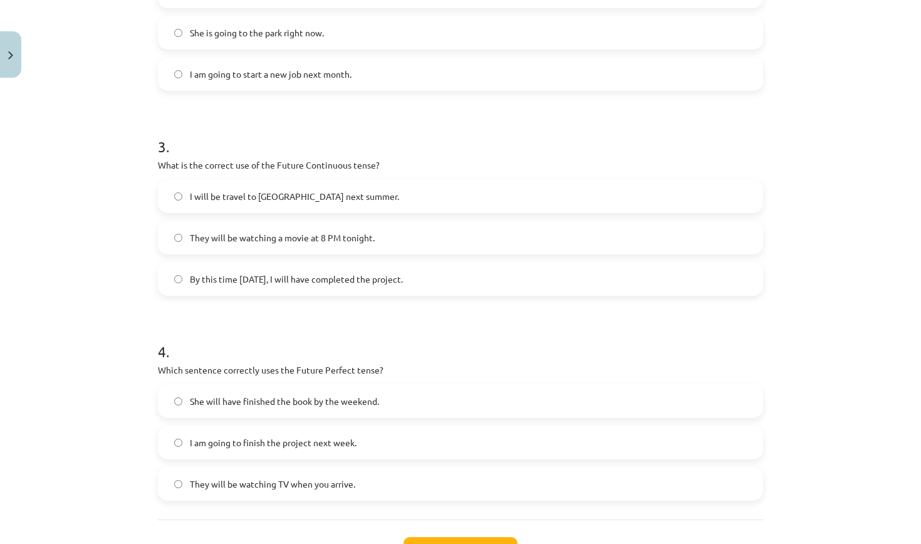
click at [300, 203] on label "I will be travel to [GEOGRAPHIC_DATA] next summer." at bounding box center [460, 196] width 603 height 31
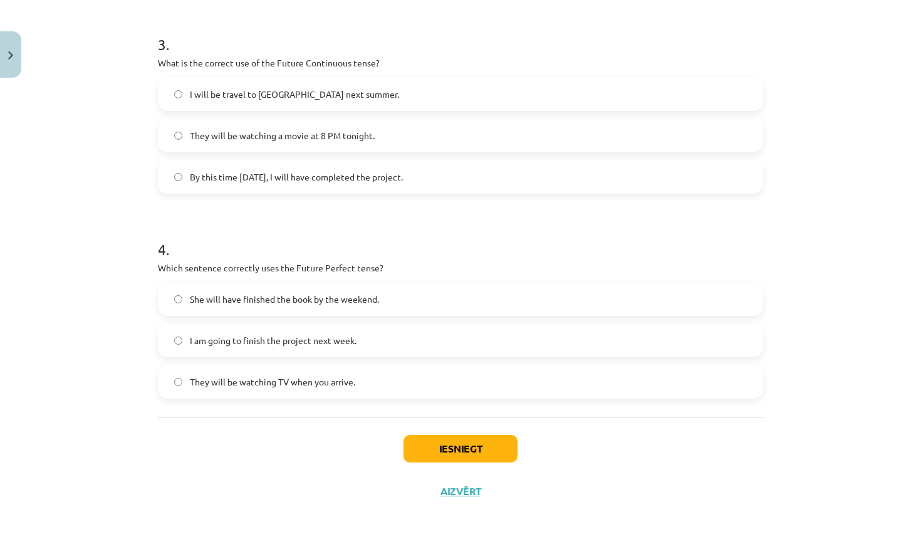
scroll to position [648, 0]
click at [293, 294] on span "She will have finished the book by the weekend." at bounding box center [284, 299] width 189 height 13
click at [444, 449] on button "Iesniegt" at bounding box center [461, 449] width 114 height 28
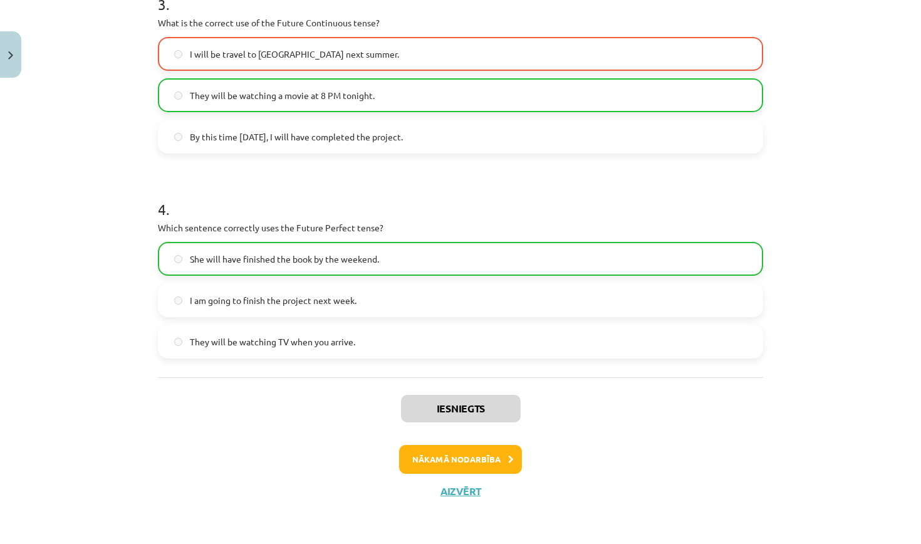
scroll to position [687, 0]
click at [458, 491] on button "Aizvērt" at bounding box center [461, 491] width 48 height 13
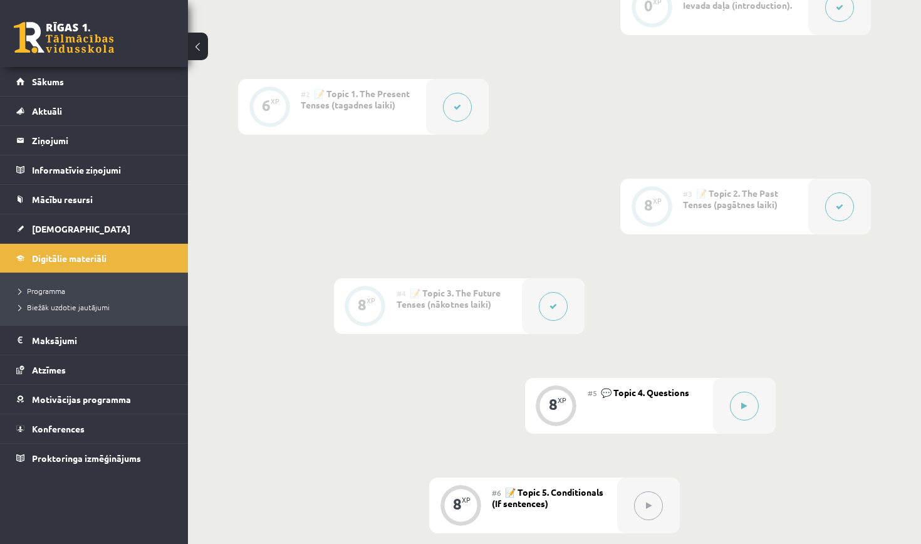
scroll to position [465, 0]
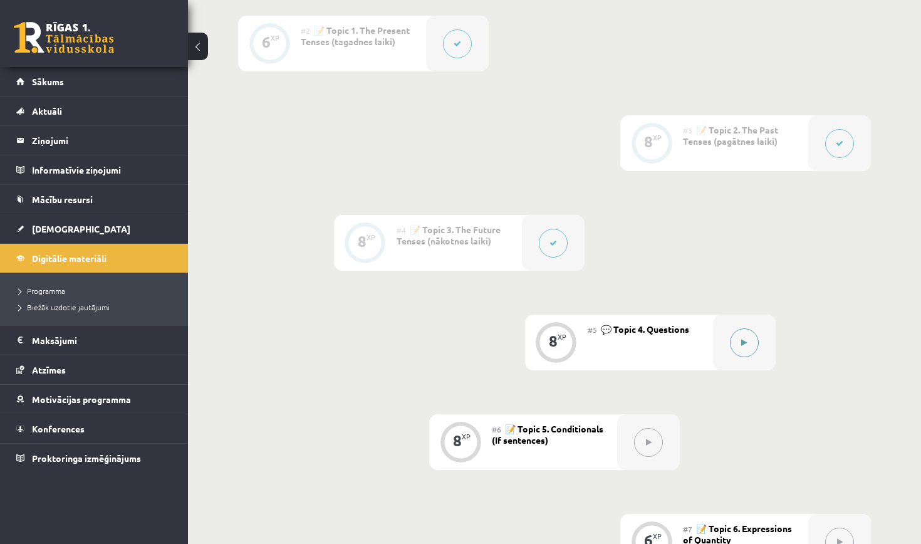
click at [740, 339] on button at bounding box center [744, 342] width 29 height 29
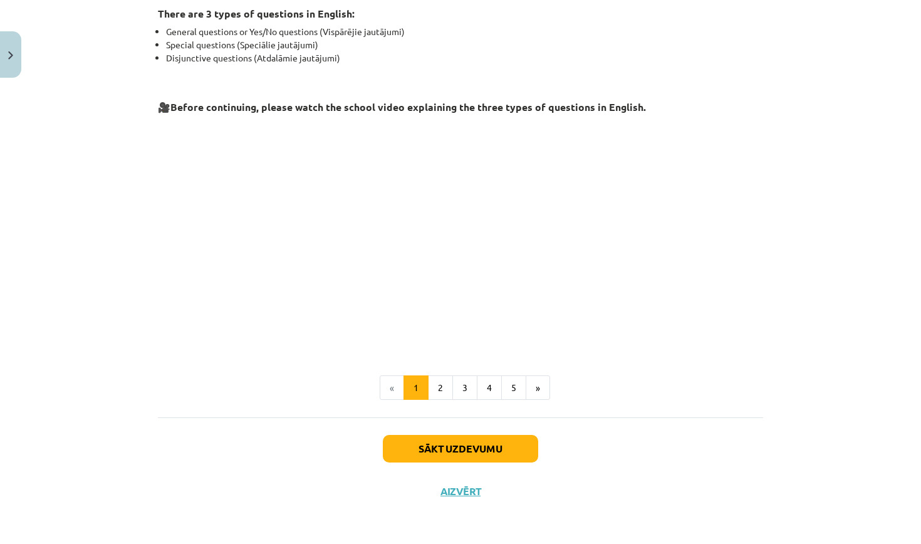
scroll to position [226, 0]
click at [434, 451] on button "Sākt uzdevumu" at bounding box center [460, 449] width 155 height 28
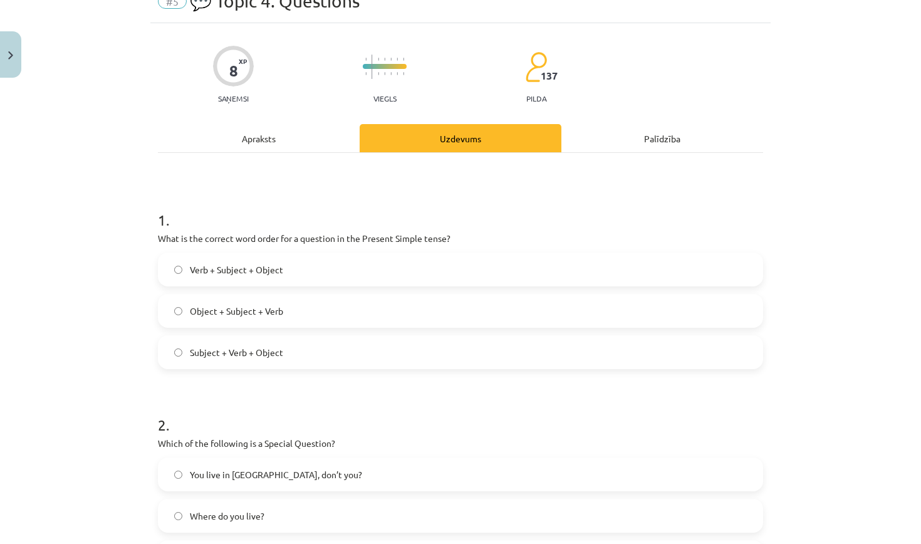
scroll to position [31, 0]
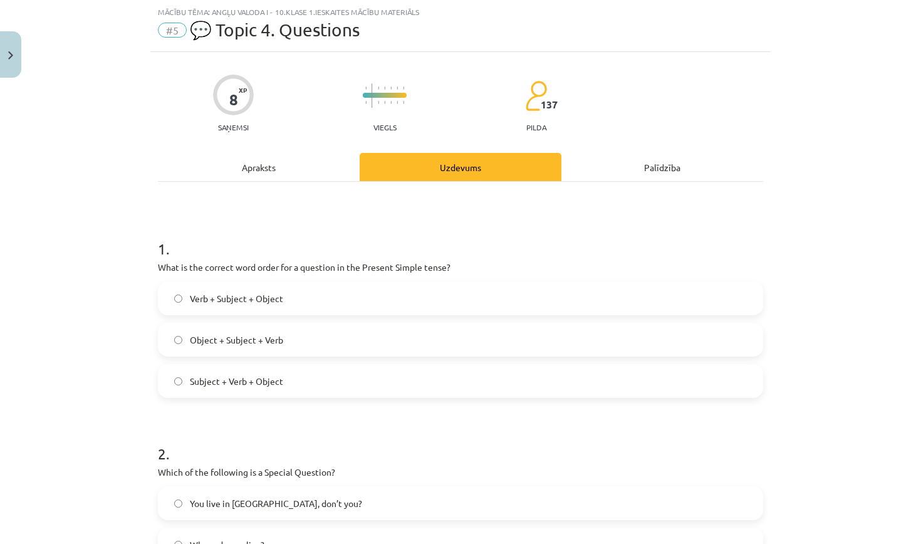
click at [261, 298] on span "Verb + Subject + Object" at bounding box center [236, 298] width 93 height 13
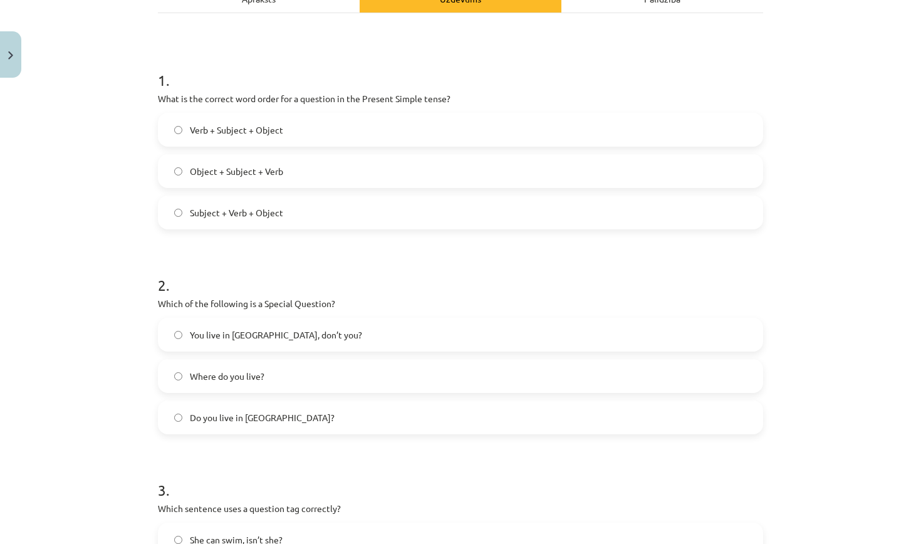
scroll to position [211, 0]
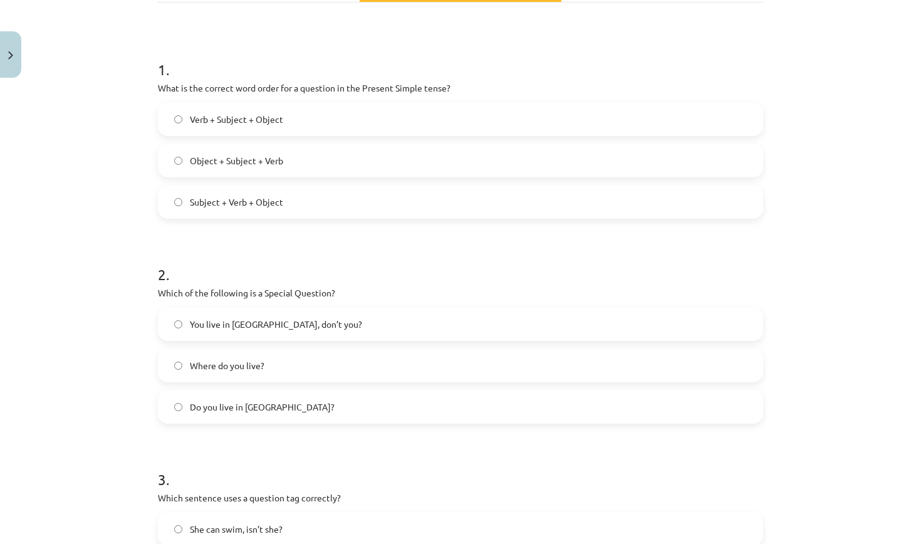
click at [258, 370] on span "Where do you live?" at bounding box center [227, 365] width 75 height 13
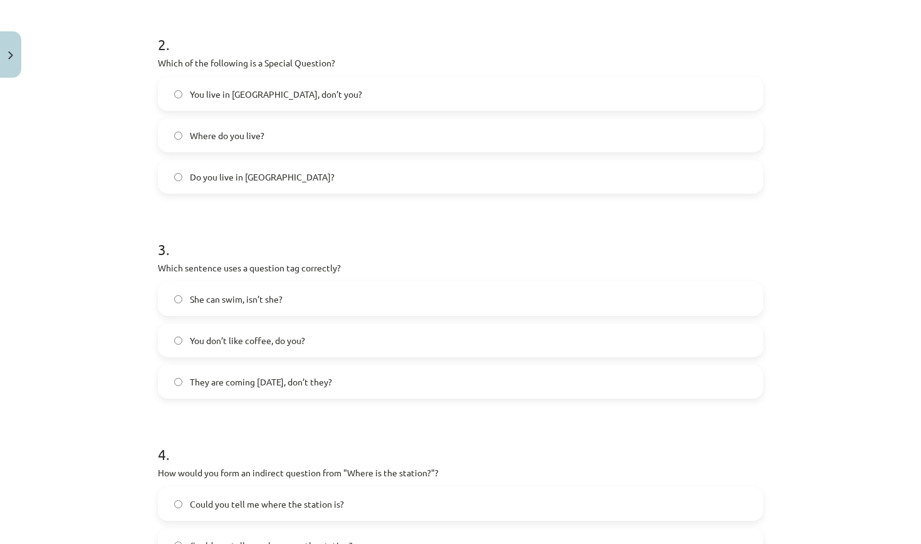
scroll to position [440, 0]
click at [215, 335] on span "You don’t like coffee, do you?" at bounding box center [247, 341] width 115 height 13
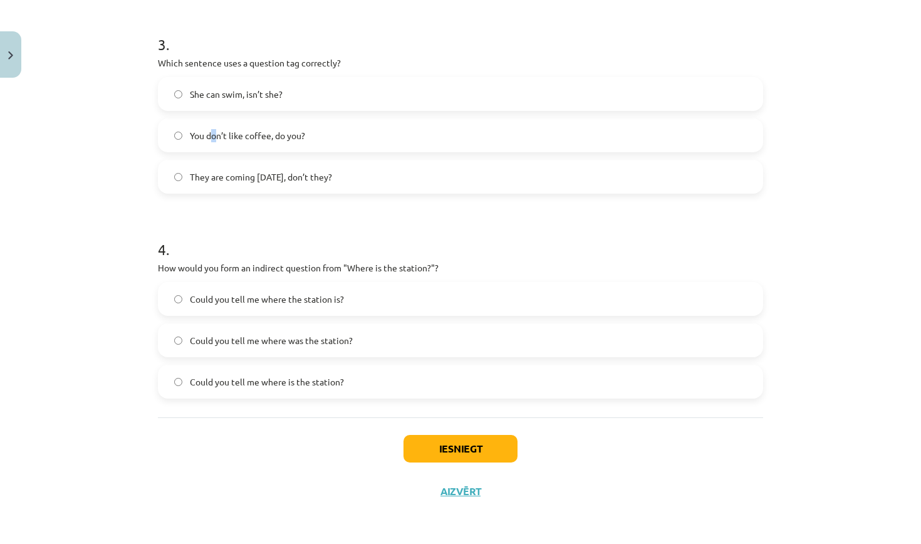
scroll to position [648, 0]
click at [374, 300] on label "Could you tell me where the station is?" at bounding box center [460, 298] width 603 height 31
click at [469, 441] on button "Iesniegt" at bounding box center [461, 449] width 114 height 28
click at [451, 496] on button "Aizvērt" at bounding box center [461, 491] width 48 height 13
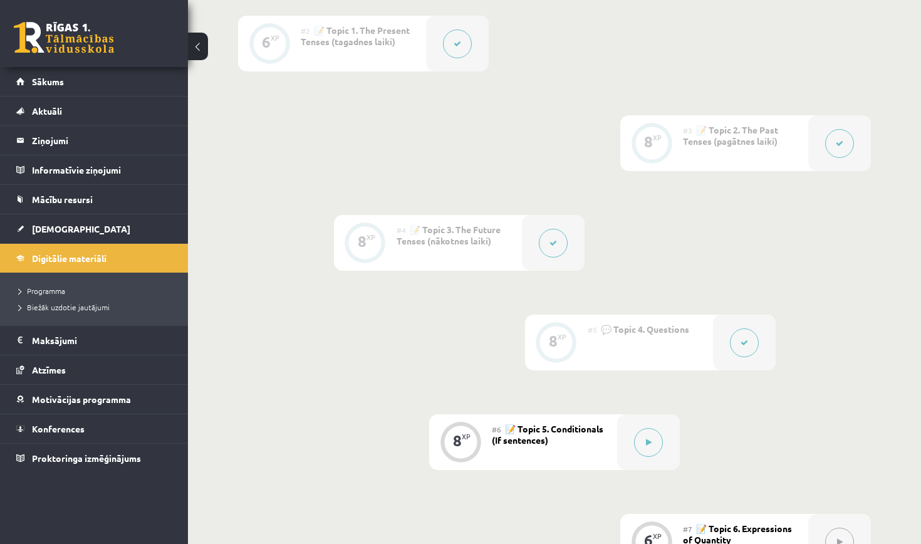
click at [747, 341] on icon at bounding box center [745, 343] width 8 height 8
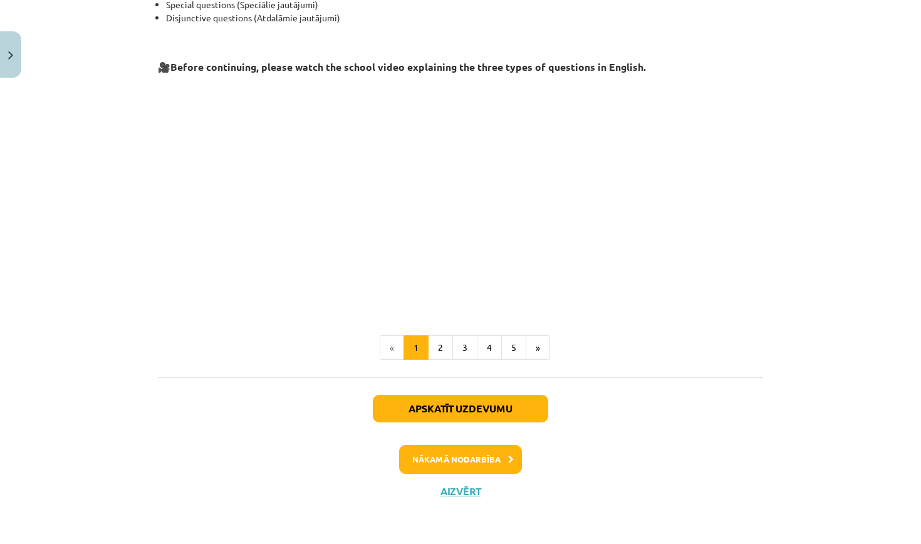
scroll to position [266, 0]
click at [480, 407] on button "Apskatīt uzdevumu" at bounding box center [461, 410] width 176 height 28
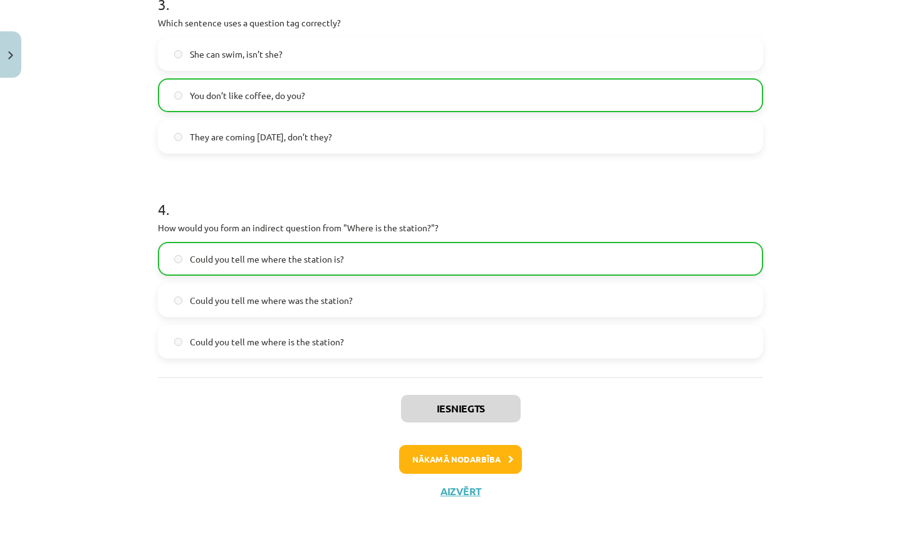
scroll to position [687, 0]
click at [452, 491] on button "Aizvērt" at bounding box center [461, 491] width 48 height 13
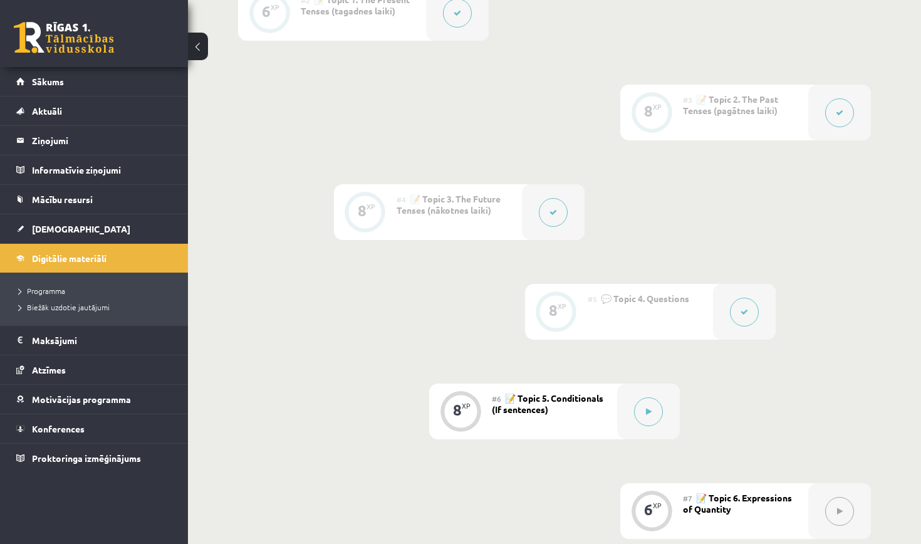
scroll to position [500, 0]
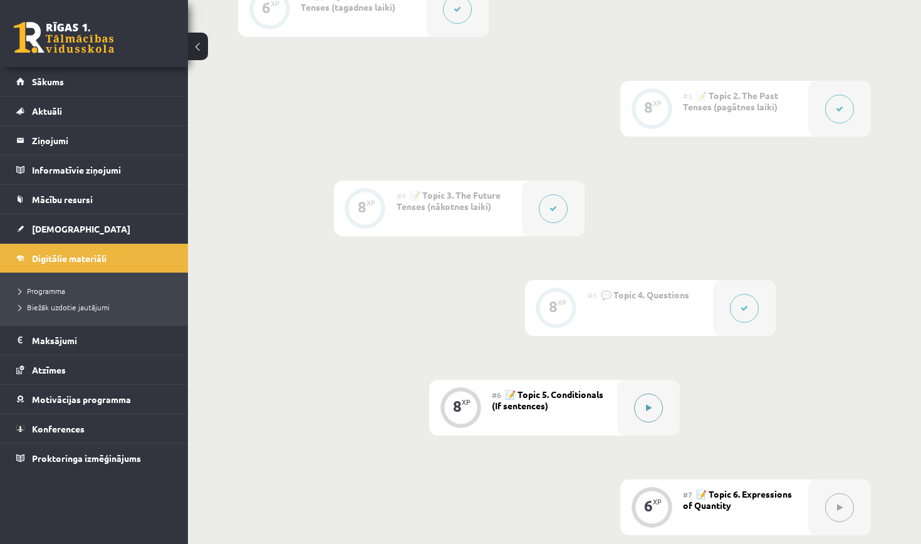
click at [646, 403] on button at bounding box center [648, 408] width 29 height 29
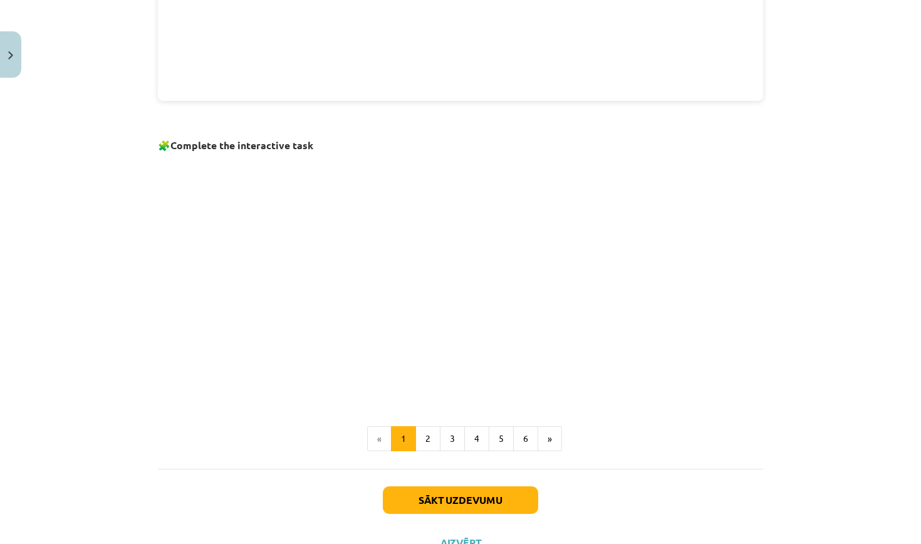
scroll to position [768, 0]
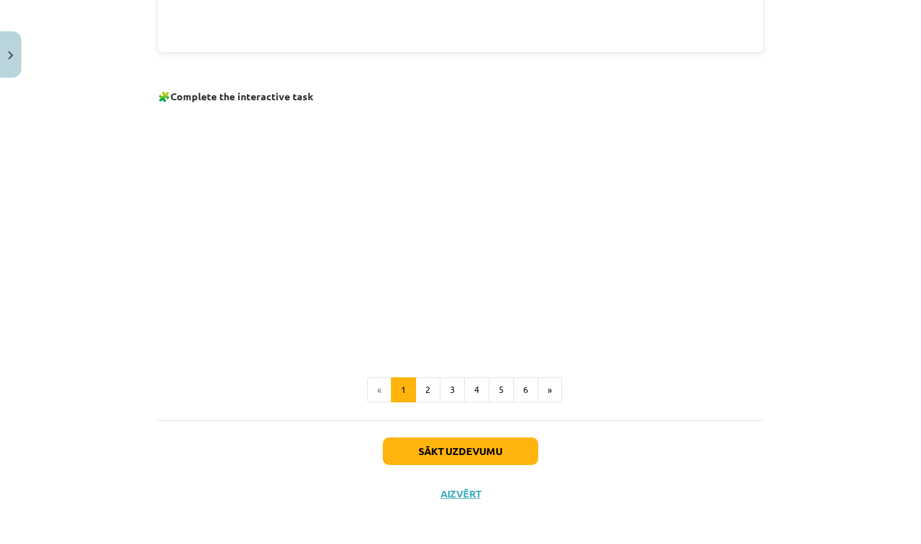
click at [462, 455] on button "Sākt uzdevumu" at bounding box center [460, 452] width 155 height 28
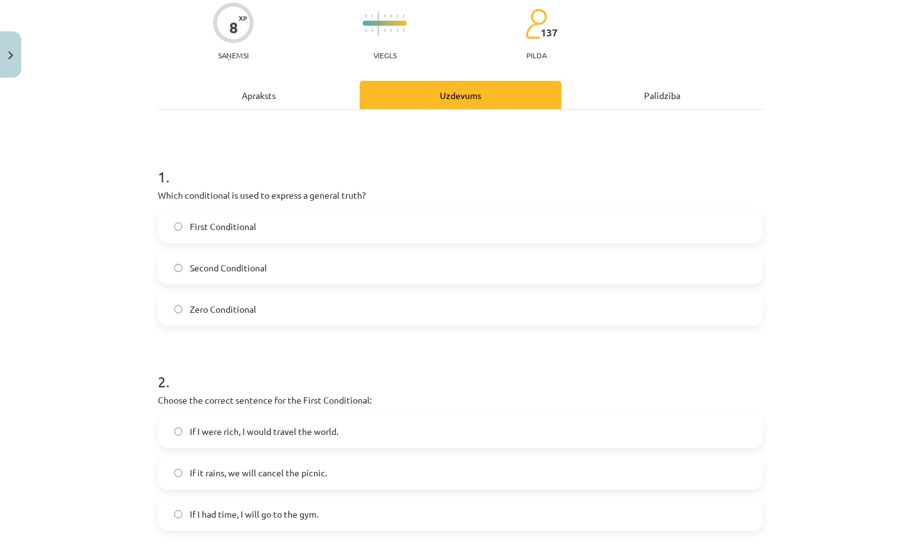
scroll to position [102, 0]
click at [302, 313] on label "Zero Conditional" at bounding box center [460, 310] width 603 height 31
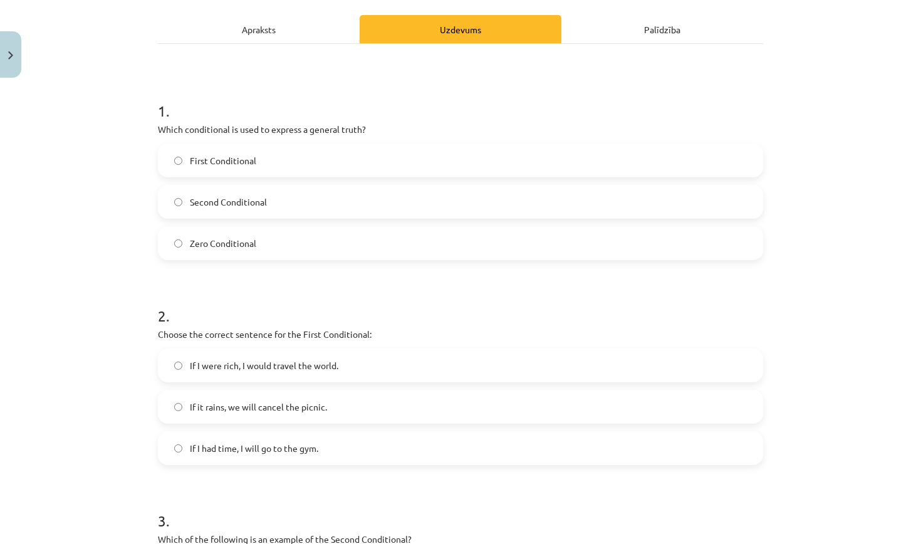
scroll to position [182, 0]
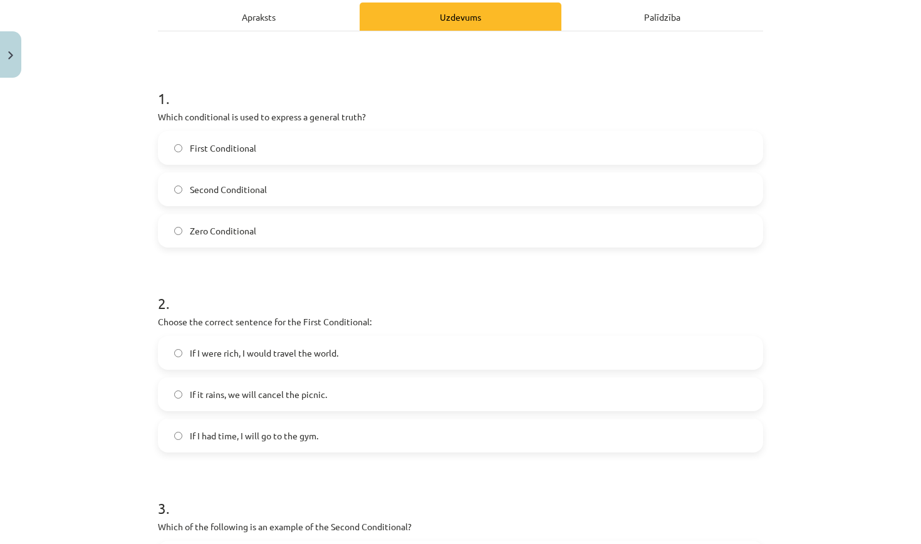
click at [345, 392] on label "If it rains, we will cancel the picnic." at bounding box center [460, 394] width 603 height 31
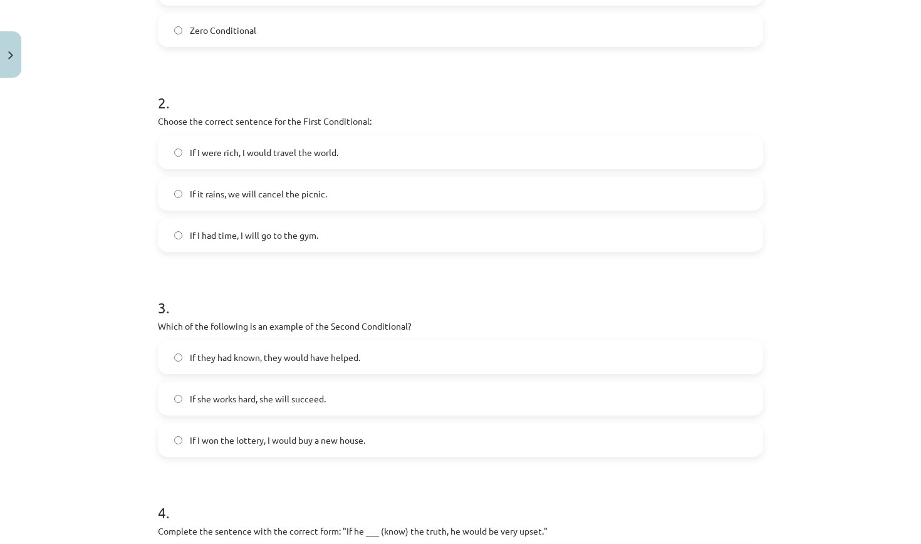
scroll to position [385, 0]
click at [350, 441] on span "If I won the lottery, I would buy a new house." at bounding box center [278, 437] width 176 height 13
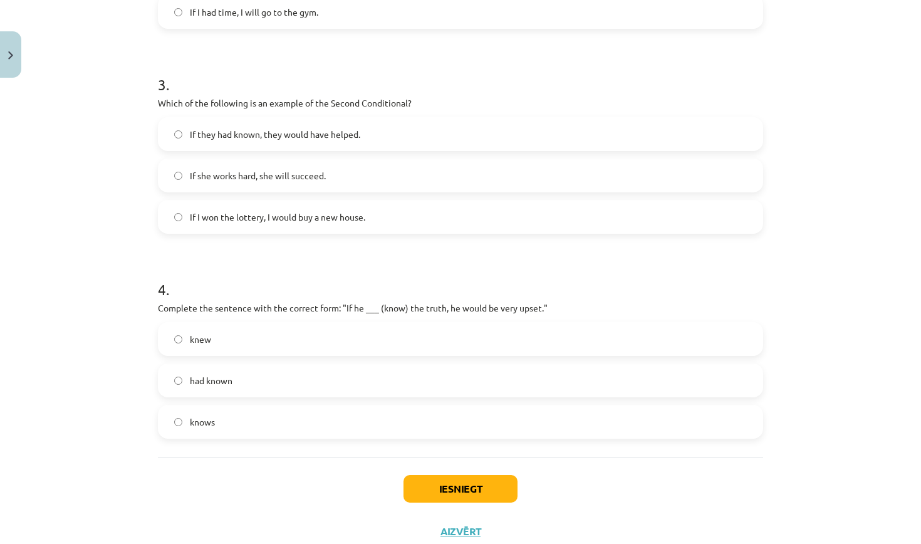
scroll to position [607, 0]
click at [342, 384] on label "had known" at bounding box center [460, 378] width 603 height 31
click at [463, 486] on button "Iesniegt" at bounding box center [461, 487] width 114 height 28
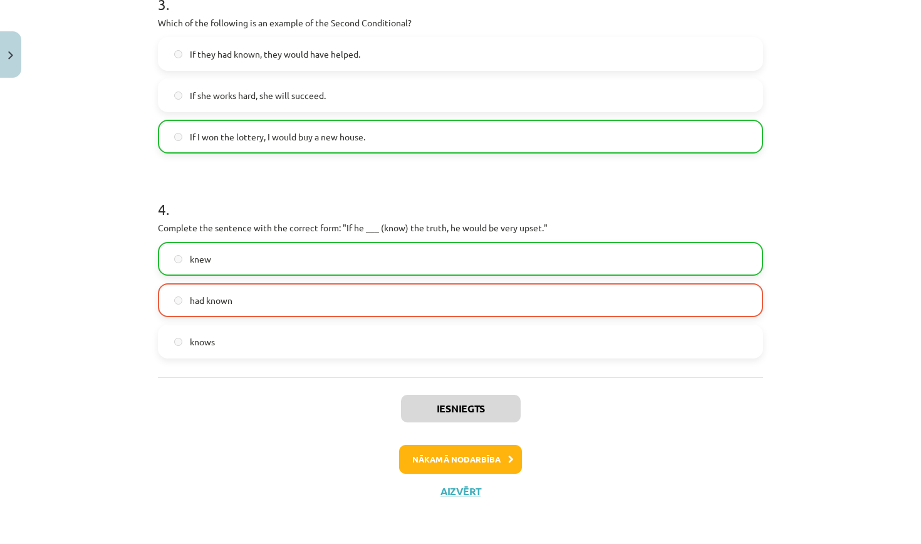
scroll to position [687, 0]
click at [352, 245] on label "knew" at bounding box center [460, 258] width 603 height 31
click at [352, 298] on label "had known" at bounding box center [460, 300] width 603 height 31
click at [465, 489] on button "Aizvērt" at bounding box center [461, 491] width 48 height 13
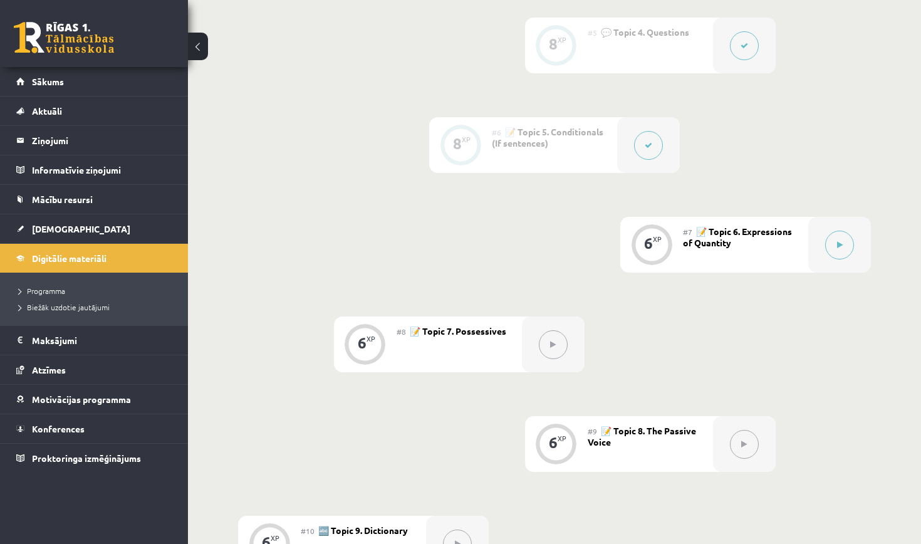
scroll to position [758, 0]
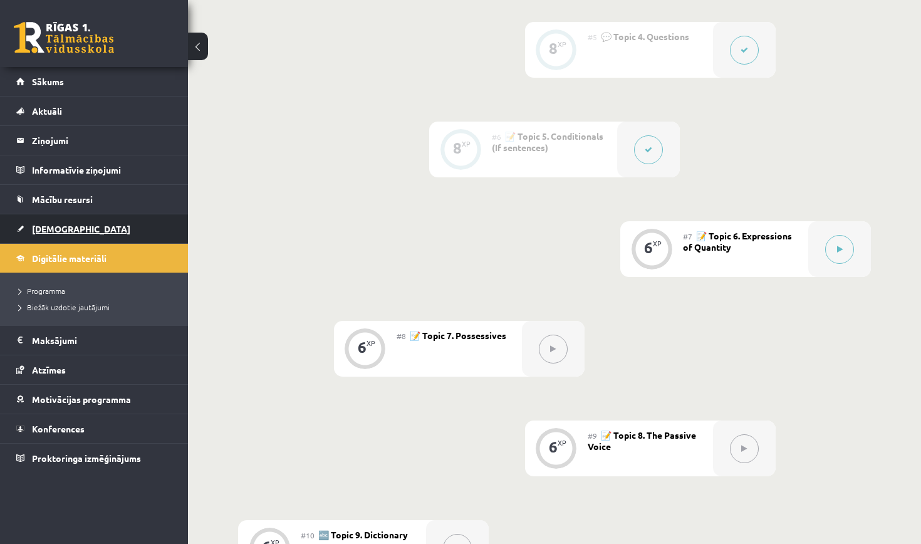
click at [68, 237] on link "[DEMOGRAPHIC_DATA]" at bounding box center [94, 228] width 156 height 29
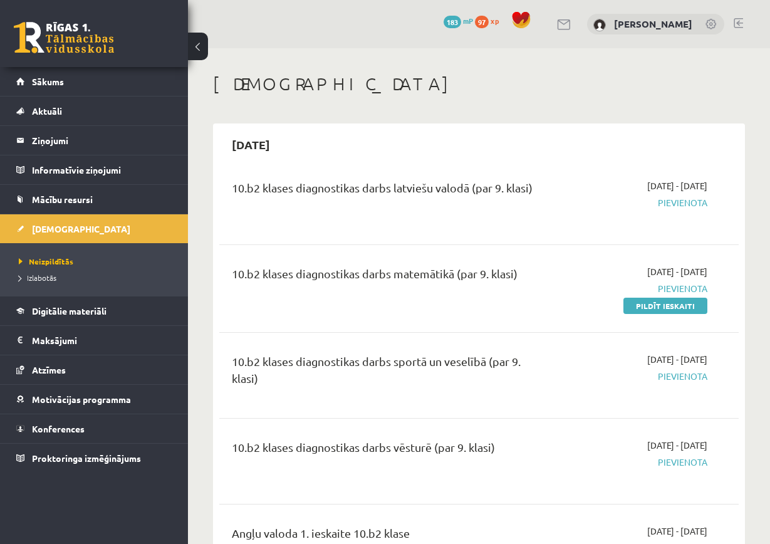
click at [221, 75] on h1 "[DEMOGRAPHIC_DATA]" at bounding box center [479, 83] width 532 height 21
click at [239, 8] on div "0 Dāvanas 183 mP 97 xp [PERSON_NAME]" at bounding box center [479, 24] width 582 height 48
